Goal: Task Accomplishment & Management: Complete application form

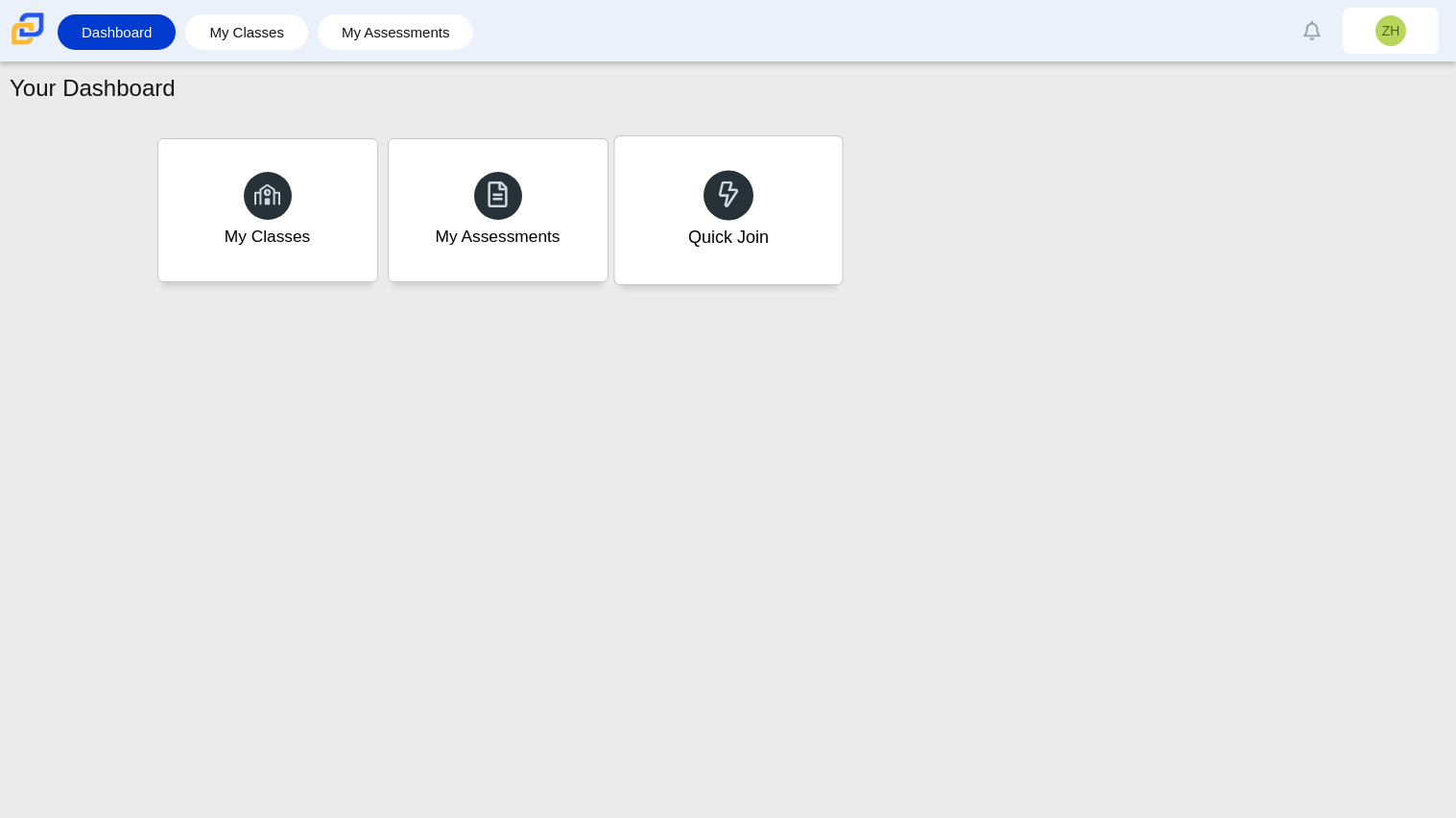
click at [703, 252] on div "Quick Join" at bounding box center [728, 210] width 228 height 148
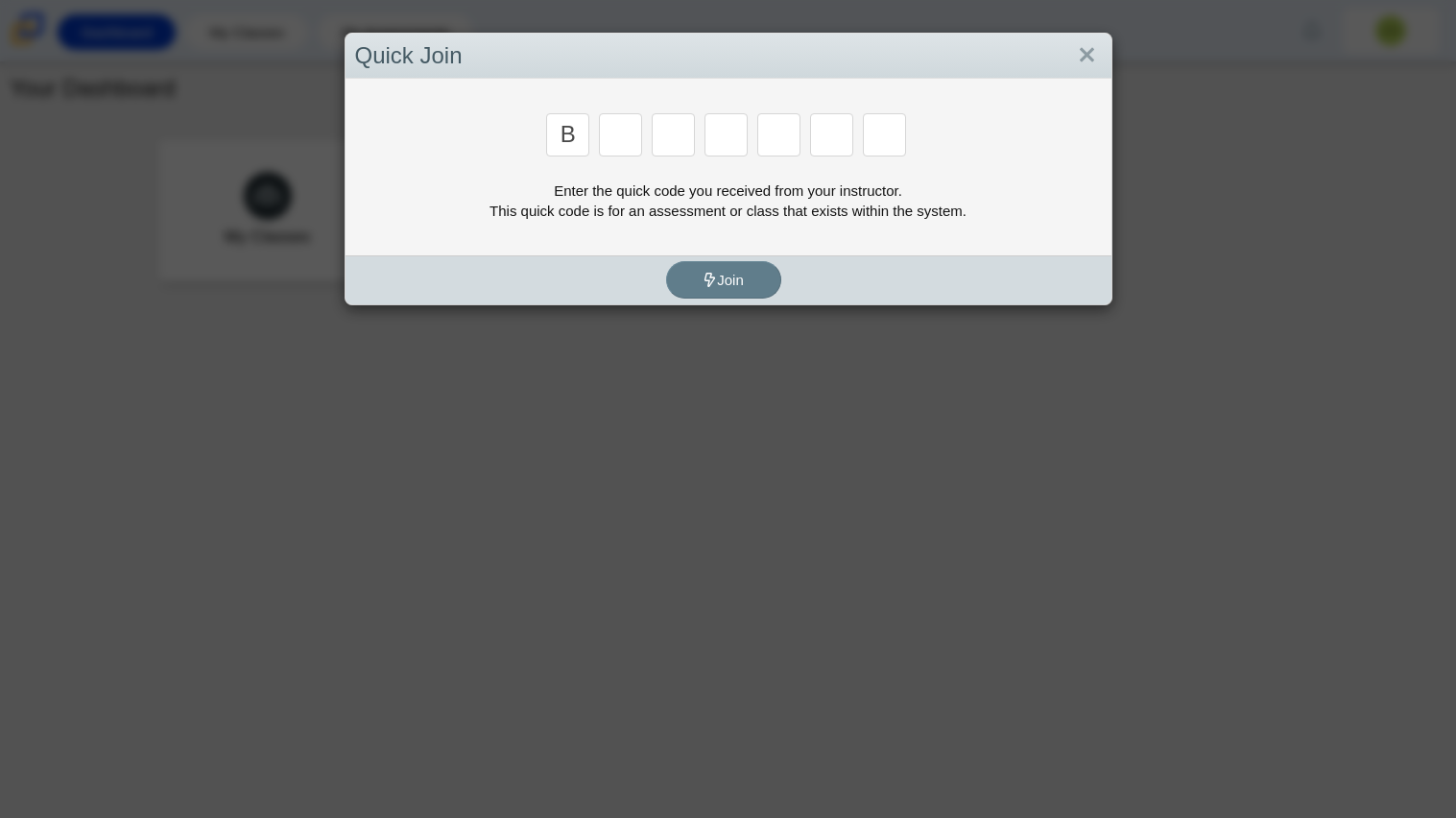
type input "b"
type input "m"
type input "3"
type input "5"
type input "3"
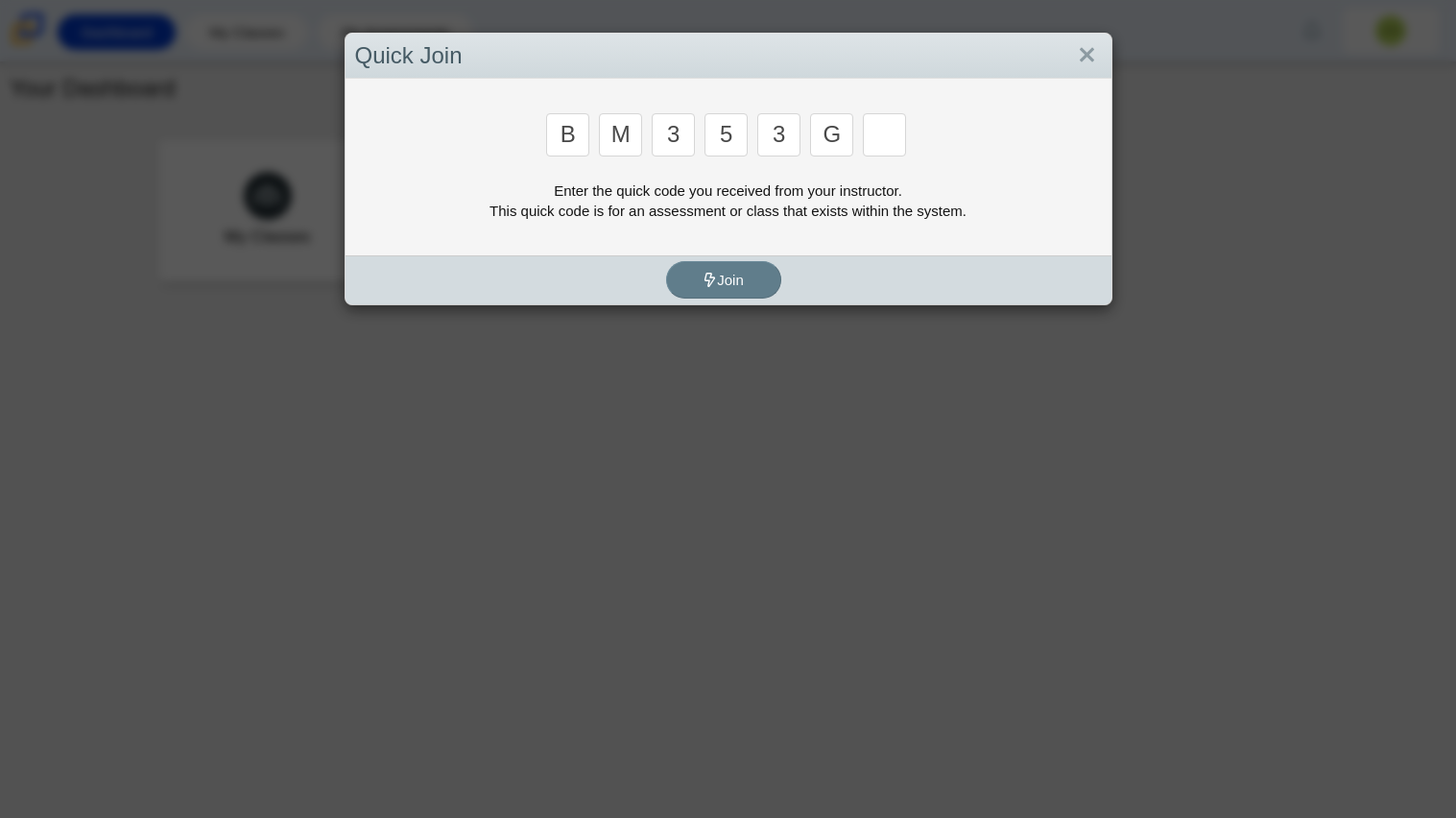
type input "g"
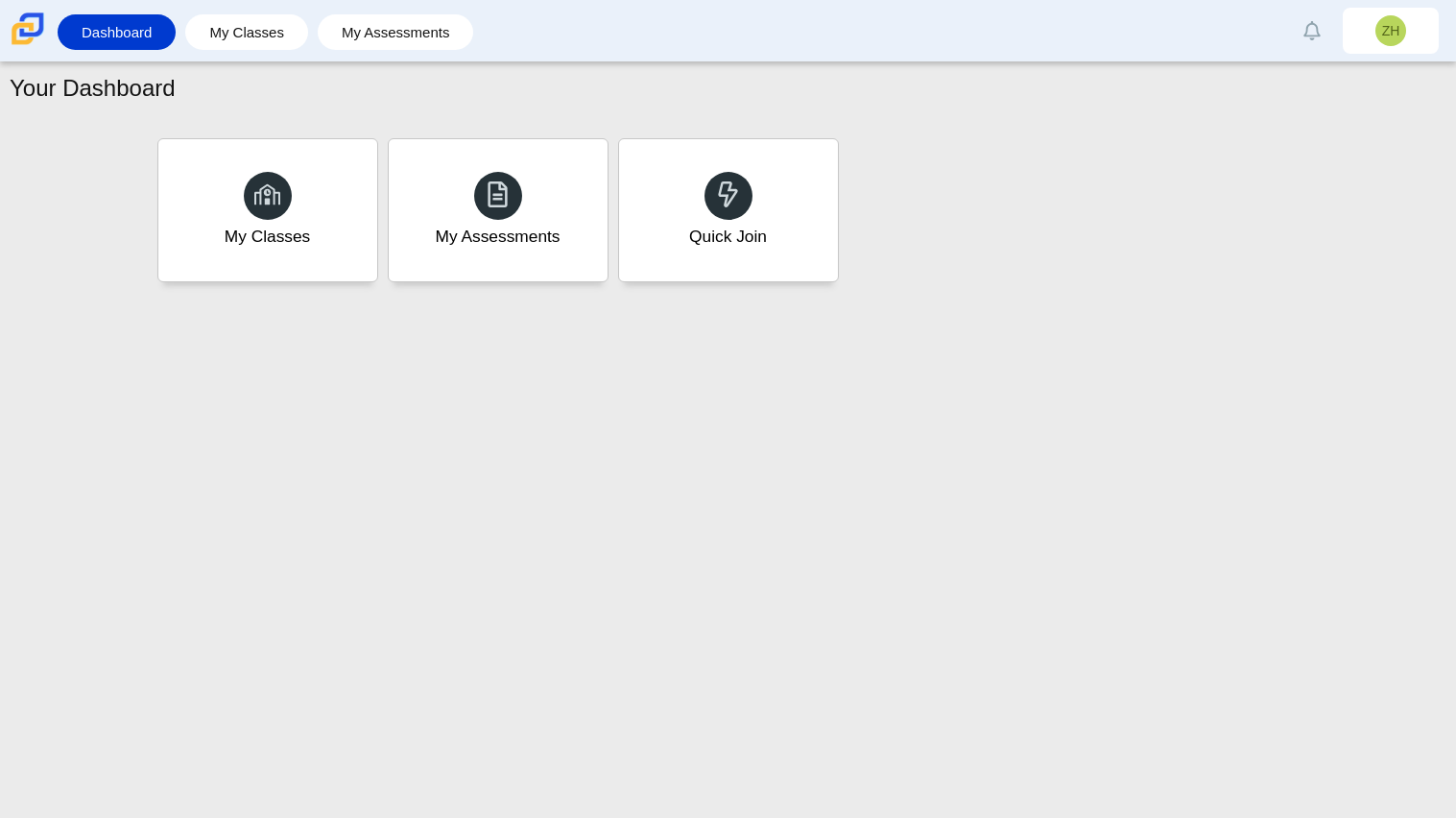
type input "b"
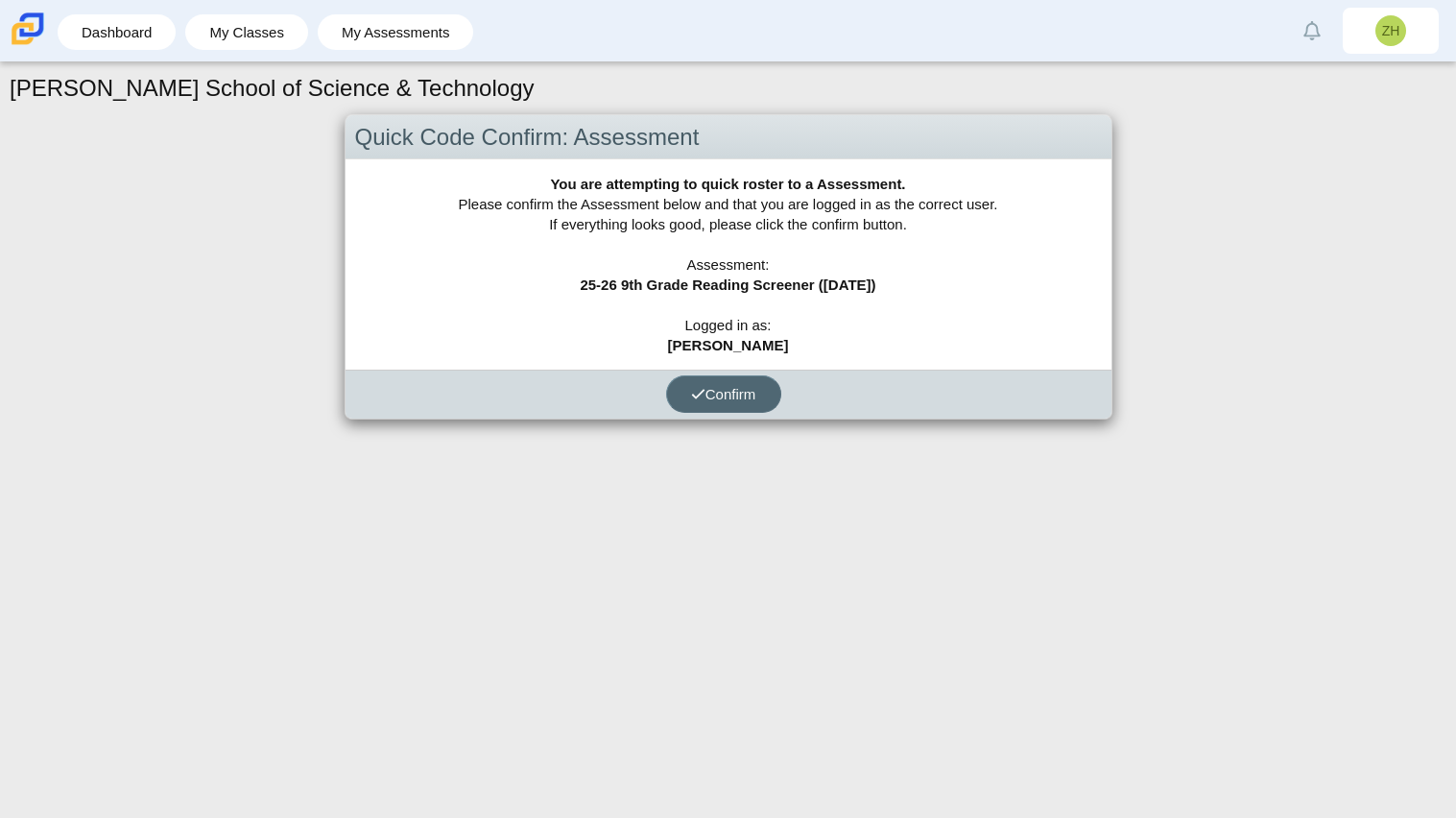
click at [740, 395] on span "Confirm" at bounding box center [724, 394] width 66 height 16
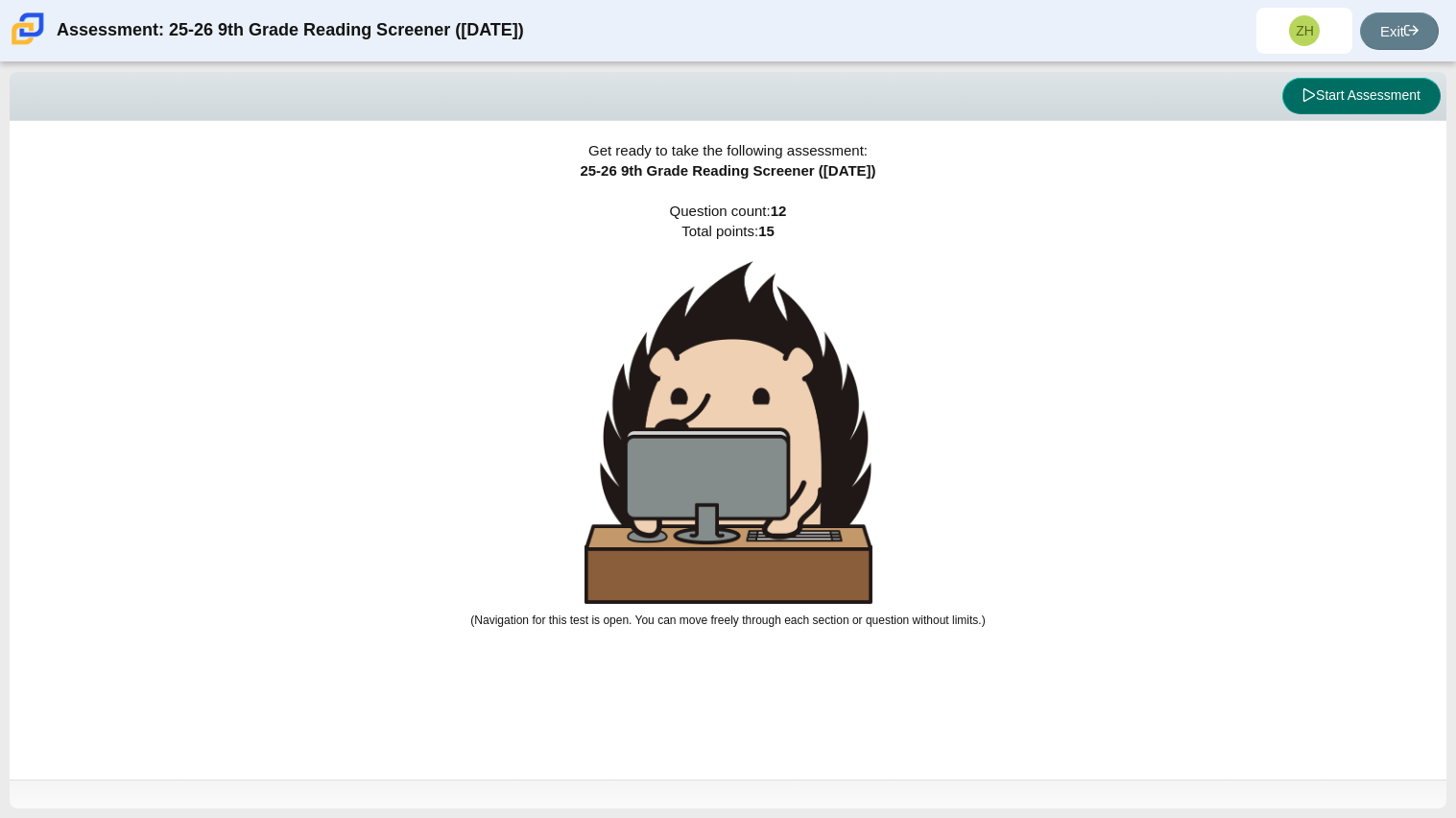
click at [1310, 94] on icon at bounding box center [1309, 95] width 12 height 14
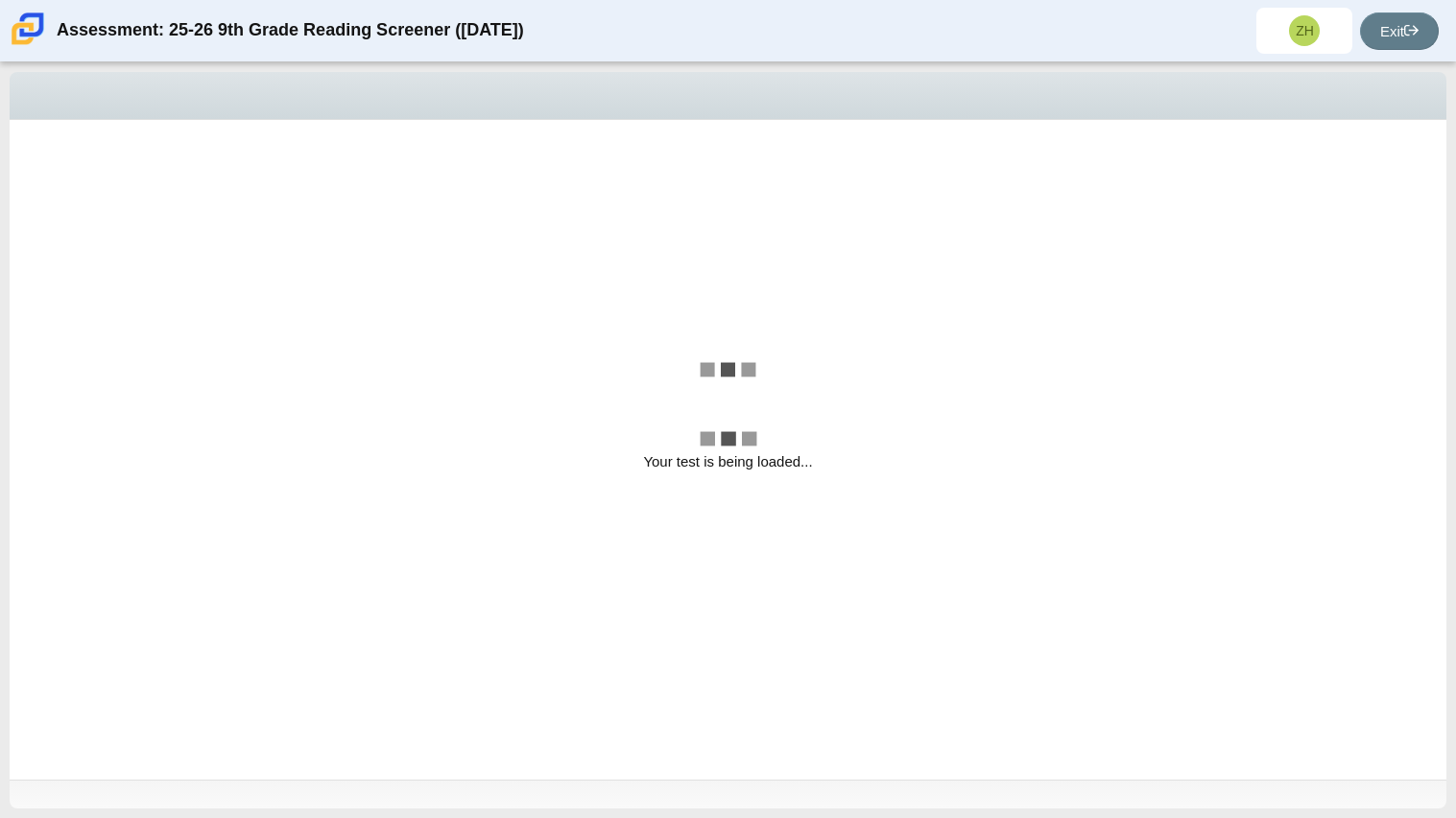
select select "ccc5b315-3c7c-471c-bf90-f22c8299c798"
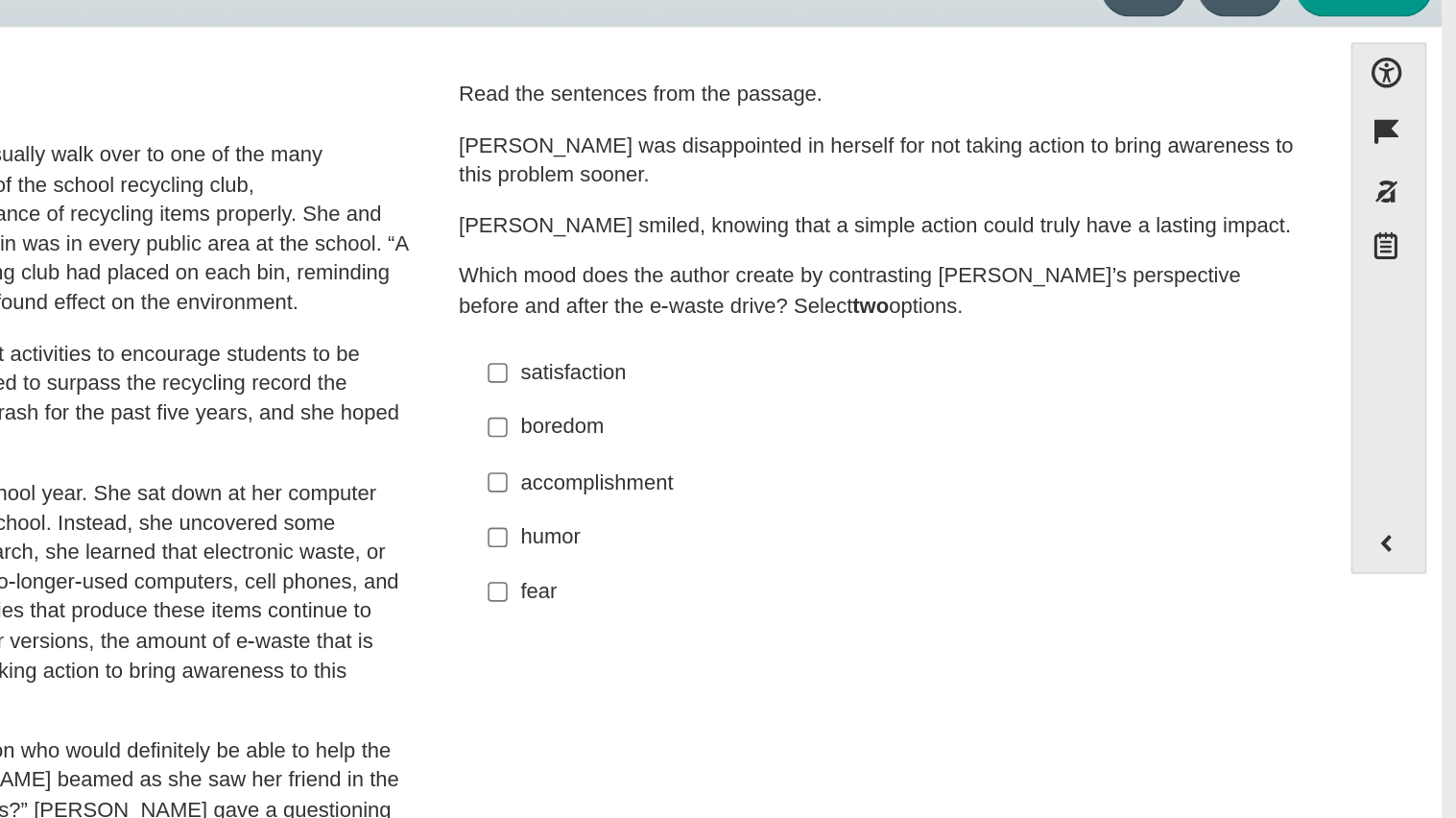
click at [868, 352] on label "satisfaction satisfaction" at bounding box center [1090, 342] width 527 height 35
click at [853, 352] on input "satisfaction satisfaction" at bounding box center [846, 342] width 13 height 35
checkbox input "true"
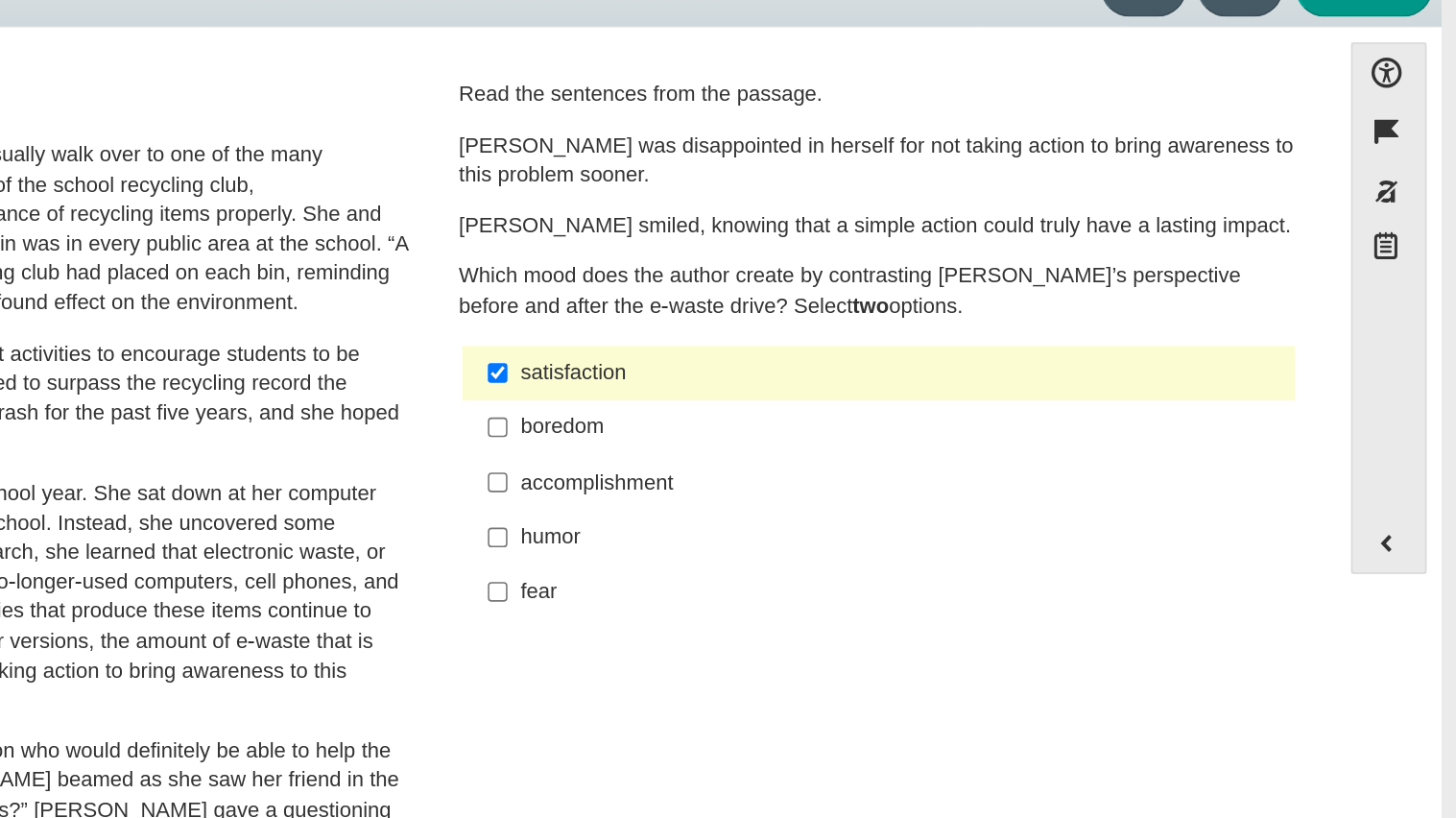
click at [883, 413] on div "accomplishment" at bounding box center [1104, 412] width 485 height 19
click at [853, 413] on input "accomplishment accomplishment" at bounding box center [846, 411] width 13 height 35
checkbox input "true"
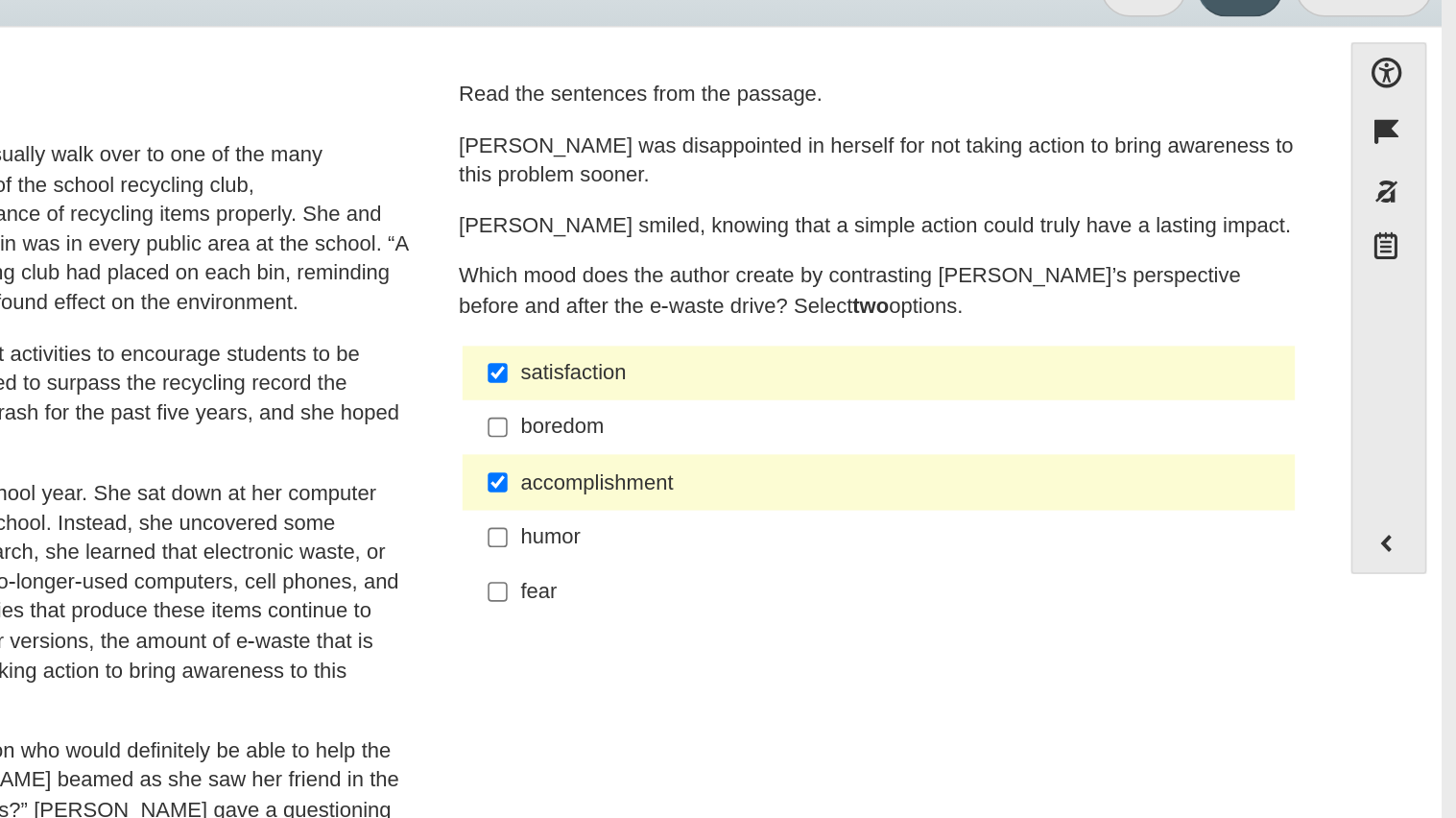
click at [884, 454] on div "humor" at bounding box center [1104, 446] width 485 height 19
click at [853, 454] on input "humor humor" at bounding box center [846, 446] width 13 height 35
checkbox input "true"
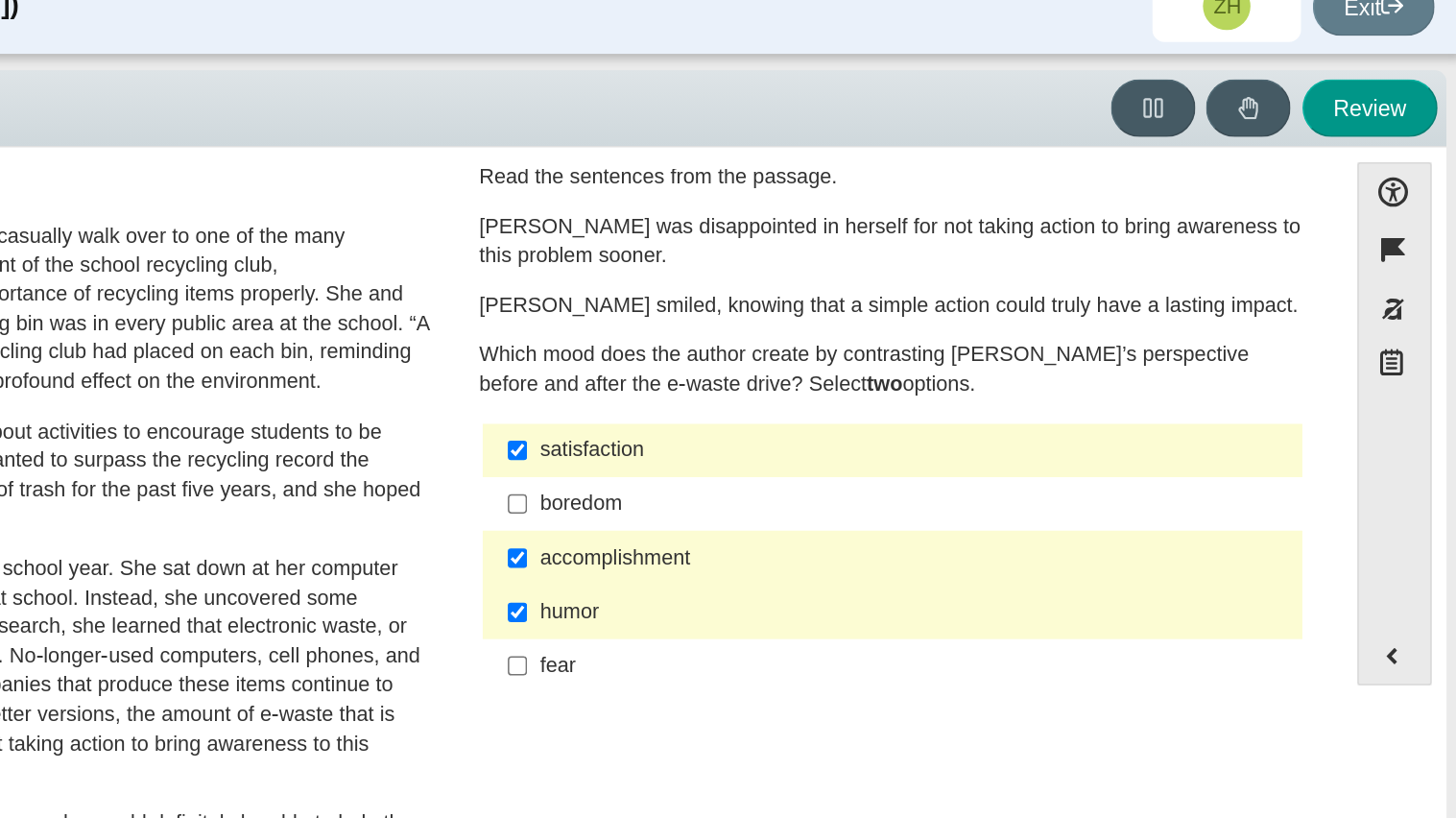
click at [889, 394] on div "accomplishment" at bounding box center [1104, 388] width 485 height 19
click at [853, 394] on input "accomplishment accomplishment" at bounding box center [846, 387] width 13 height 35
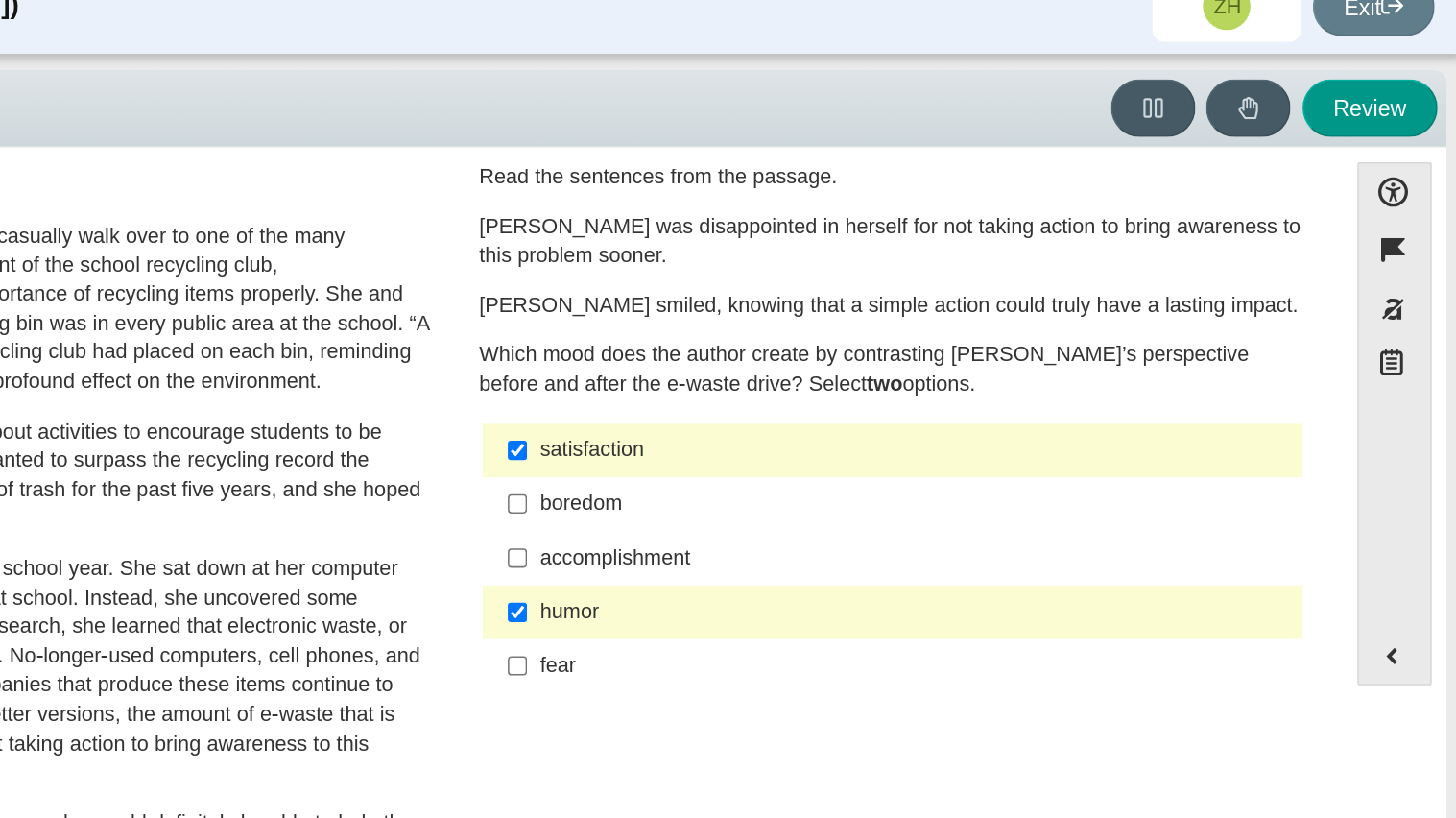
click at [889, 394] on div "accomplishment" at bounding box center [1104, 388] width 485 height 19
click at [853, 394] on input "accomplishment accomplishment" at bounding box center [846, 387] width 13 height 35
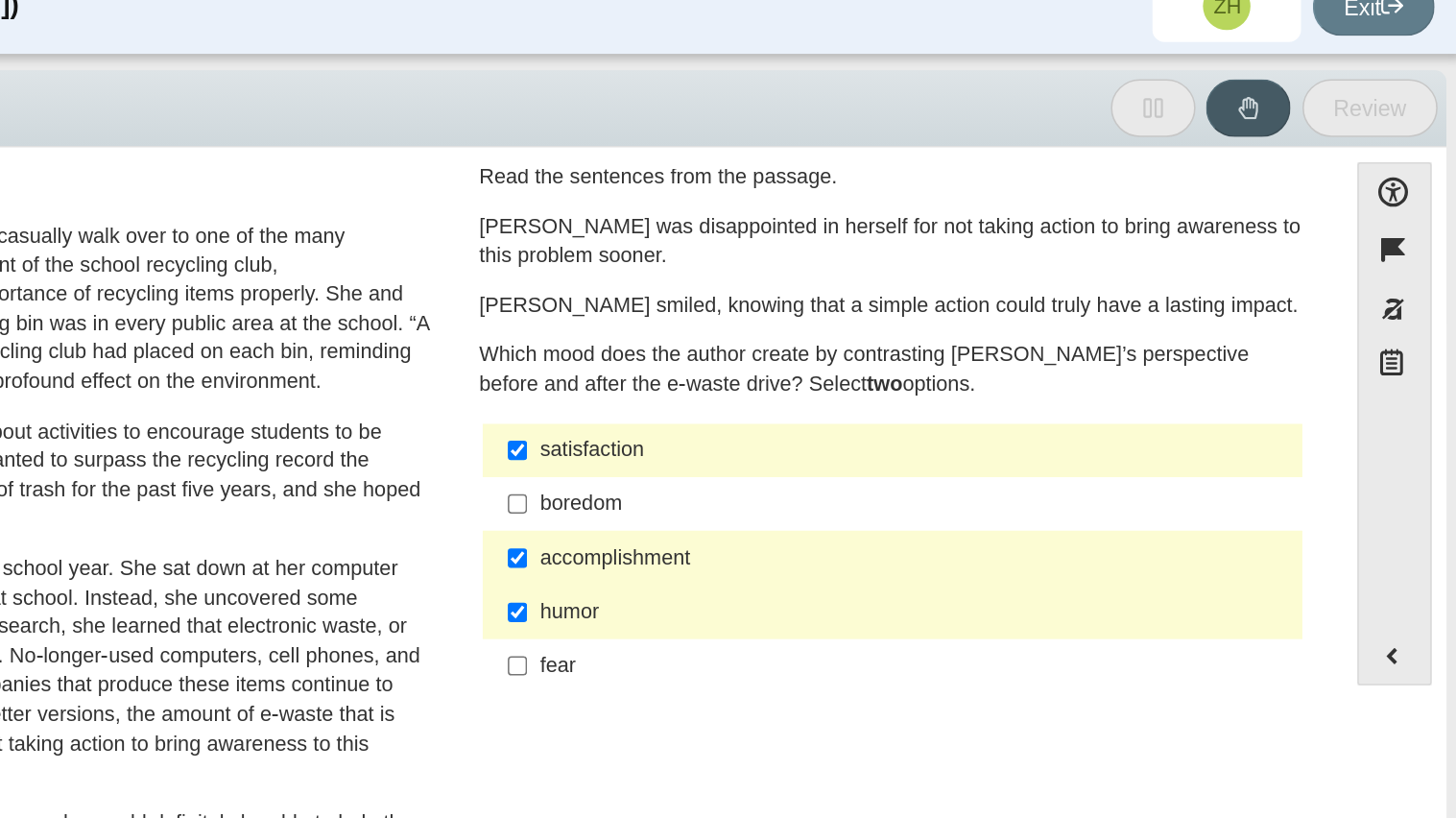
click at [889, 394] on div "accomplishment" at bounding box center [1104, 388] width 485 height 19
click at [853, 394] on input "accomplishment accomplishment" at bounding box center [846, 387] width 13 height 35
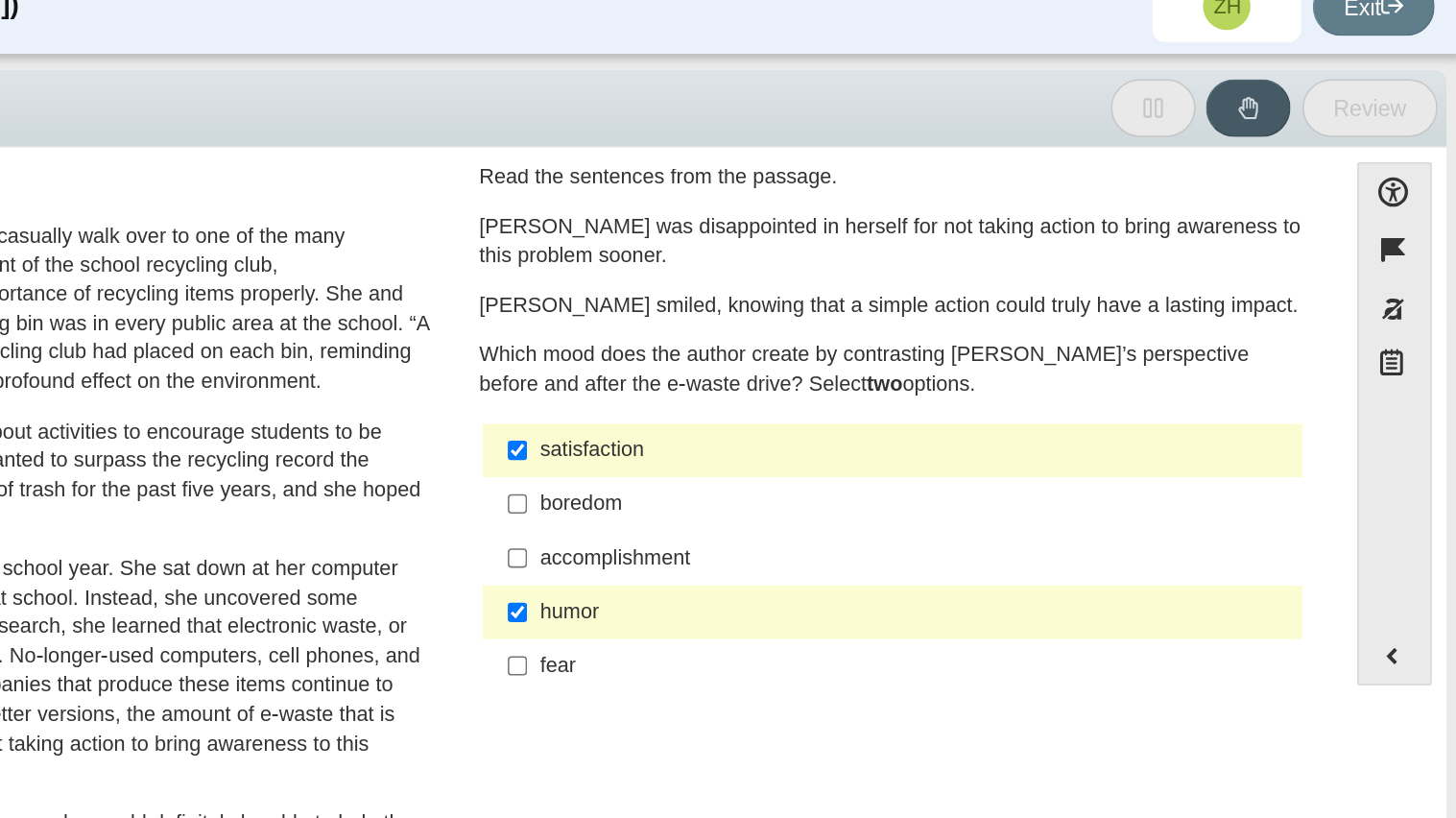
click at [889, 394] on div "accomplishment" at bounding box center [1104, 388] width 485 height 19
click at [853, 394] on input "accomplishment accomplishment" at bounding box center [846, 387] width 13 height 35
checkbox input "true"
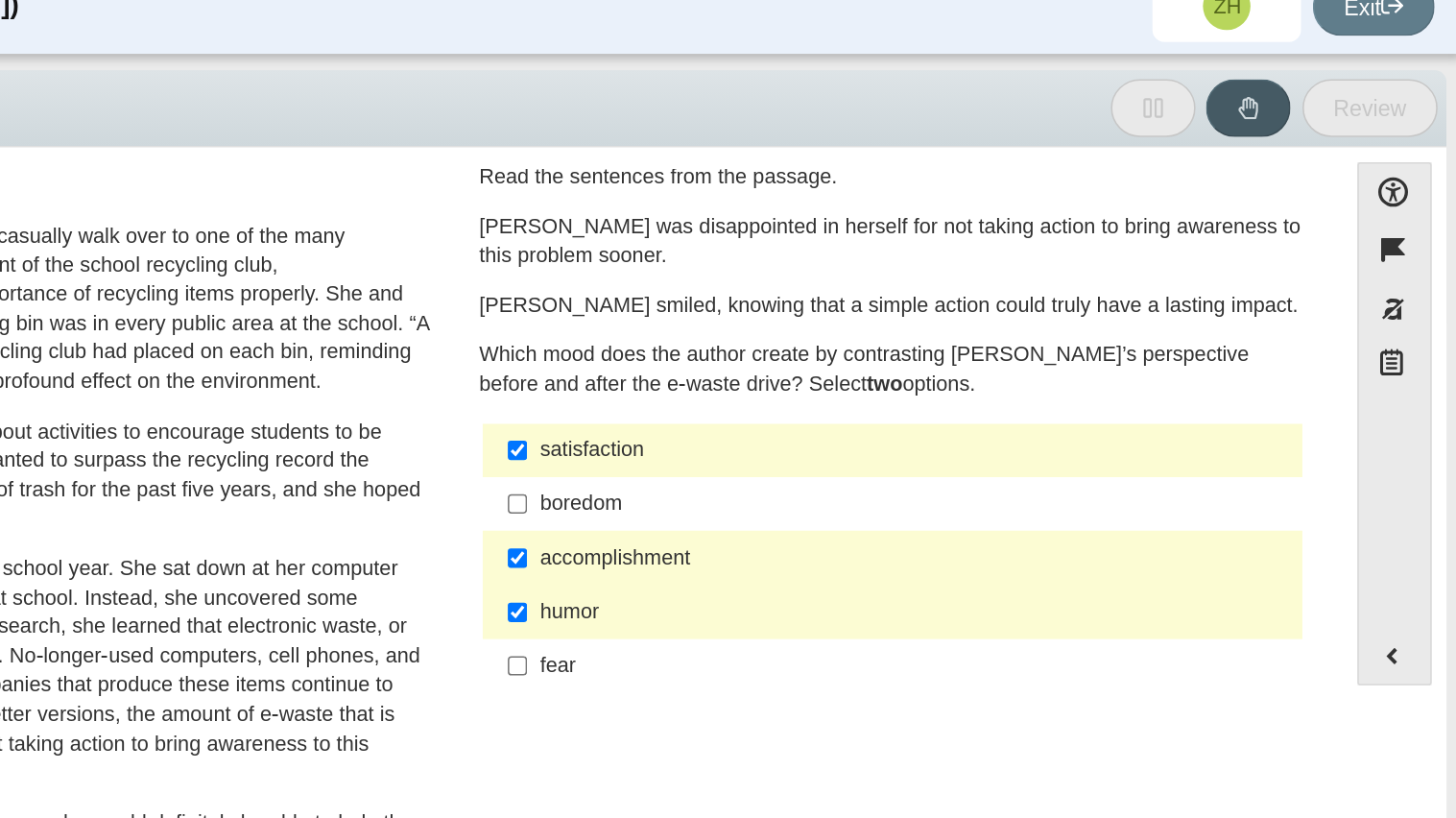
click at [896, 312] on div "satisfaction" at bounding box center [1104, 318] width 485 height 19
click at [853, 312] on input "satisfaction satisfaction" at bounding box center [846, 318] width 13 height 35
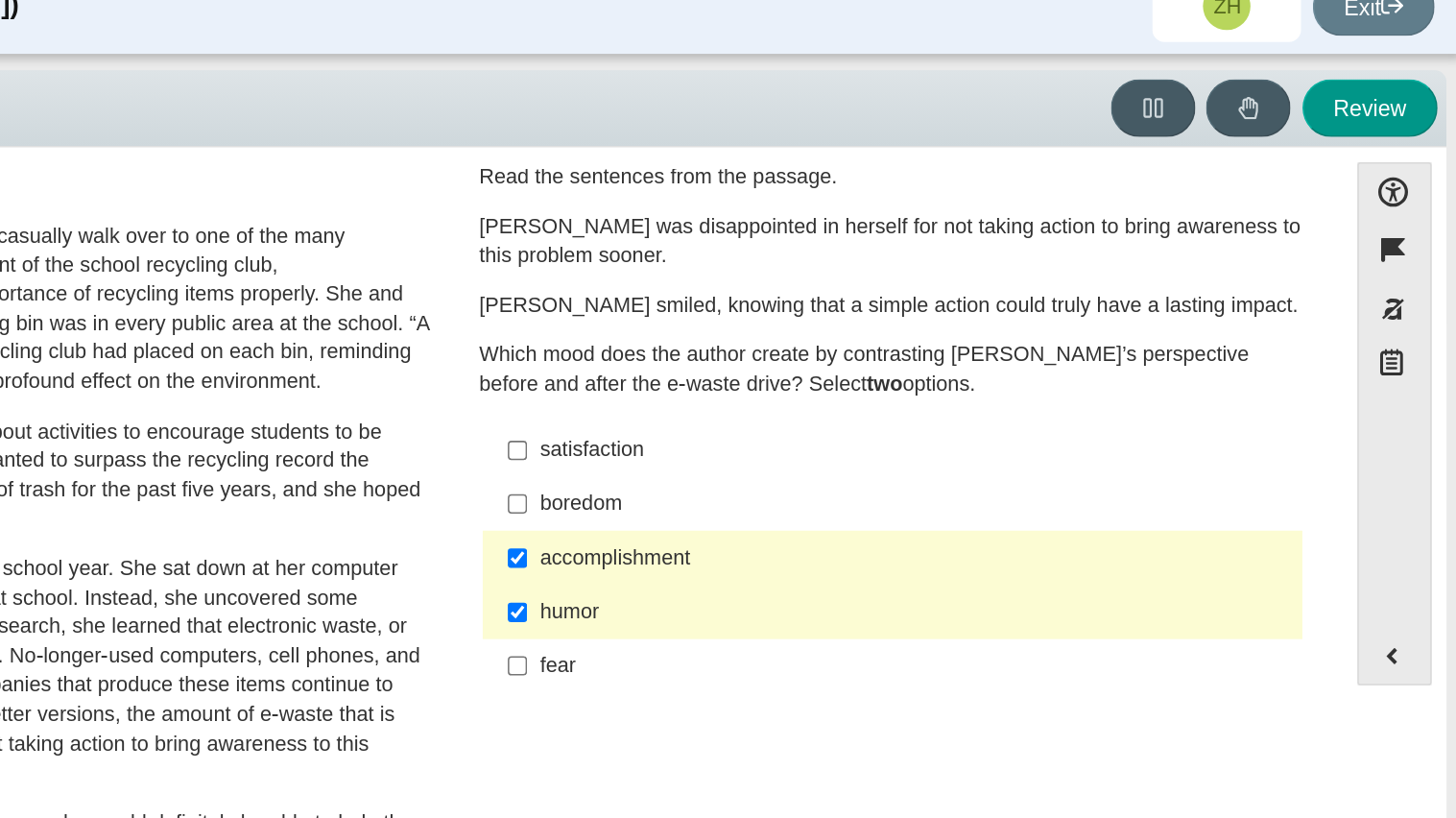
click at [896, 312] on div "satisfaction" at bounding box center [1104, 318] width 485 height 19
click at [853, 312] on input "satisfaction satisfaction" at bounding box center [846, 318] width 13 height 35
checkbox input "true"
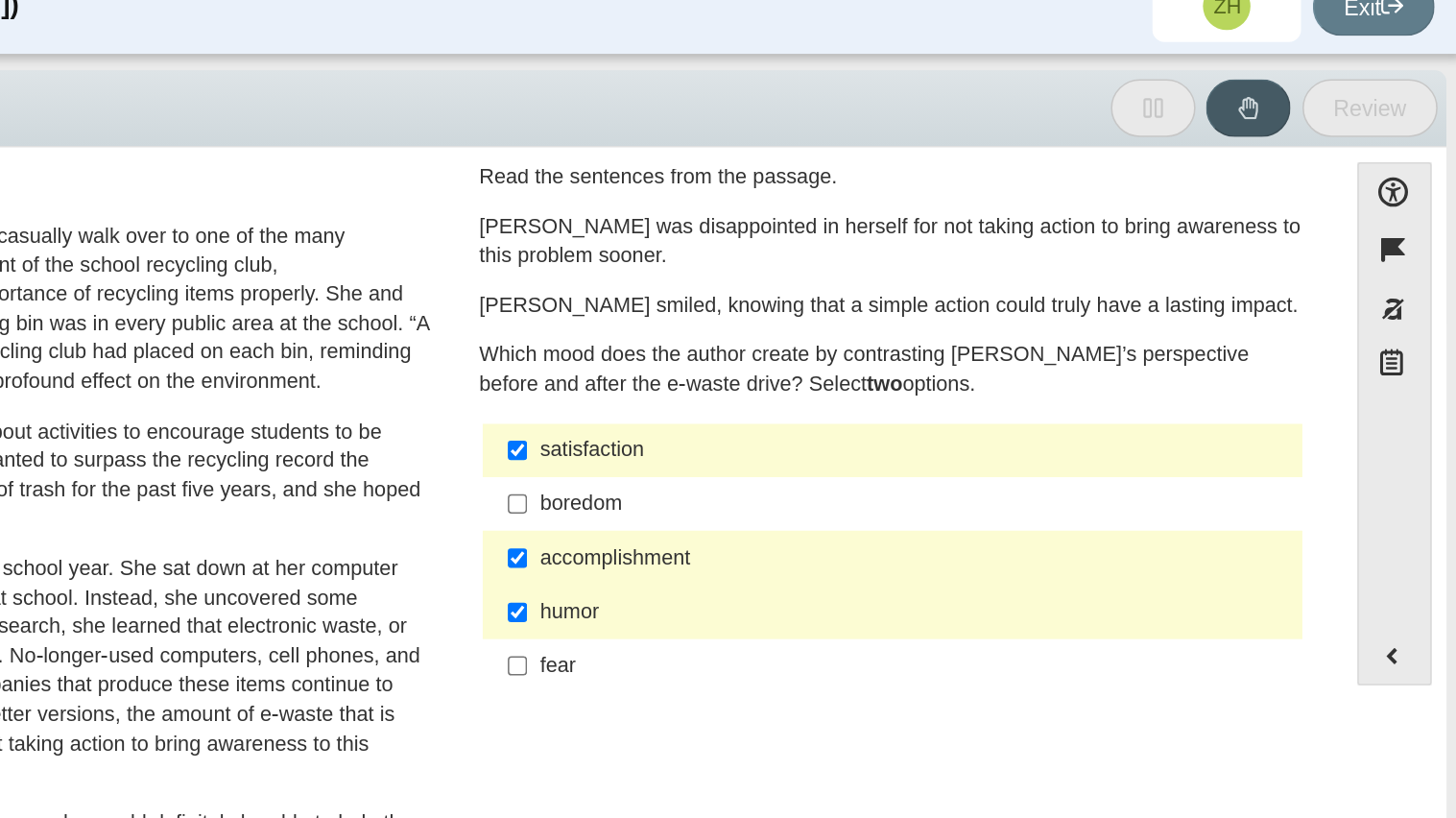
click at [875, 381] on div "accomplishment" at bounding box center [1104, 388] width 485 height 19
click at [853, 381] on input "accomplishment accomplishment" at bounding box center [846, 387] width 13 height 35
checkbox input "false"
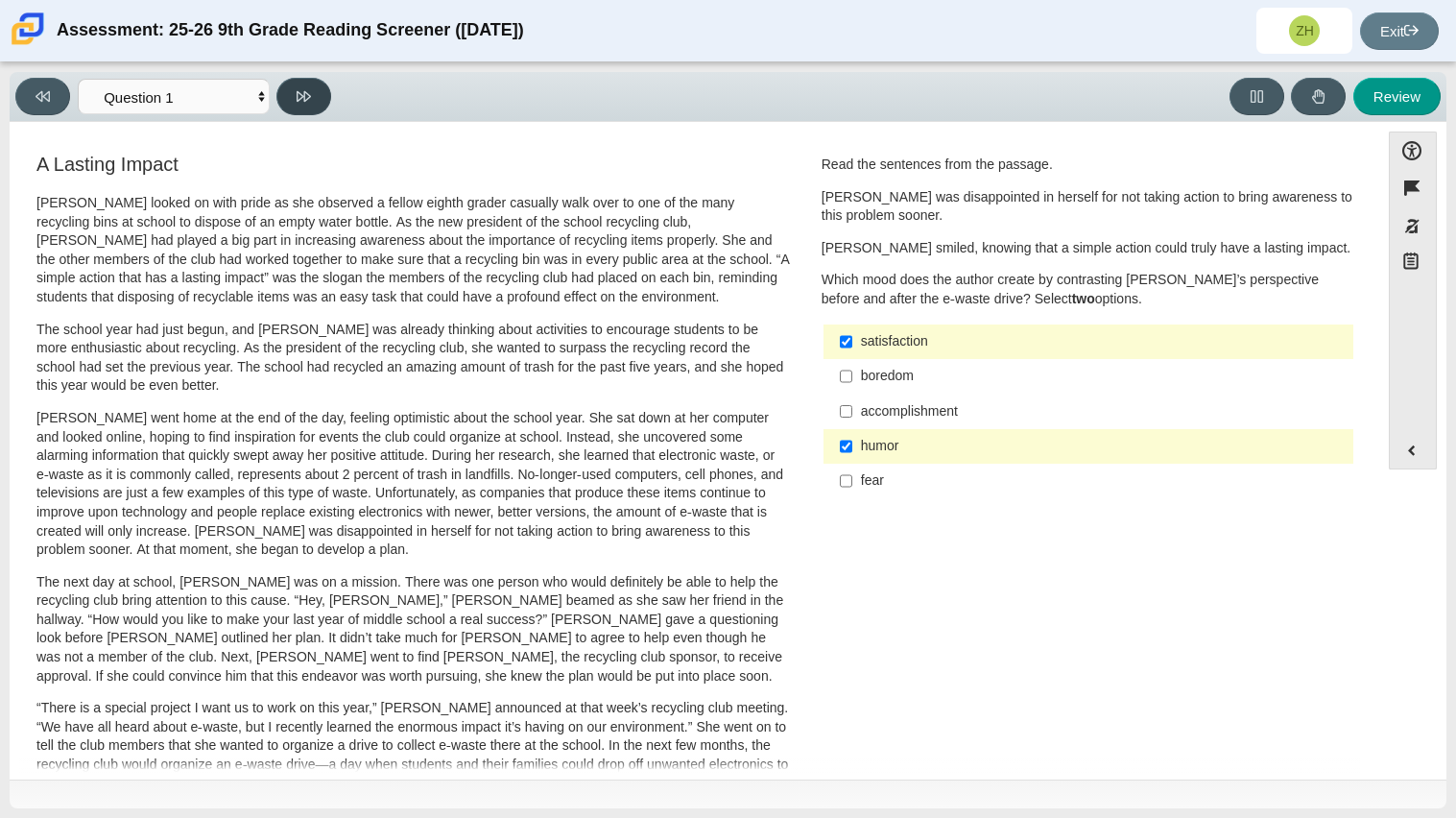
click at [319, 85] on button at bounding box center [303, 97] width 55 height 38
select select "0ff64528-ffd7-428d-b192-babfaadd44e8"
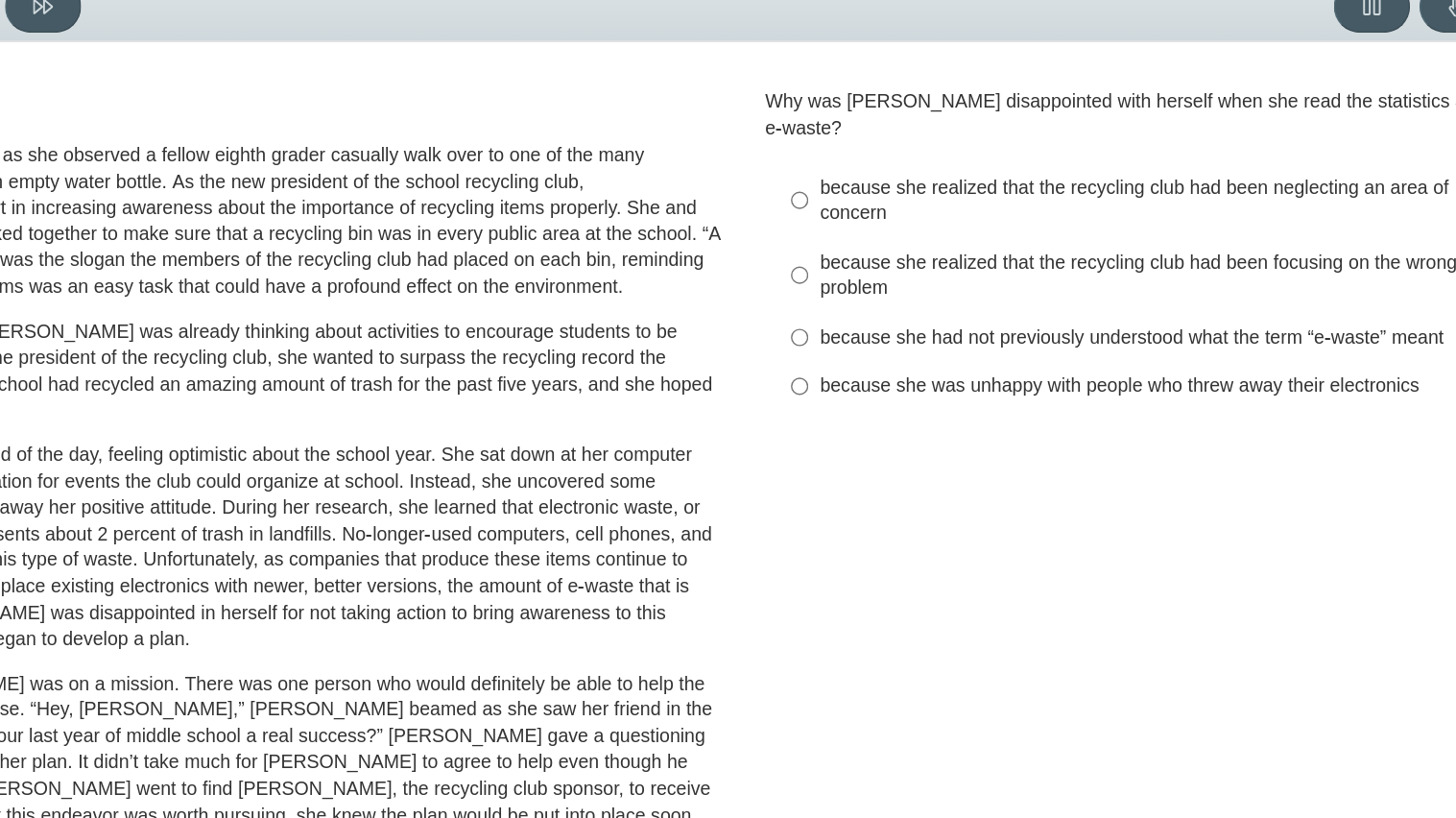
click at [886, 324] on div "because she had not previously understood what the term “e-waste” meant" at bounding box center [1104, 334] width 485 height 19
click at [853, 317] on input "because she had not previously understood what the term “e-waste” meant because…" at bounding box center [846, 333] width 13 height 35
radio input "true"
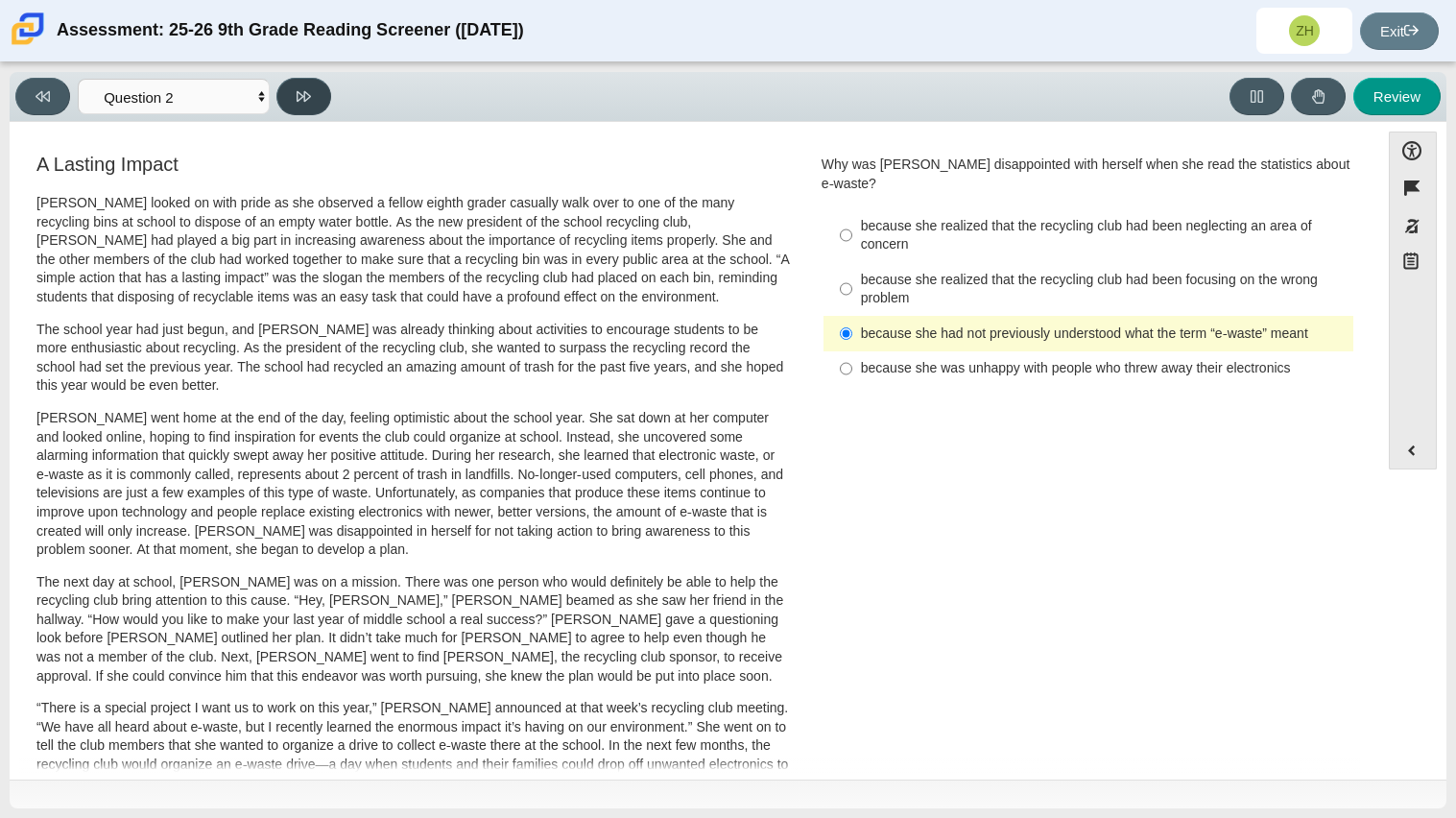
click at [298, 96] on icon at bounding box center [303, 96] width 14 height 14
select select "7ce3d843-6974-4858-901c-1ff39630e843"
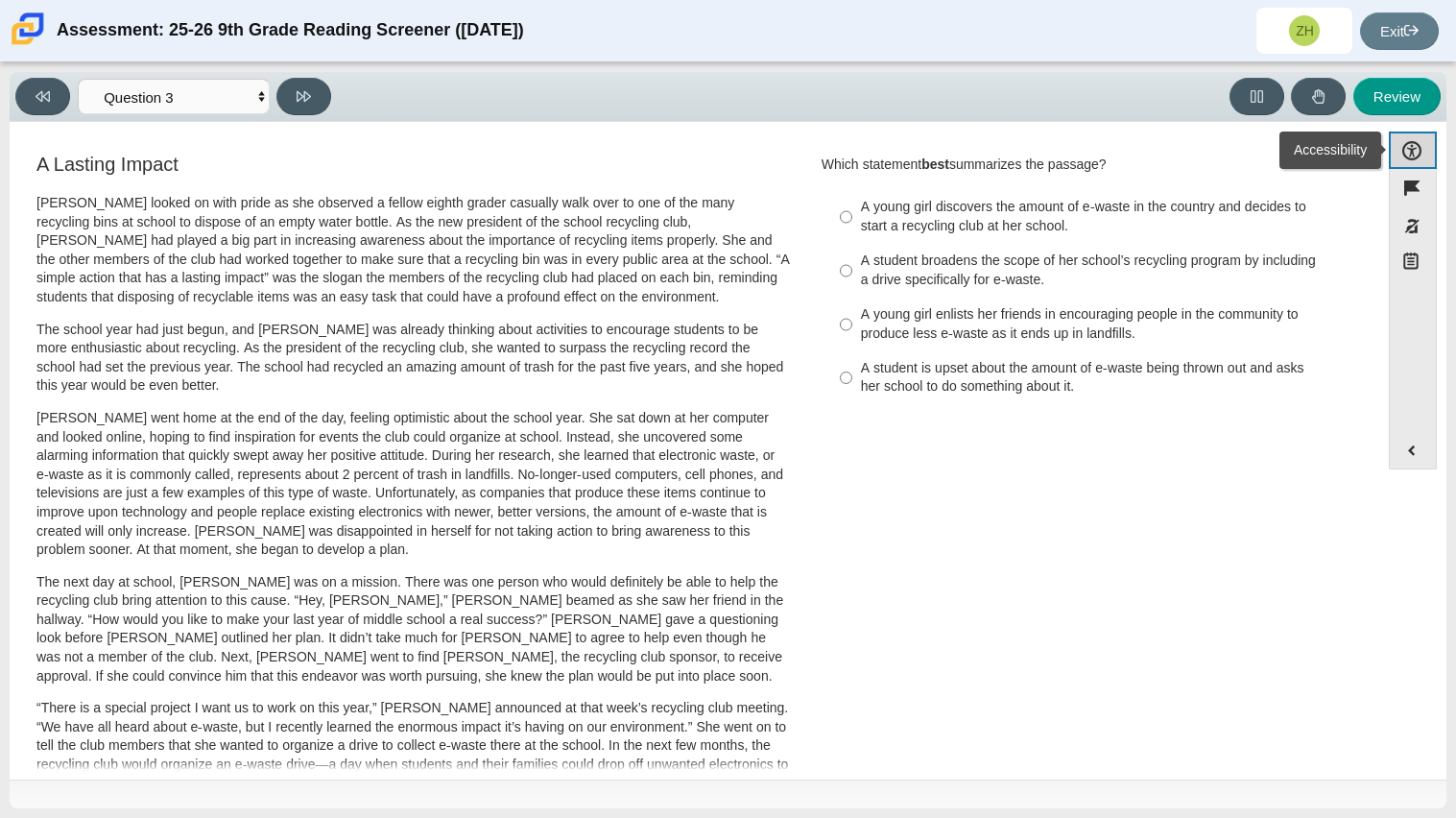
click at [1415, 147] on button "Accessibility" at bounding box center [1414, 150] width 48 height 38
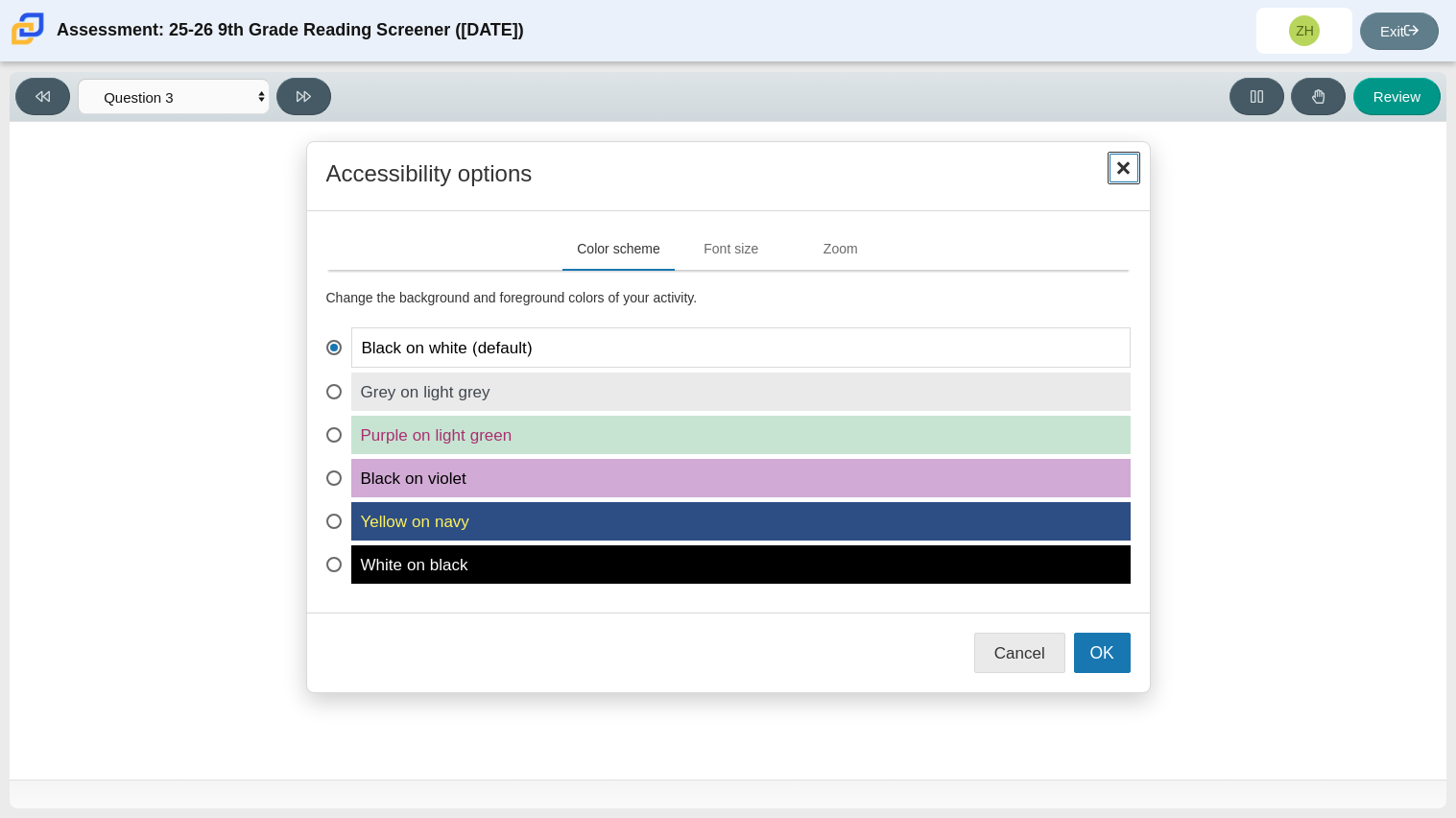
click at [1130, 166] on span "Close" at bounding box center [1125, 168] width 29 height 29
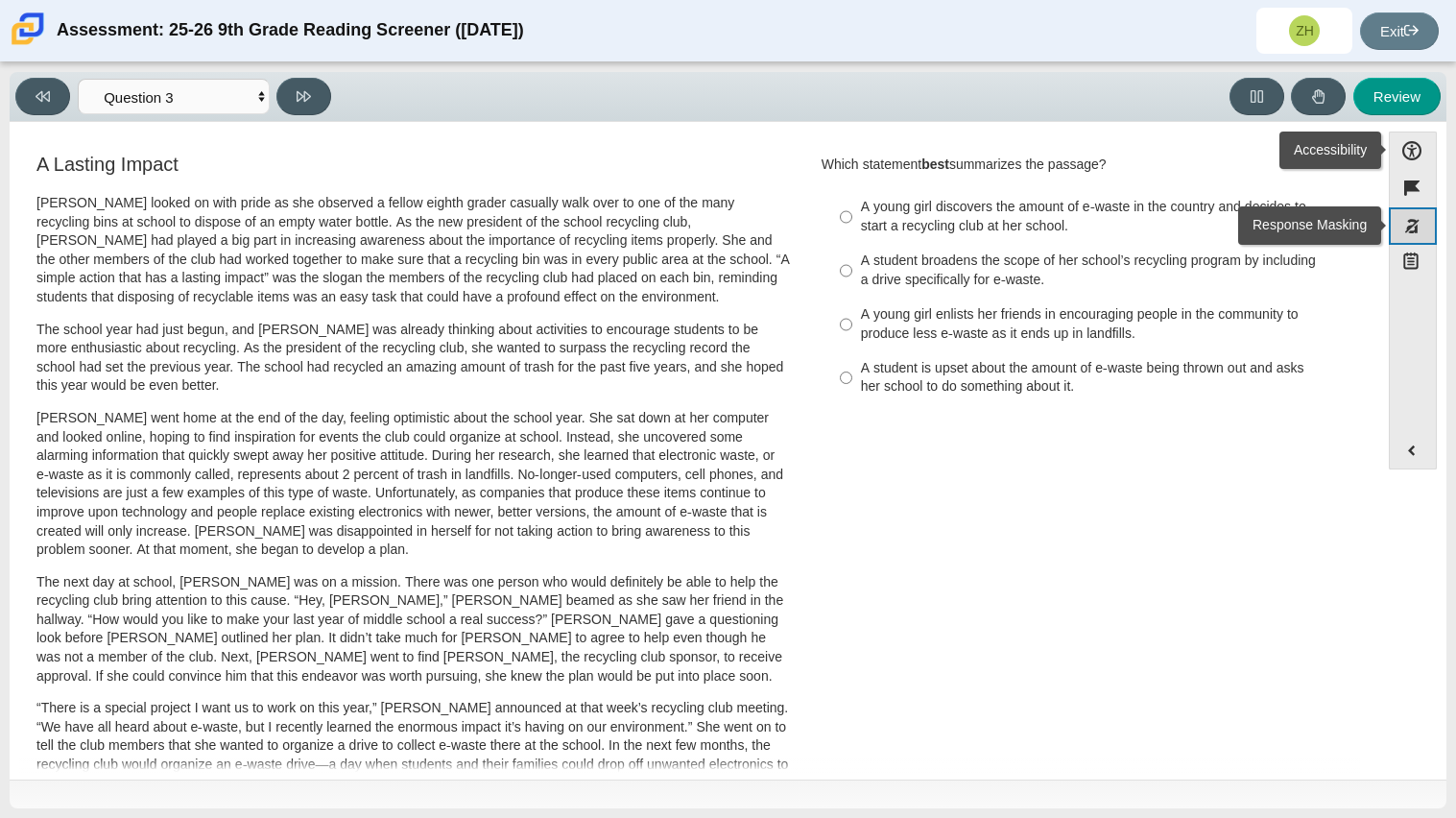
click at [1419, 215] on button "Response Masking" at bounding box center [1414, 226] width 48 height 38
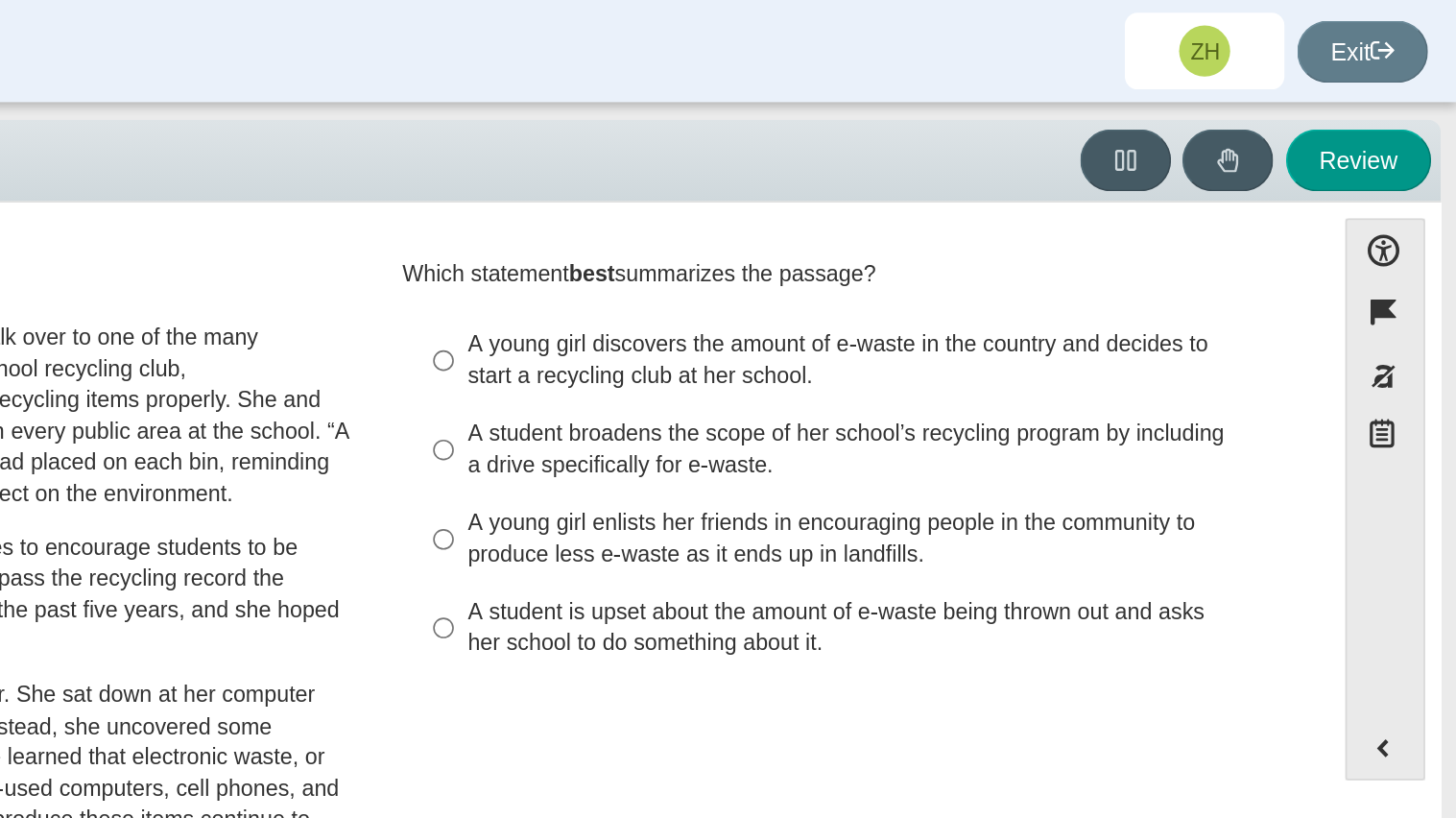
click at [993, 353] on label "A student is upset about the amount of e-waste being thrown out and asks her sc…" at bounding box center [1090, 379] width 527 height 54
click at [853, 353] on input "A student is upset about the amount of e-waste being thrown out and asks her sc…" at bounding box center [846, 379] width 13 height 54
radio input "true"
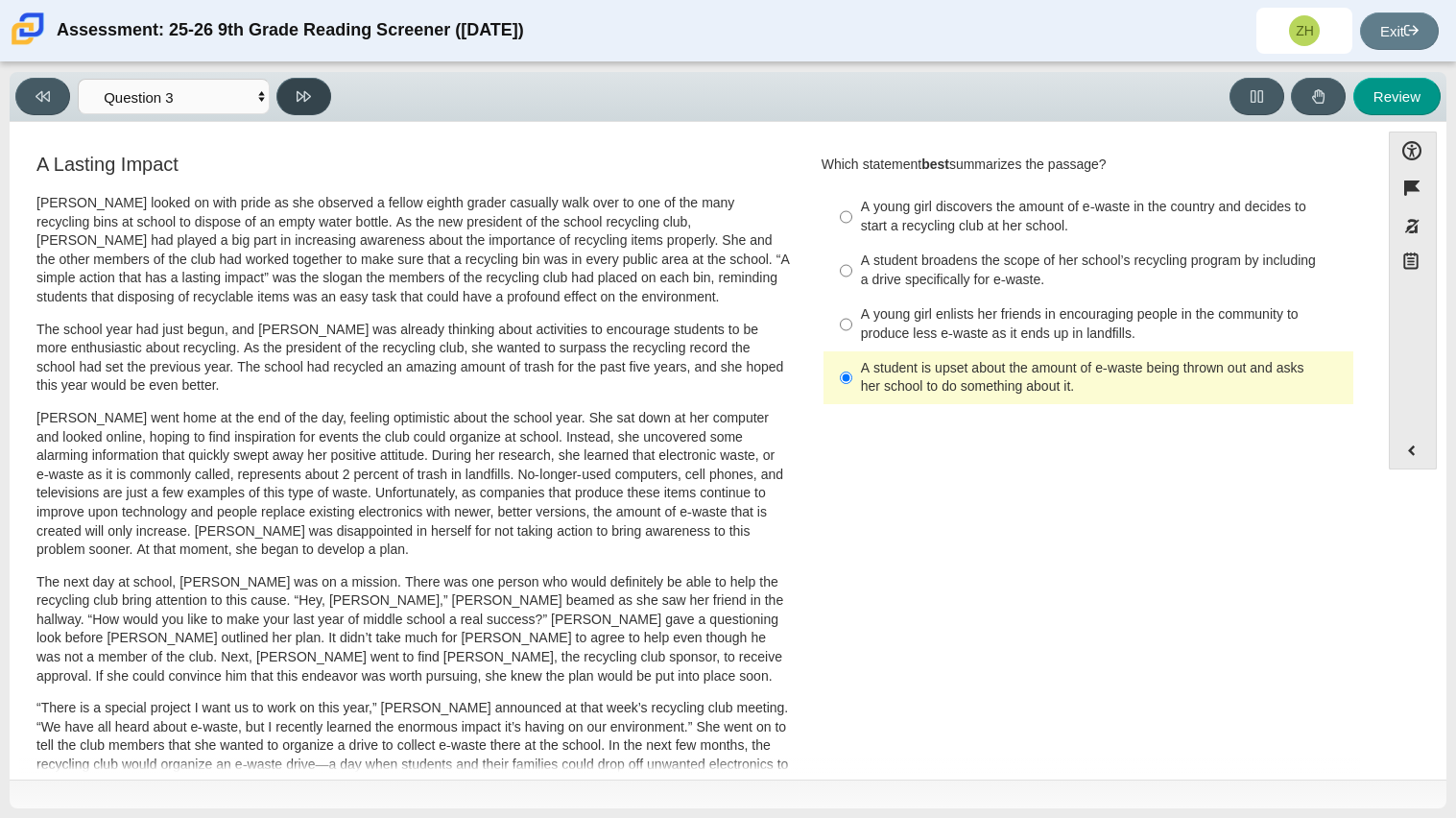
click at [303, 108] on button at bounding box center [303, 97] width 55 height 38
select select "ca9ea0f1-49c5-4bd1-83b0-472c18652b42"
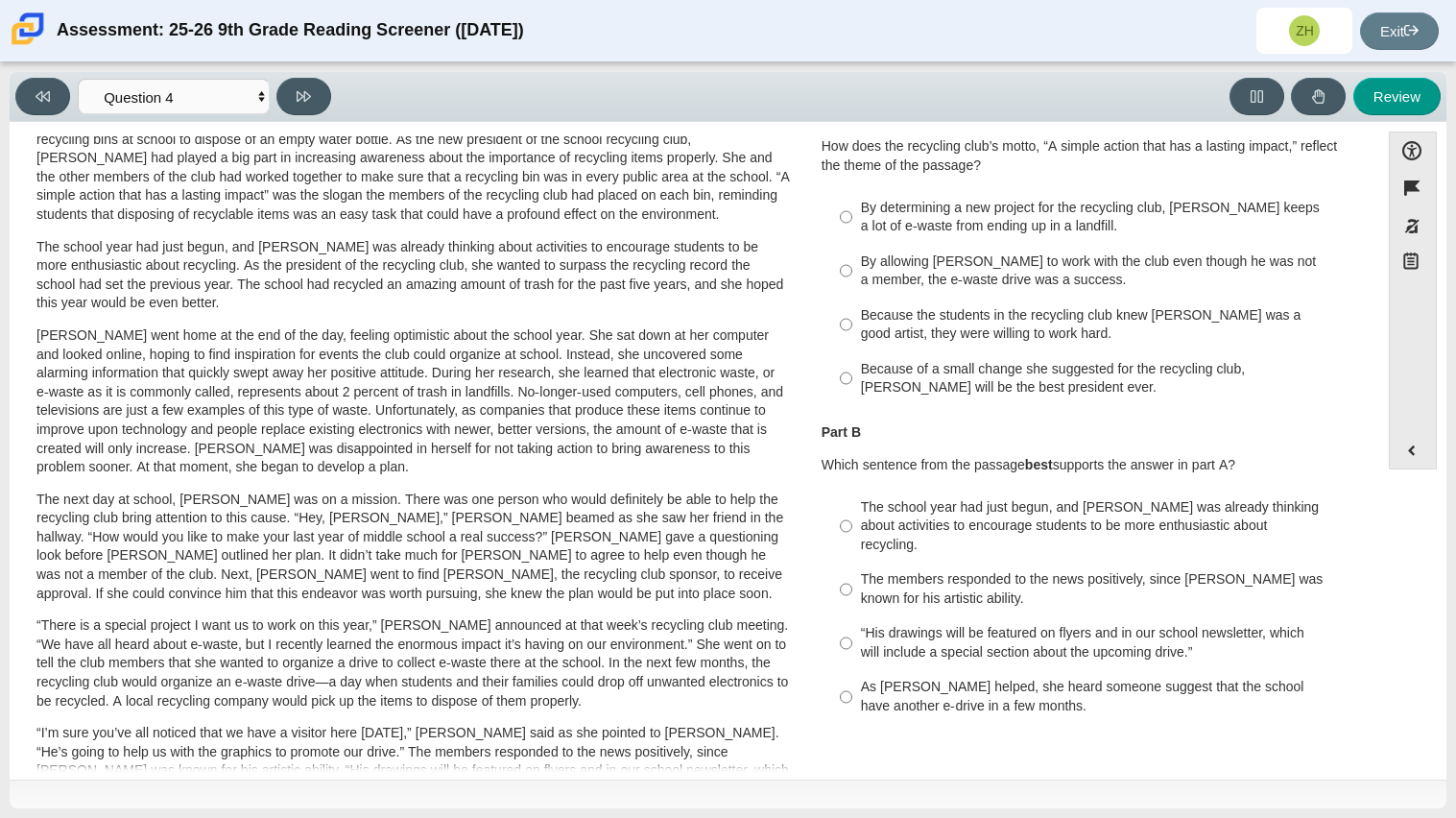
scroll to position [88, 0]
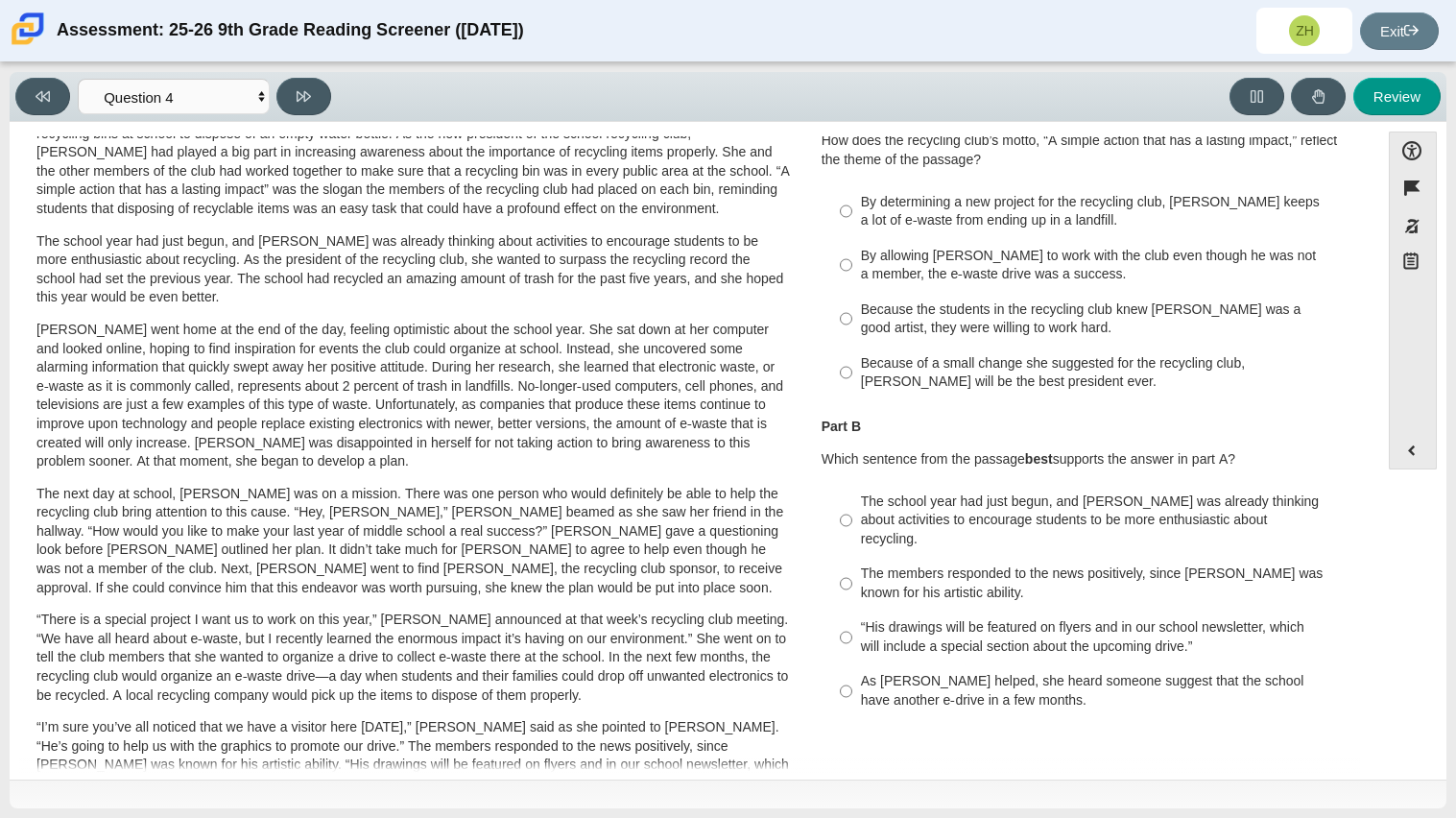
click at [888, 331] on div "Because the students in the recycling club knew [PERSON_NAME] was a good artist…" at bounding box center [1104, 319] width 485 height 38
click at [853, 331] on input "Because the students in the recycling club knew [PERSON_NAME] was a good artist…" at bounding box center [846, 319] width 13 height 54
radio input "true"
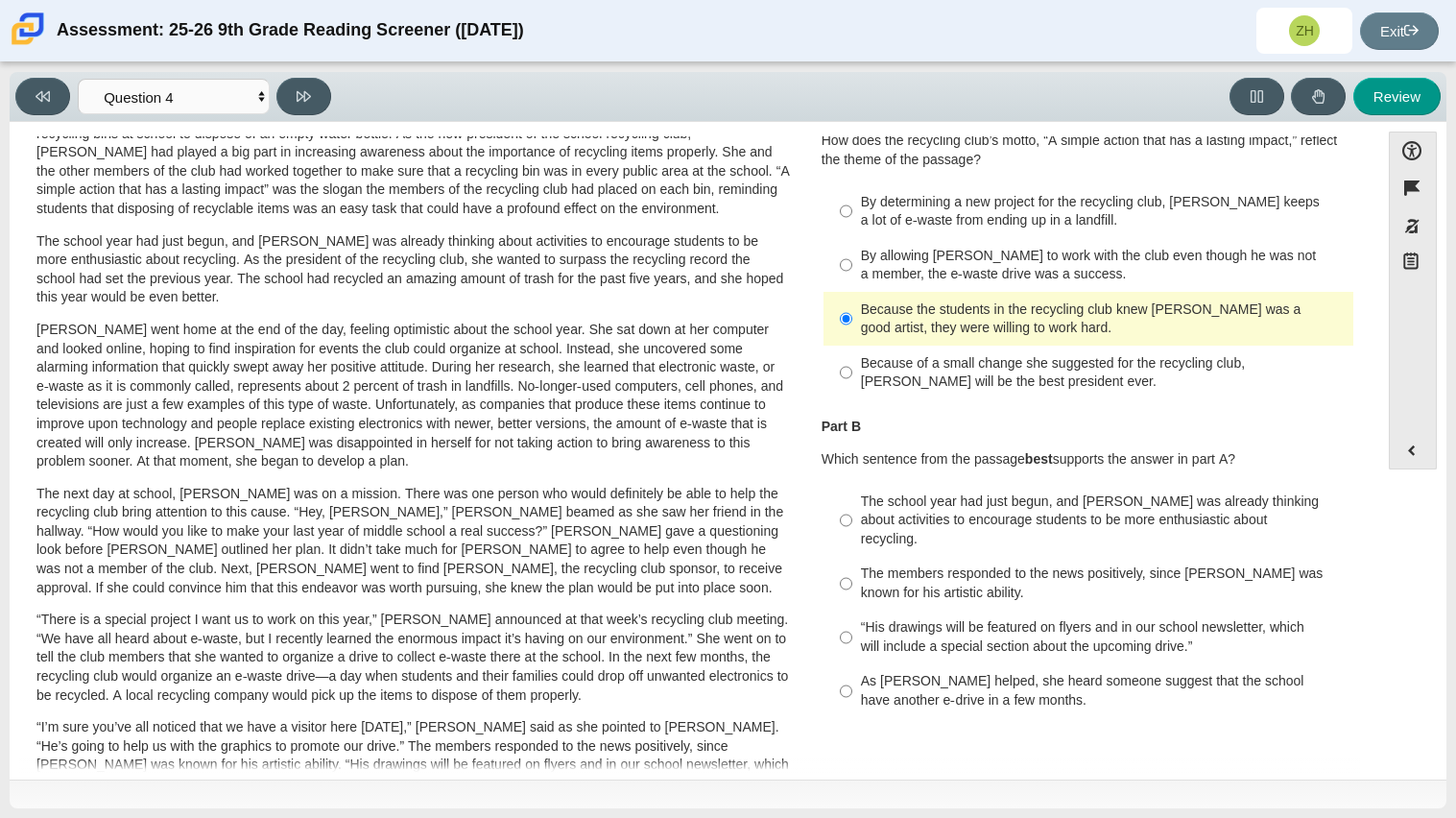
click at [925, 618] on div "“His drawings will be featured on flyers and in our school newsletter, which wi…" at bounding box center [1104, 636] width 485 height 38
click at [853, 611] on input "“His drawings will be featured on flyers and in our school newsletter, which wi…" at bounding box center [846, 637] width 13 height 54
radio input "true"
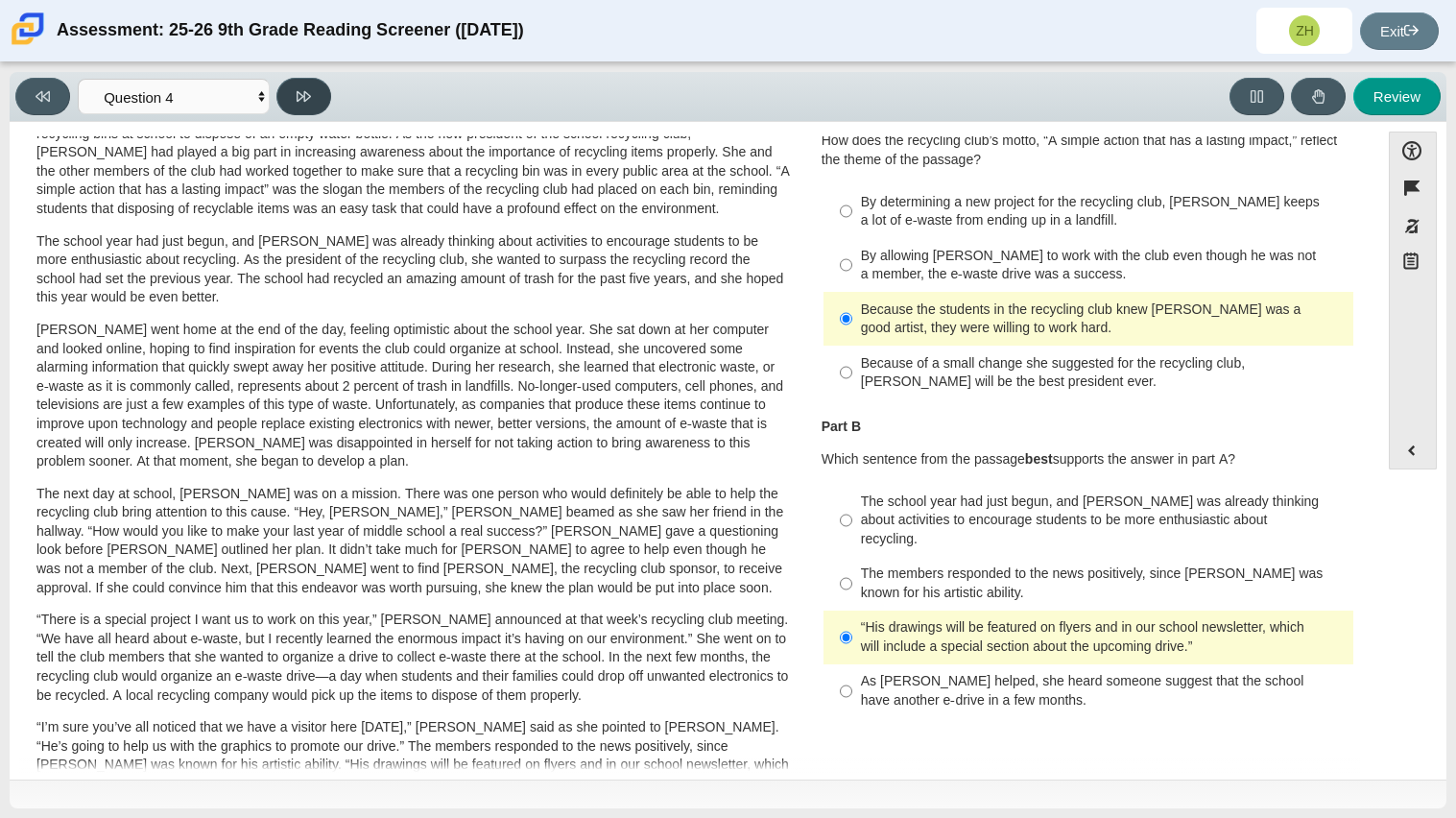
click at [308, 103] on button at bounding box center [303, 97] width 55 height 38
select select "e41f1a79-e29f-4095-8030-a53364015bed"
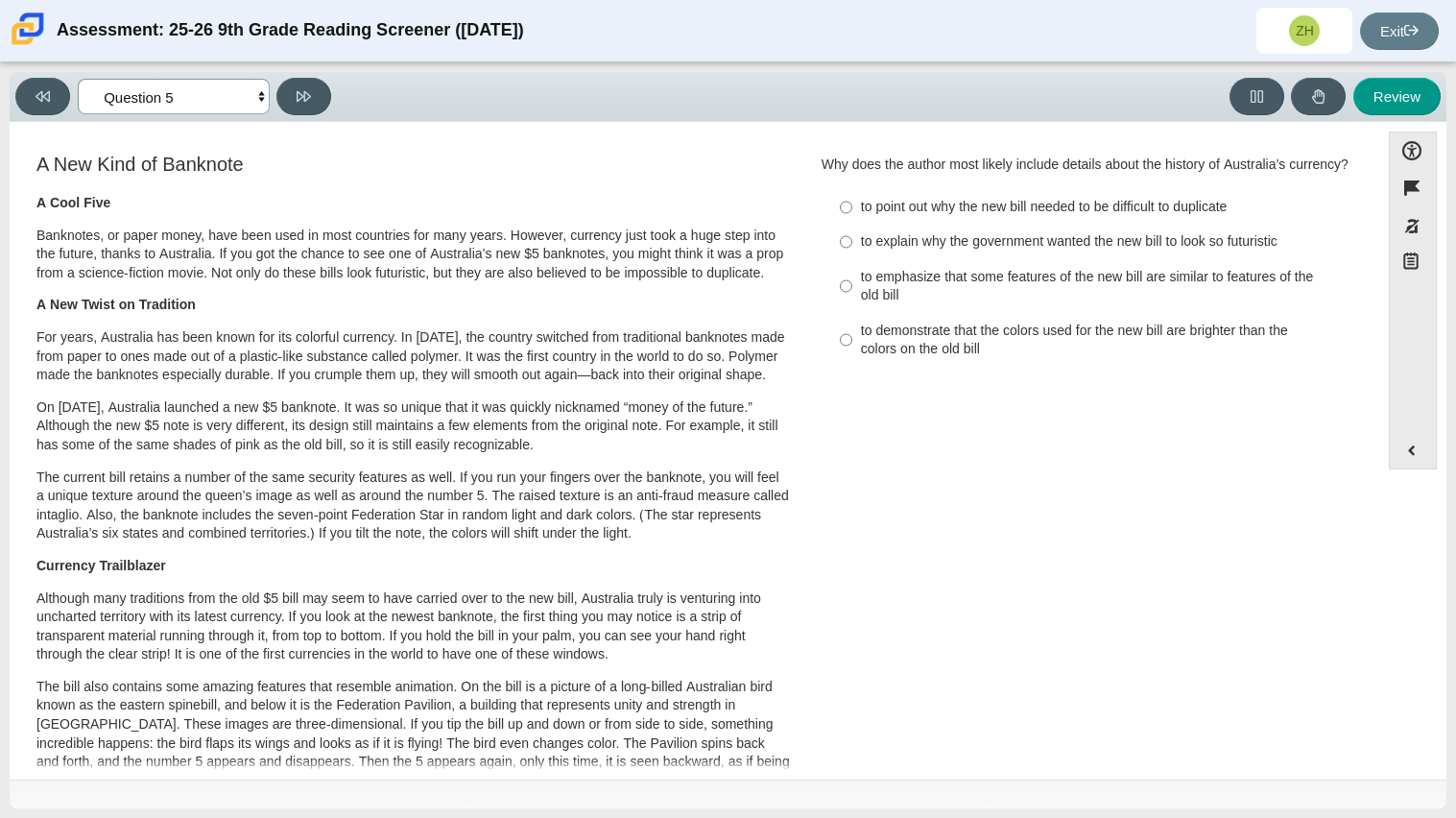
click at [192, 93] on select "Questions Question 1 Question 2 Question 3 Question 4 Question 5 Question 6 Que…" at bounding box center [174, 97] width 192 height 36
click at [322, 131] on div "Feature A Lasting Impact [PERSON_NAME] looked on with pride as she observed a f…" at bounding box center [694, 452] width 1351 height 641
click at [267, 136] on div "Feature A New Kind of Banknote A Cool Five Banknotes, or paper money, have been…" at bounding box center [694, 703] width 1351 height 1135
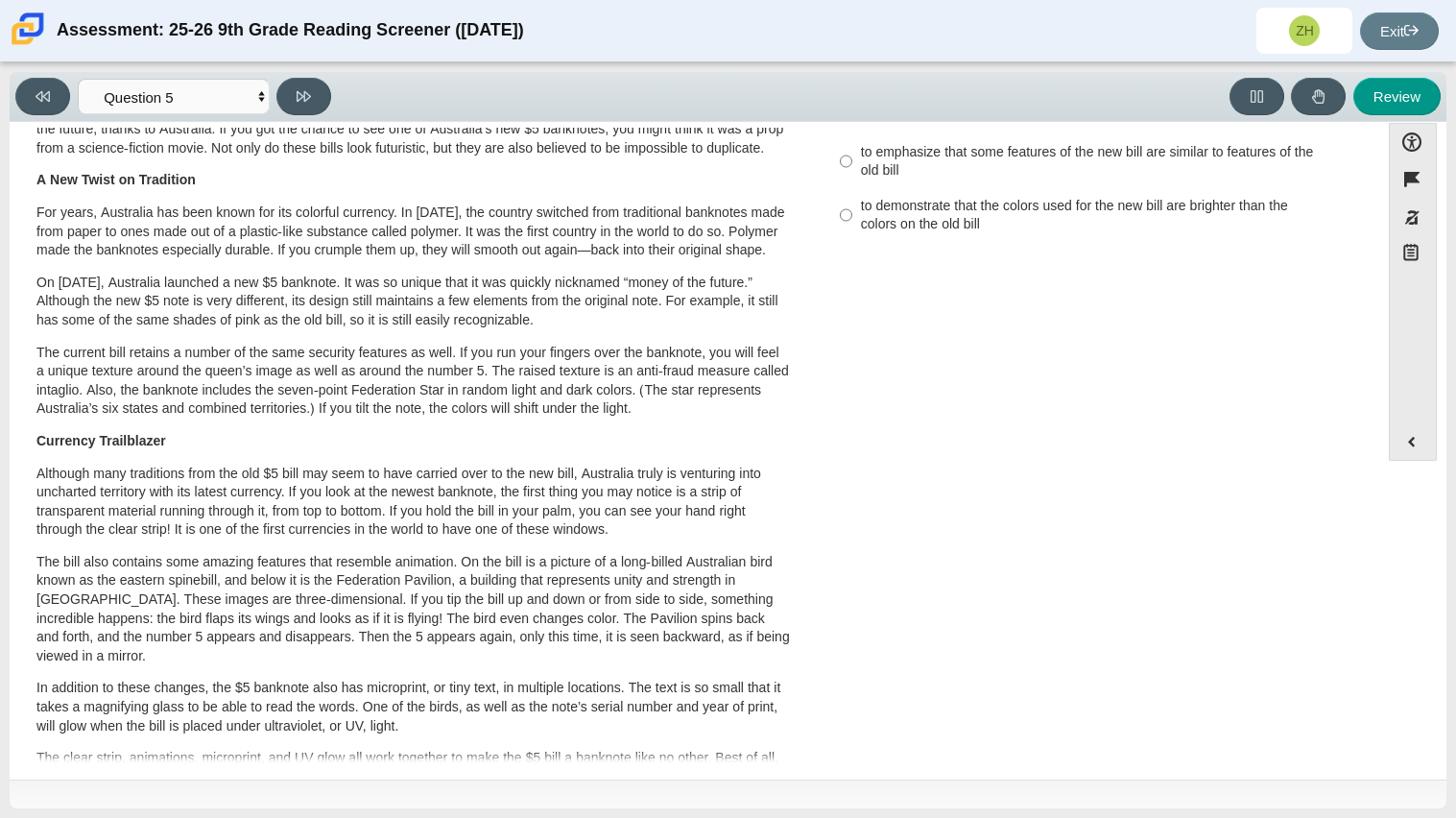
scroll to position [0, 0]
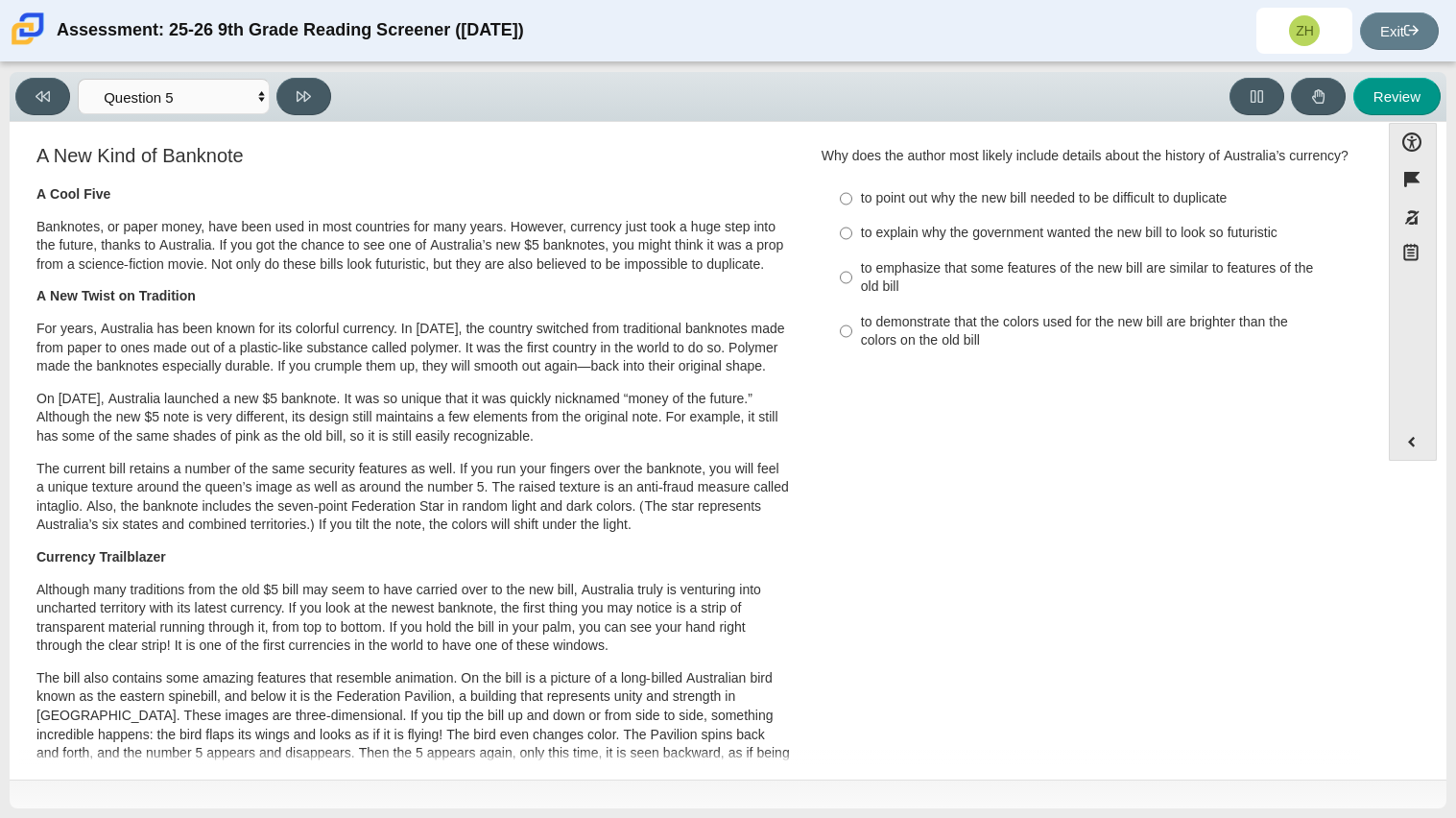
click at [1011, 299] on label "to emphasize that some features of the new bill are similar to features of the …" at bounding box center [1090, 278] width 527 height 54
click at [853, 299] on input "to emphasize that some features of the new bill are similar to features of the …" at bounding box center [846, 278] width 13 height 54
radio input "true"
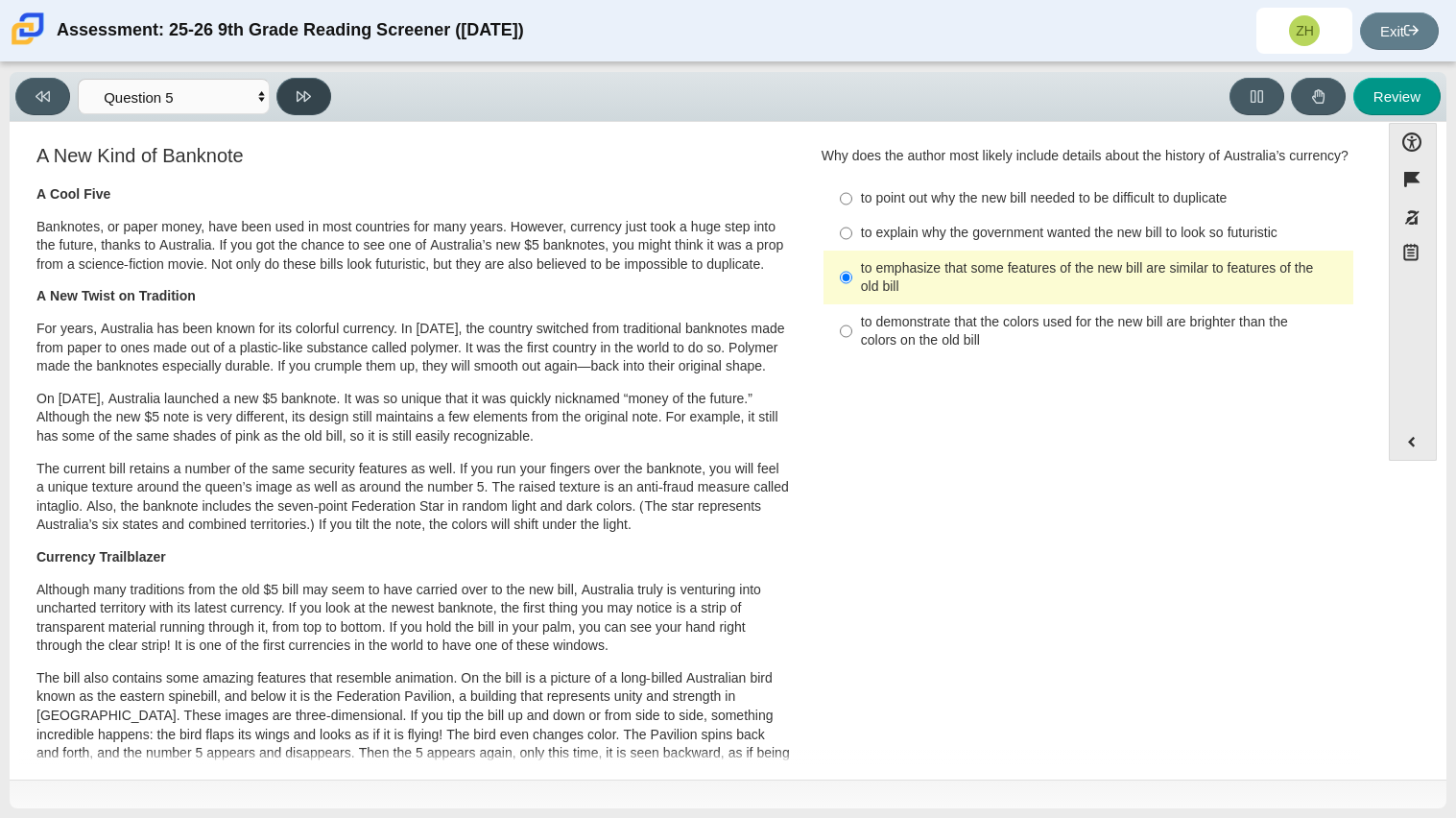
click at [298, 107] on button at bounding box center [303, 97] width 55 height 38
select select "69146e31-7b3d-4a3e-9ce6-f30c24342ae0"
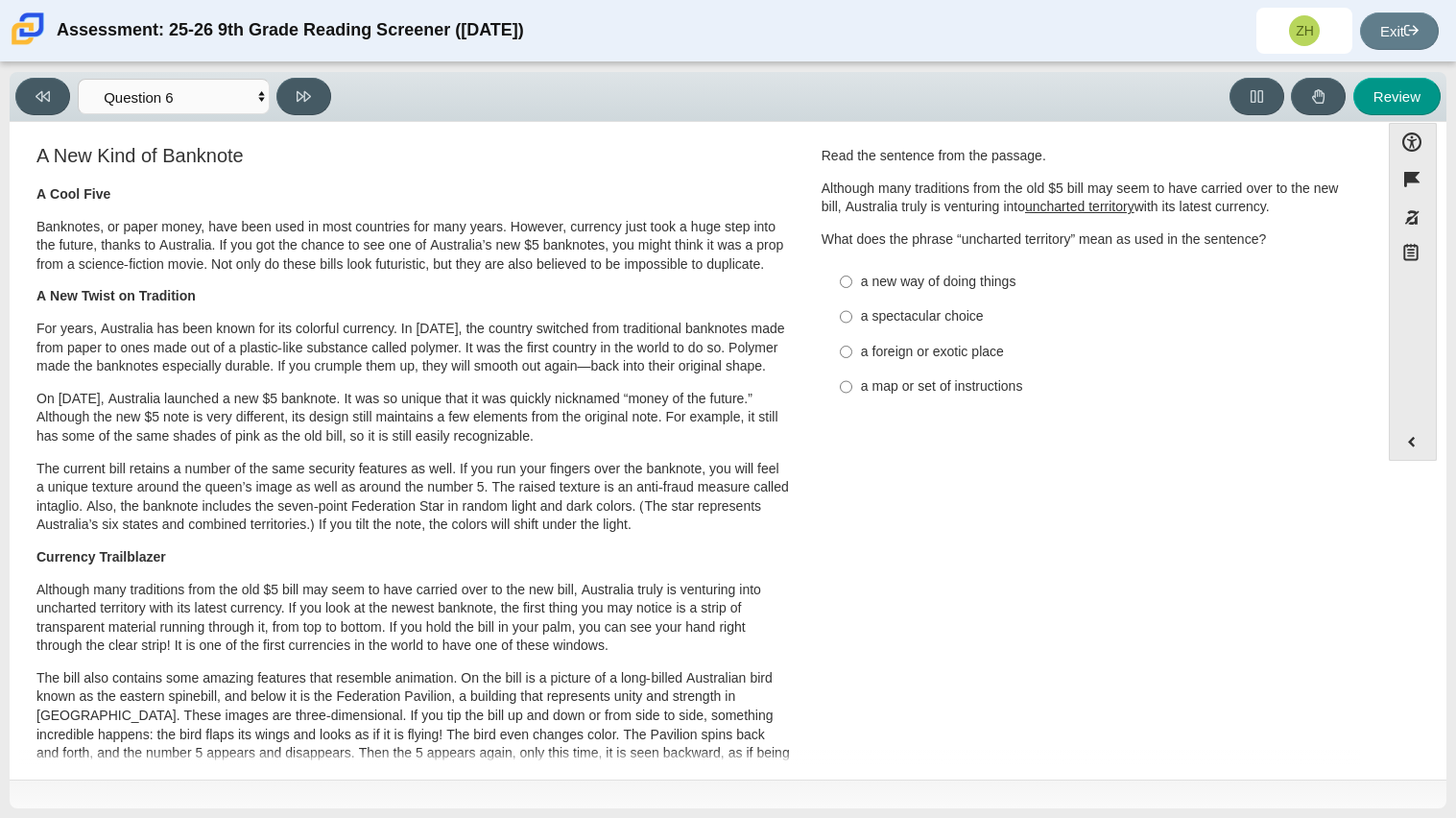
click at [861, 387] on div "a map or set of instructions" at bounding box center [1104, 387] width 485 height 19
click at [853, 387] on input "a map or set of instructions a map or set of instructions" at bounding box center [846, 387] width 13 height 35
radio input "true"
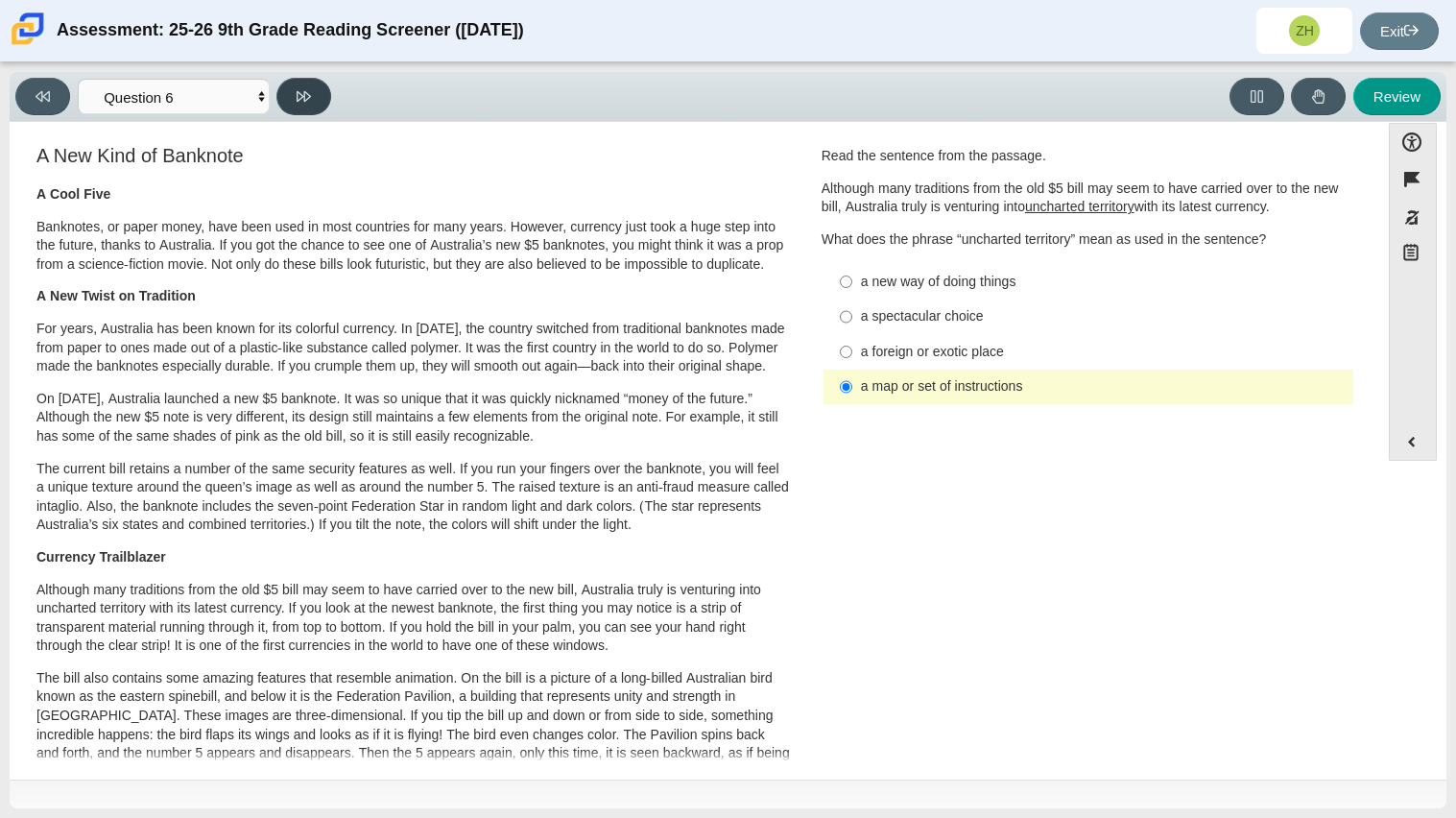
click at [311, 105] on button at bounding box center [303, 97] width 55 height 38
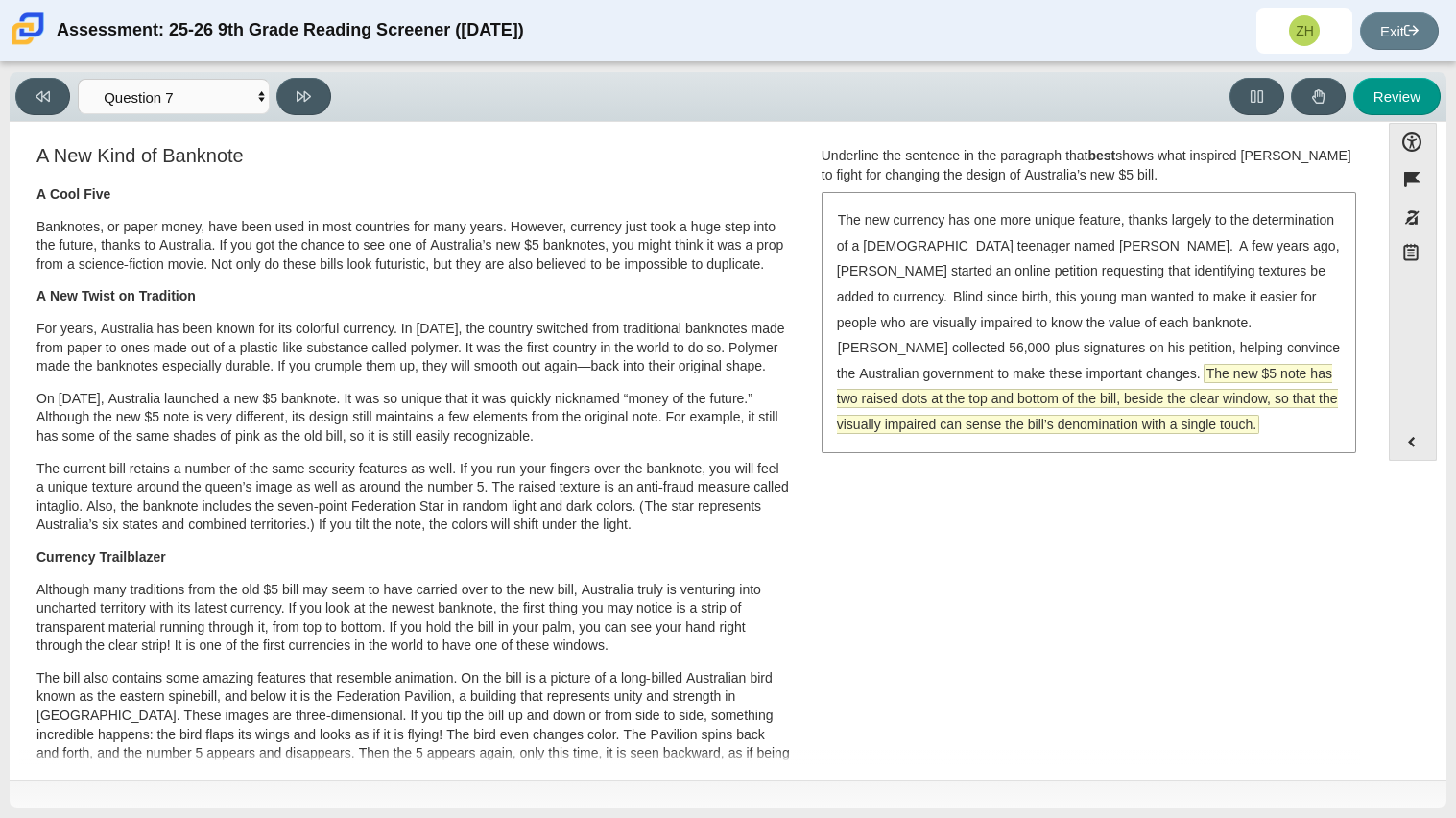
click at [908, 417] on span "The new $5 note has two raised dots at the top and bottom of the bill, beside t…" at bounding box center [1087, 399] width 501 height 69
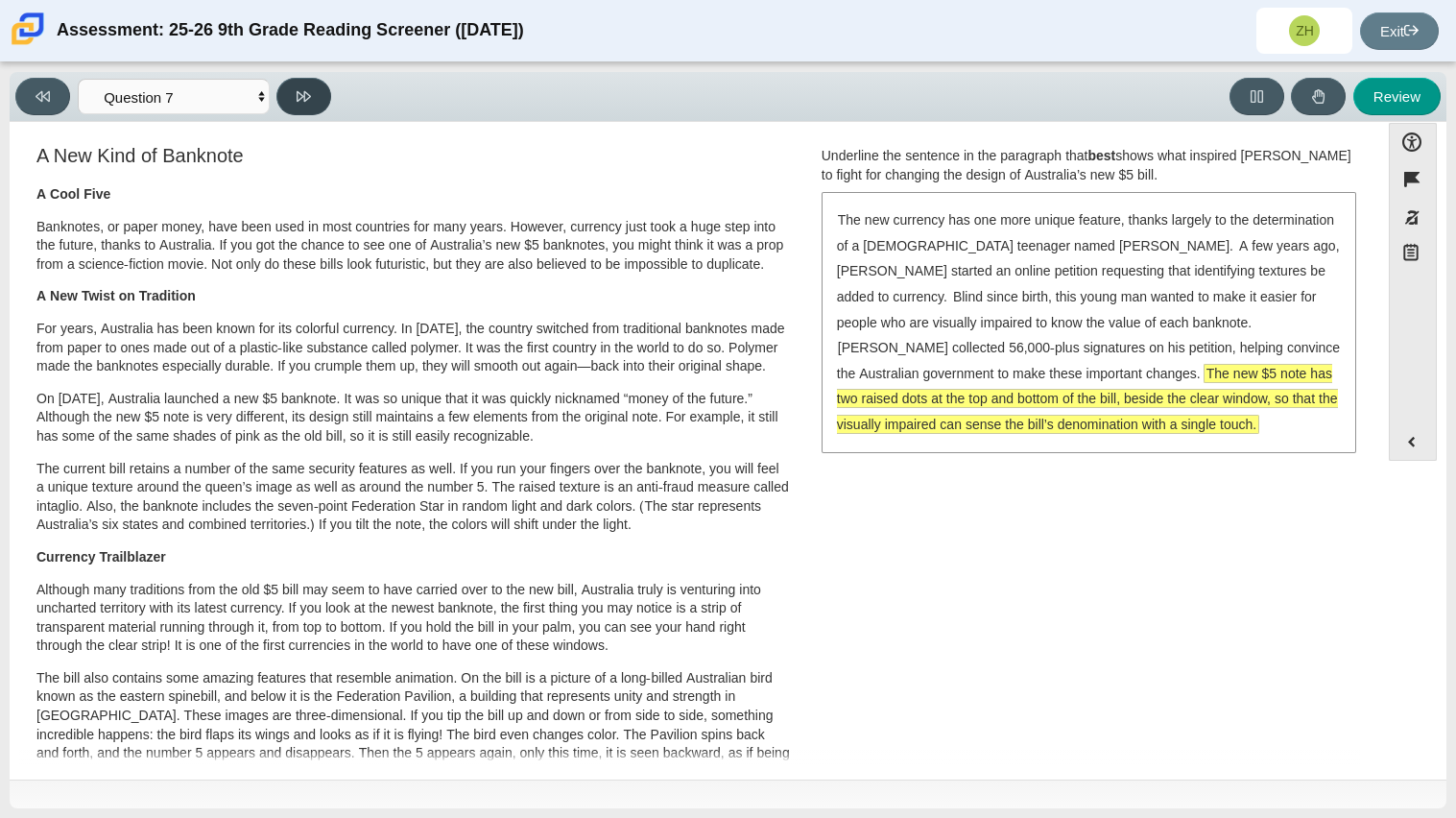
click at [292, 100] on button at bounding box center [303, 97] width 55 height 38
select select "ea8338c2-a6a3-418e-a305-2b963b54a290"
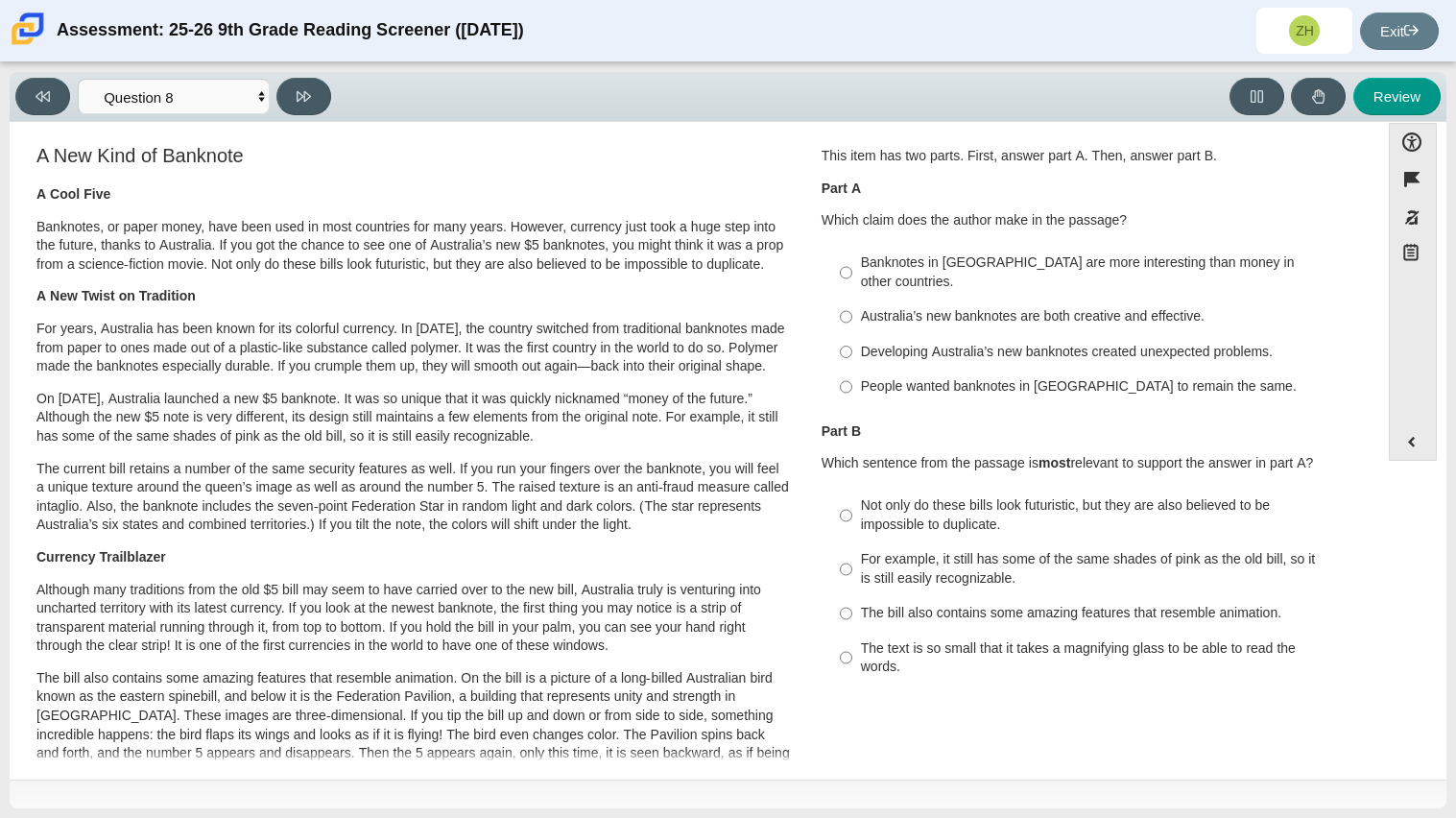
click at [915, 378] on div "People wanted banknotes in [GEOGRAPHIC_DATA] to remain the same." at bounding box center [1104, 387] width 485 height 19
click at [853, 370] on input "People wanted banknotes in [GEOGRAPHIC_DATA] to remain the same. People wanted …" at bounding box center [846, 387] width 13 height 35
radio input "true"
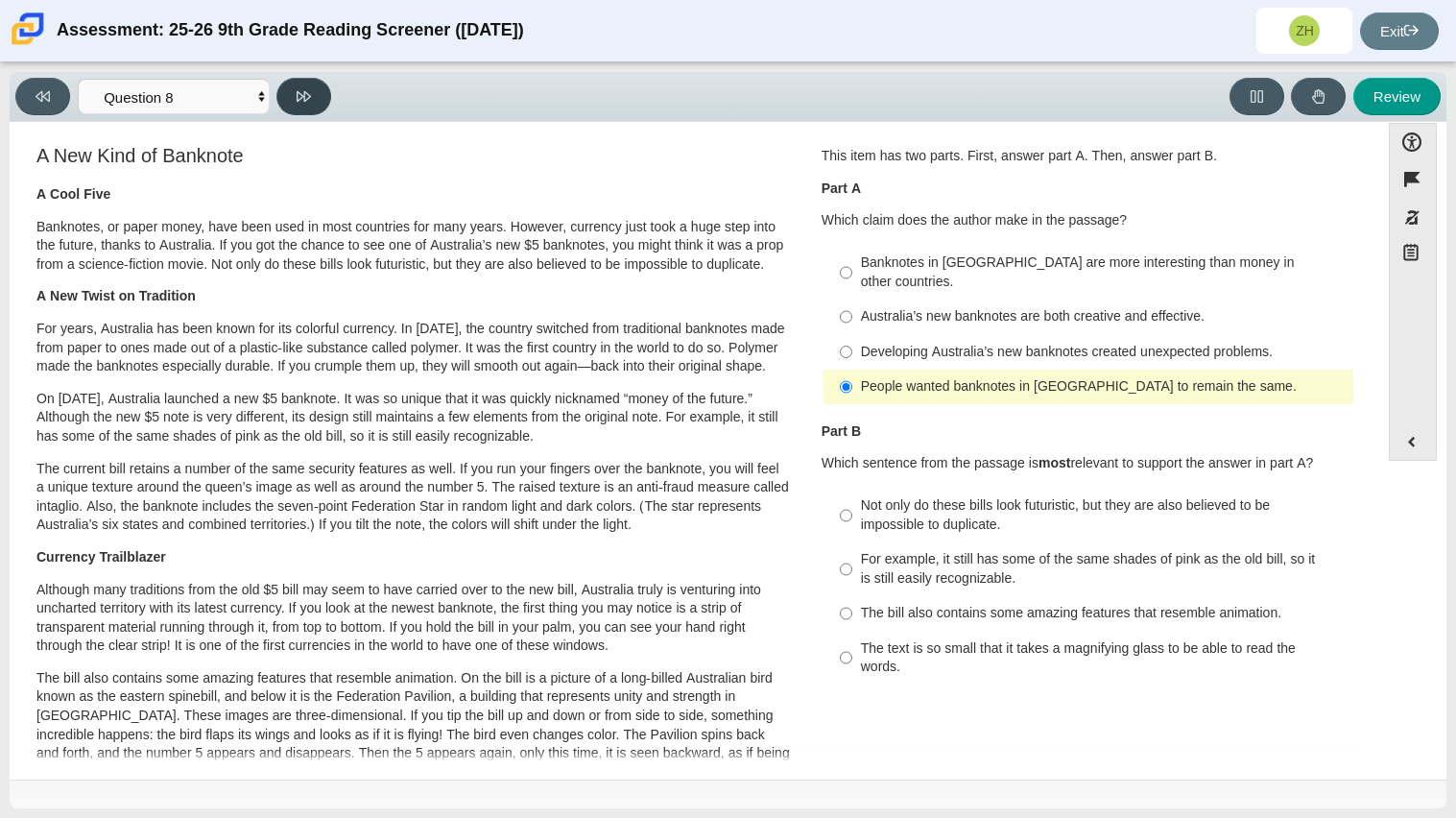
click at [291, 99] on button at bounding box center [303, 97] width 55 height 38
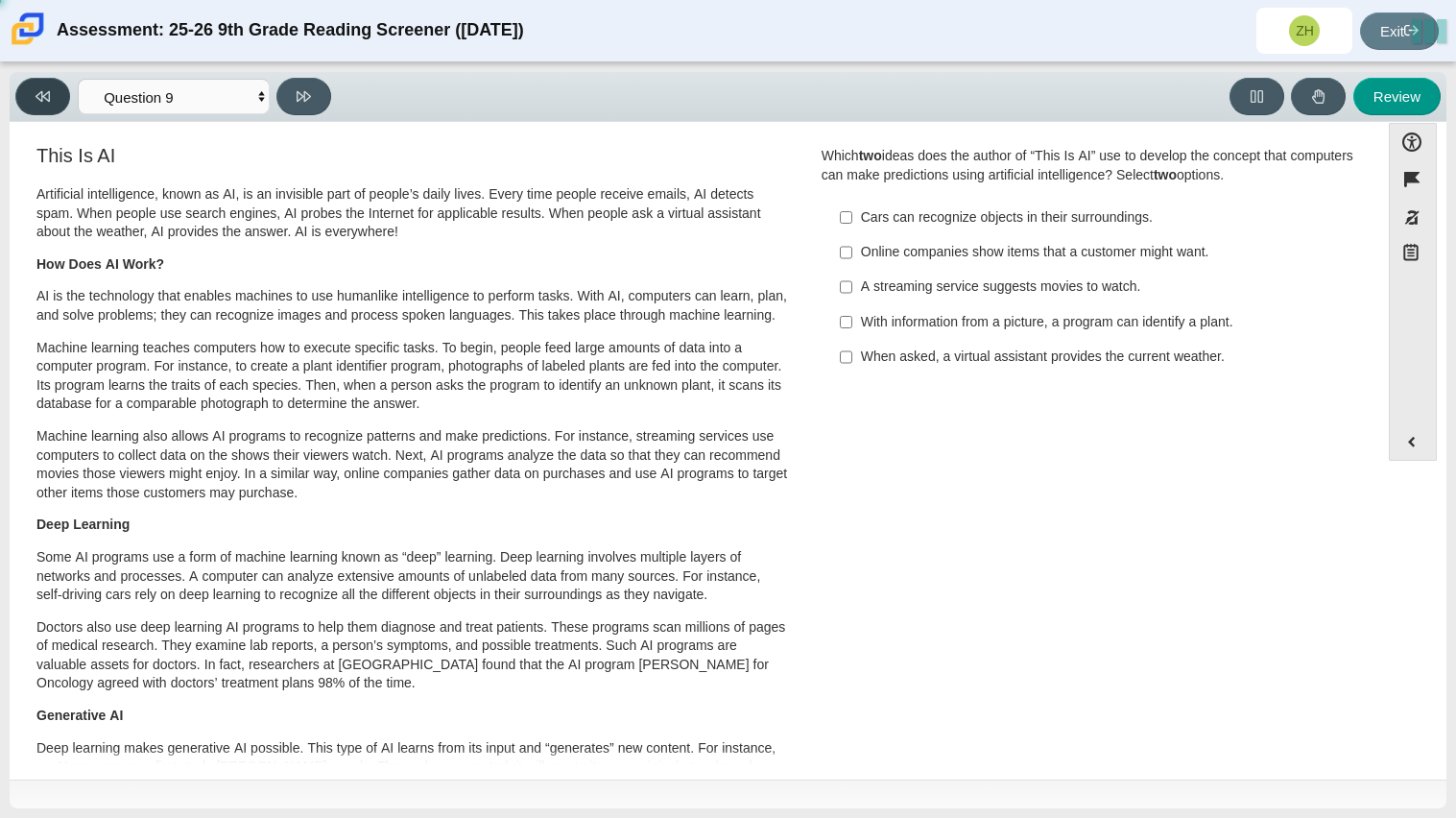
click at [45, 92] on icon at bounding box center [42, 96] width 14 height 11
select select "ea8338c2-a6a3-418e-a305-2b963b54a290"
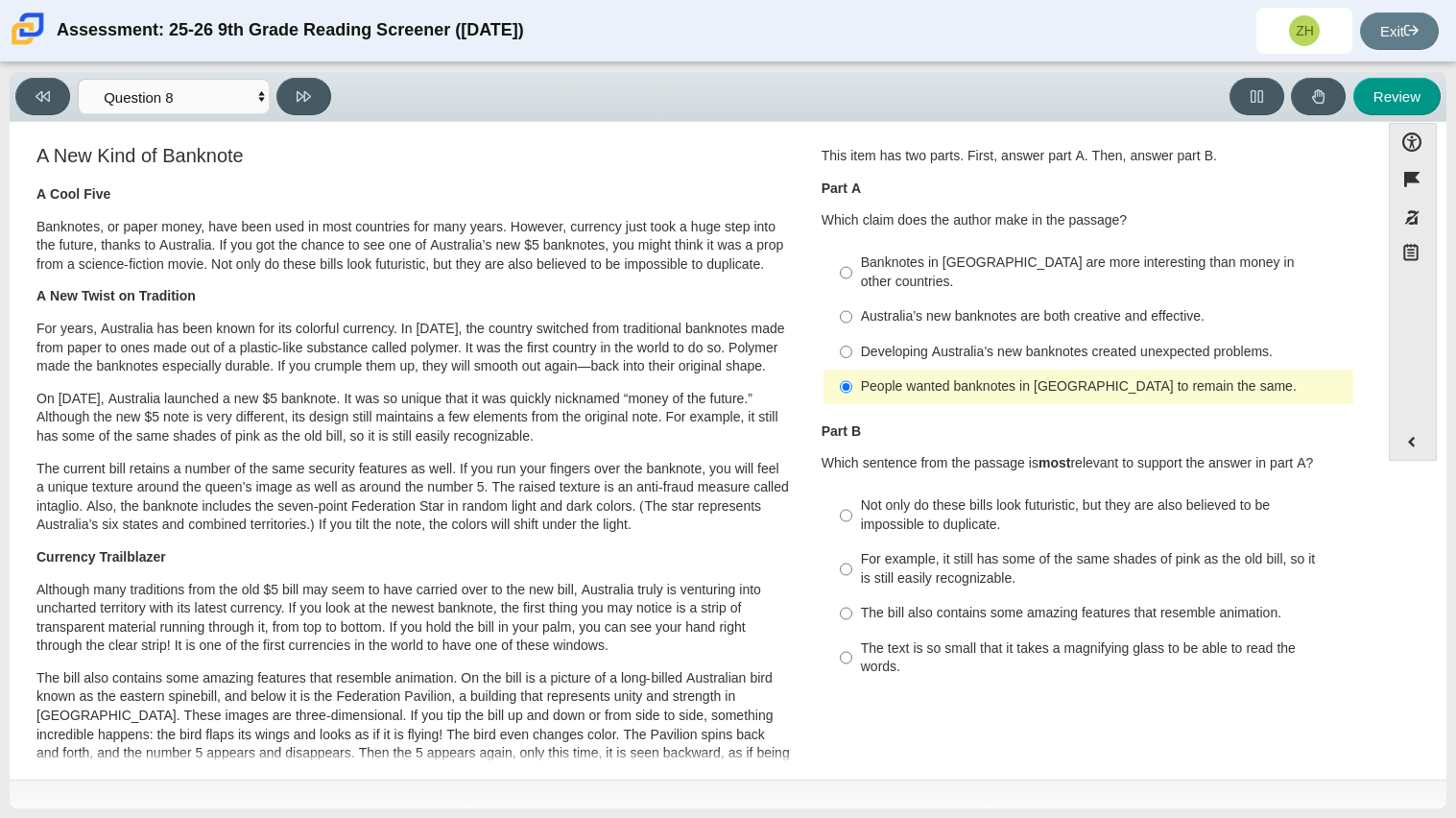
click at [920, 604] on div "The bill also contains some amazing features that resemble animation." at bounding box center [1104, 613] width 485 height 19
click at [853, 597] on input "The bill also contains some amazing features that resemble animation. The bill …" at bounding box center [846, 614] width 13 height 35
radio input "true"
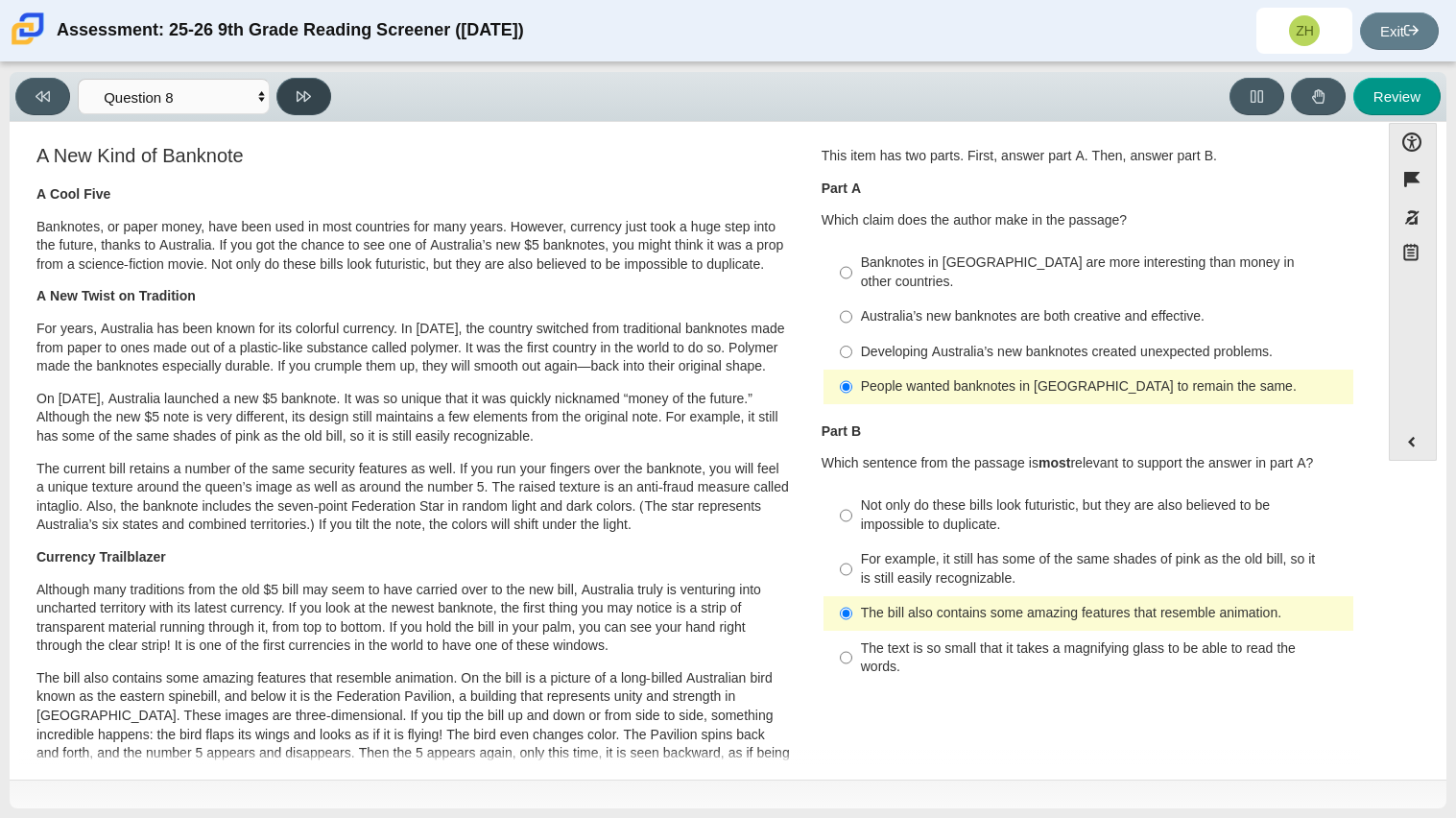
click at [304, 86] on button at bounding box center [303, 97] width 55 height 38
select select "89f058d6-b15c-4ef5-a4b3-fdaffb8868b6"
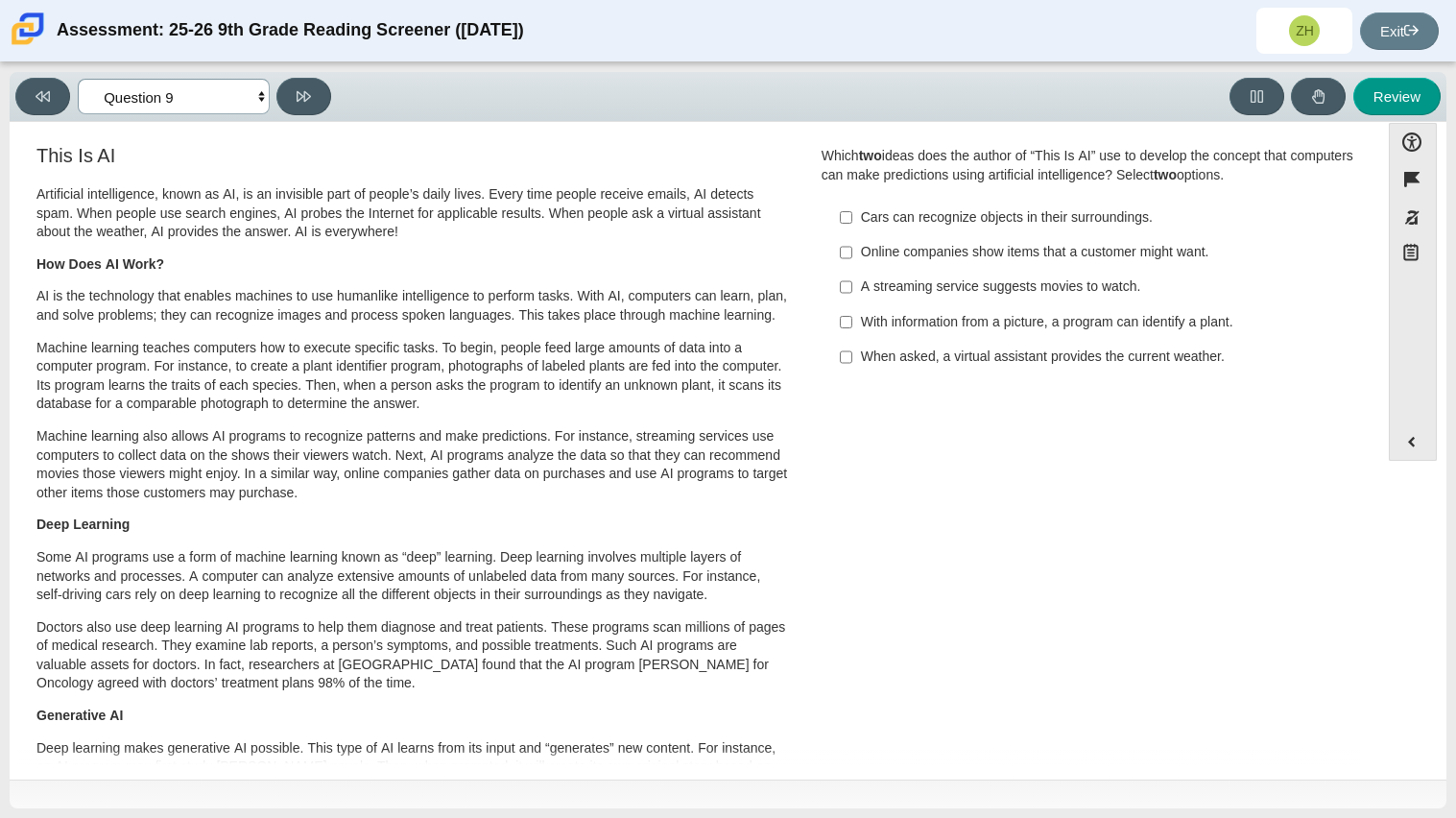
click at [182, 98] on select "Questions Question 1 Question 2 Question 3 Question 4 Question 5 Question 6 Que…" at bounding box center [174, 97] width 192 height 36
click at [512, 318] on p "AI is the technology that enables machines to use humanlike intelligence to per…" at bounding box center [413, 305] width 754 height 38
click at [986, 314] on div "With information from a picture, a program can identify a plant." at bounding box center [1104, 323] width 485 height 19
click at [853, 314] on input "With information from a picture, a program can identify a plant. With informati…" at bounding box center [846, 322] width 13 height 35
checkbox input "true"
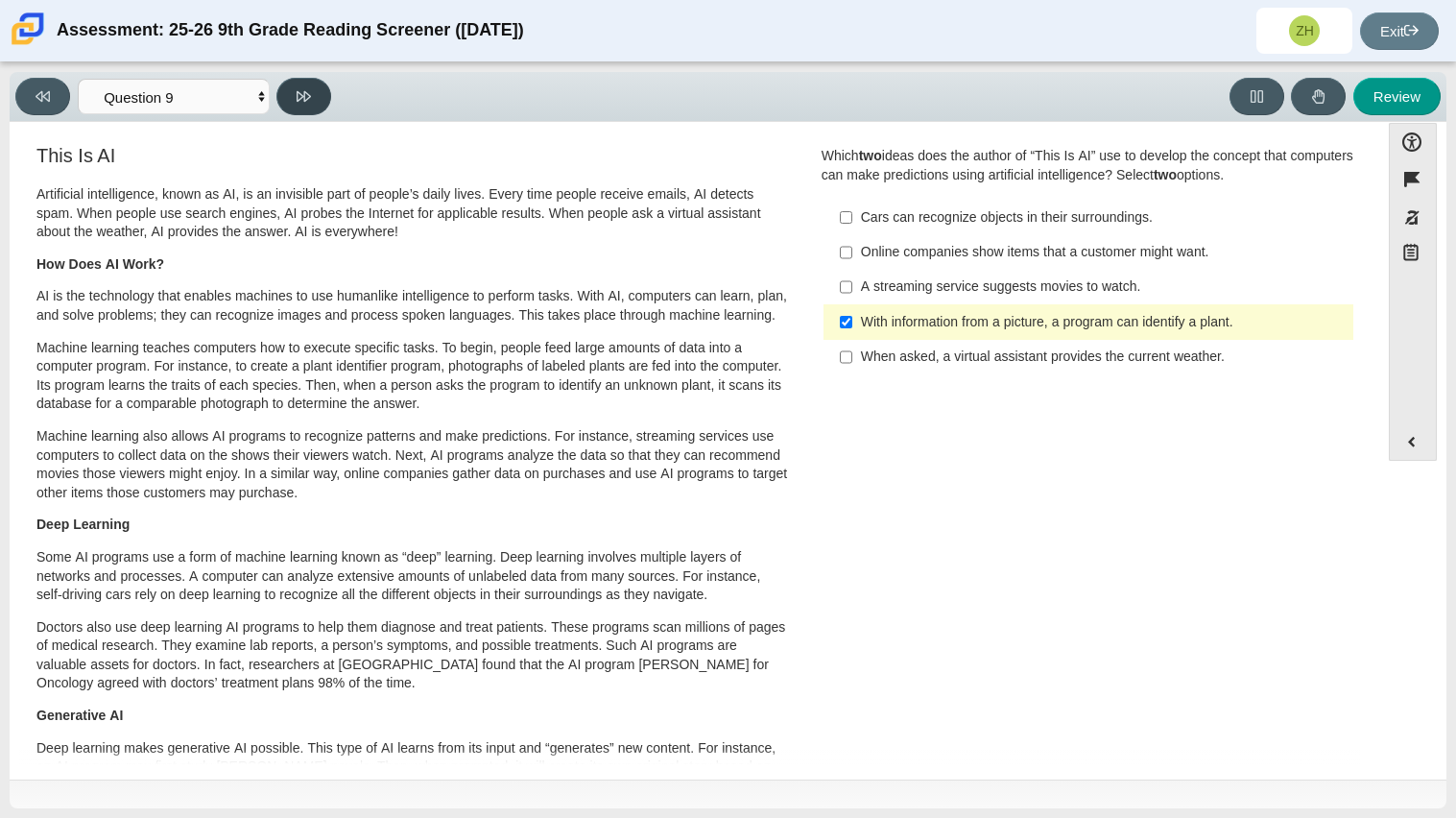
click at [294, 105] on button at bounding box center [303, 97] width 55 height 38
select select "cdf3c14e-a918-44d1-9b63-3db0fa81641e"
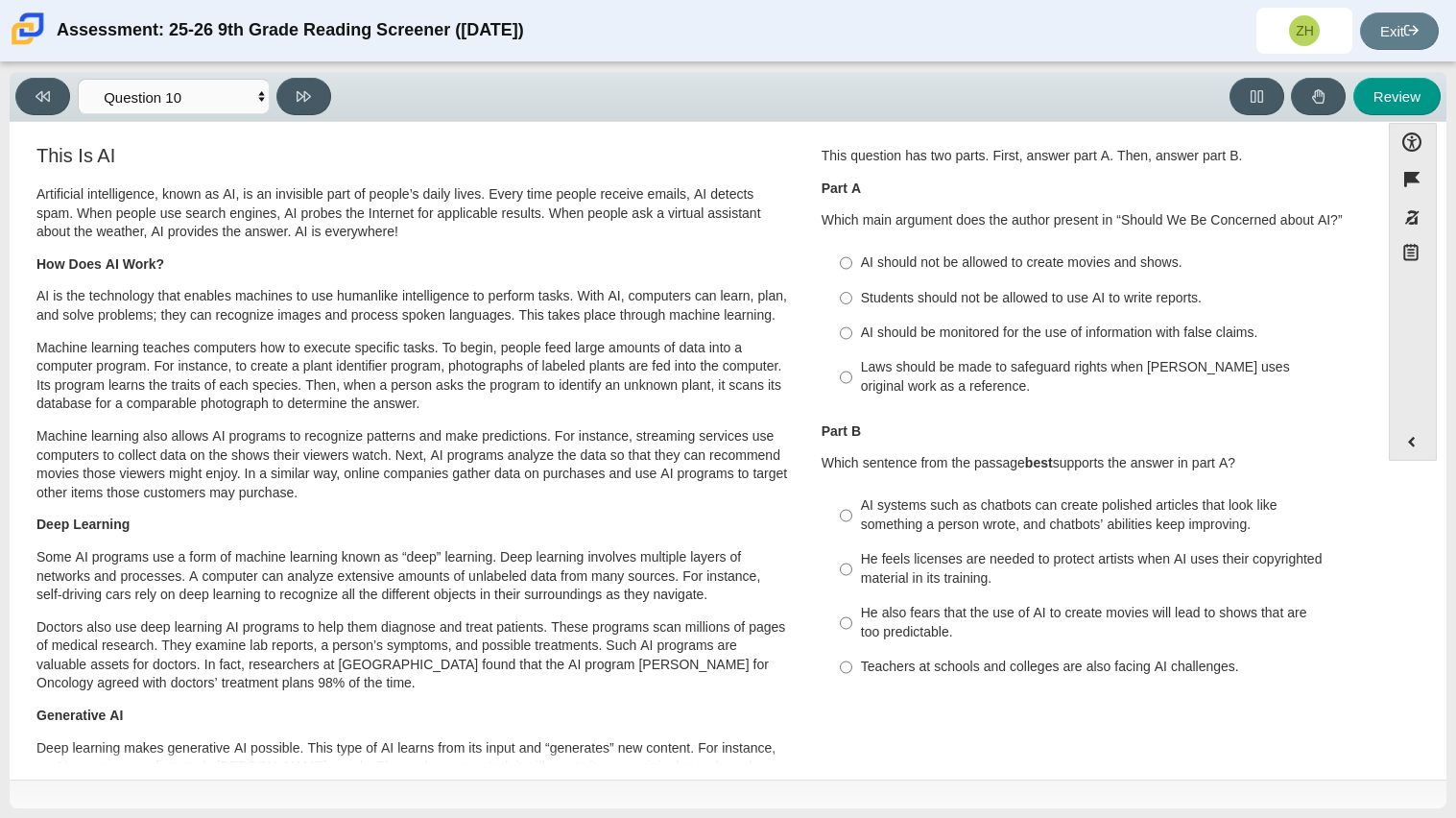
click at [934, 298] on div "Students should not be allowed to use AI to write reports." at bounding box center [1104, 298] width 485 height 19
click at [853, 298] on input "Students should not be allowed to use AI to write reports. Students should not …" at bounding box center [846, 297] width 13 height 35
radio input "true"
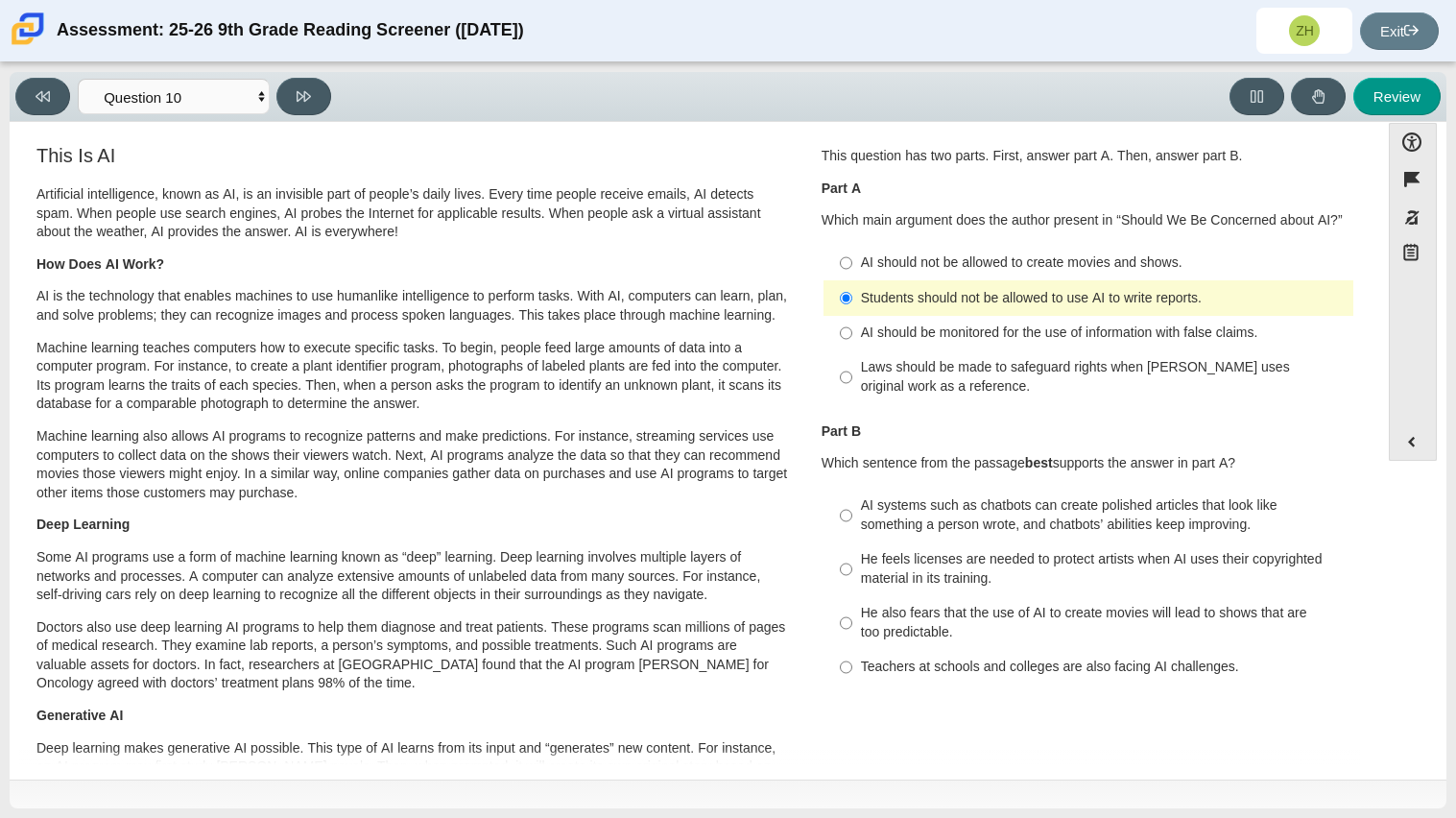
click at [943, 324] on div "AI should be monitored for the use of information with false claims." at bounding box center [1104, 333] width 485 height 19
click at [853, 324] on input "AI should be monitored for the use of information with false claims. AI should …" at bounding box center [846, 333] width 13 height 35
radio input "true"
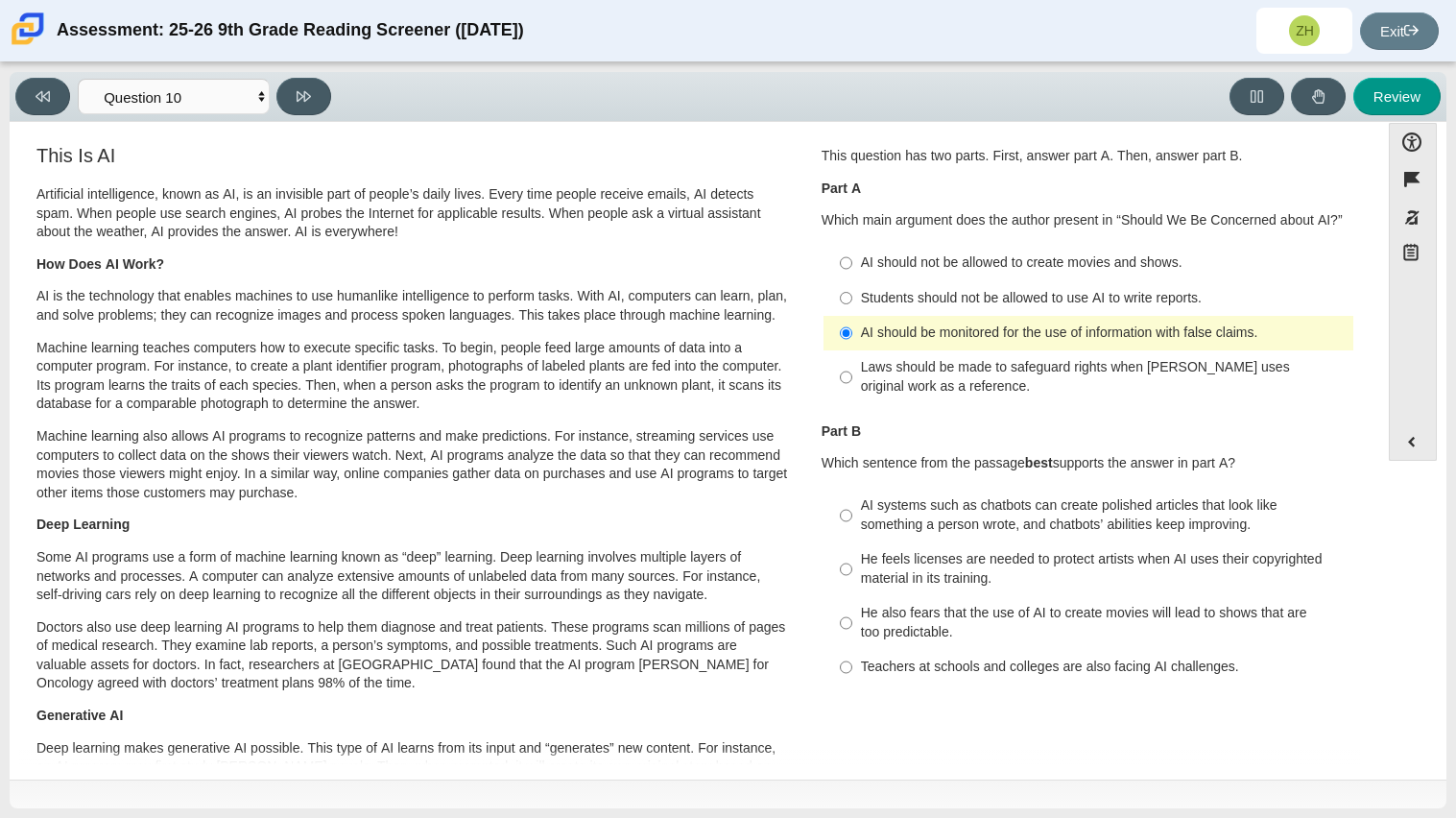
click at [916, 656] on label "Teachers at schools and colleges are also facing AI challenges. Teachers at sch…" at bounding box center [1090, 667] width 527 height 35
click at [853, 656] on input "Teachers at schools and colleges are also facing AI challenges. Teachers at sch…" at bounding box center [846, 667] width 13 height 35
radio input "true"
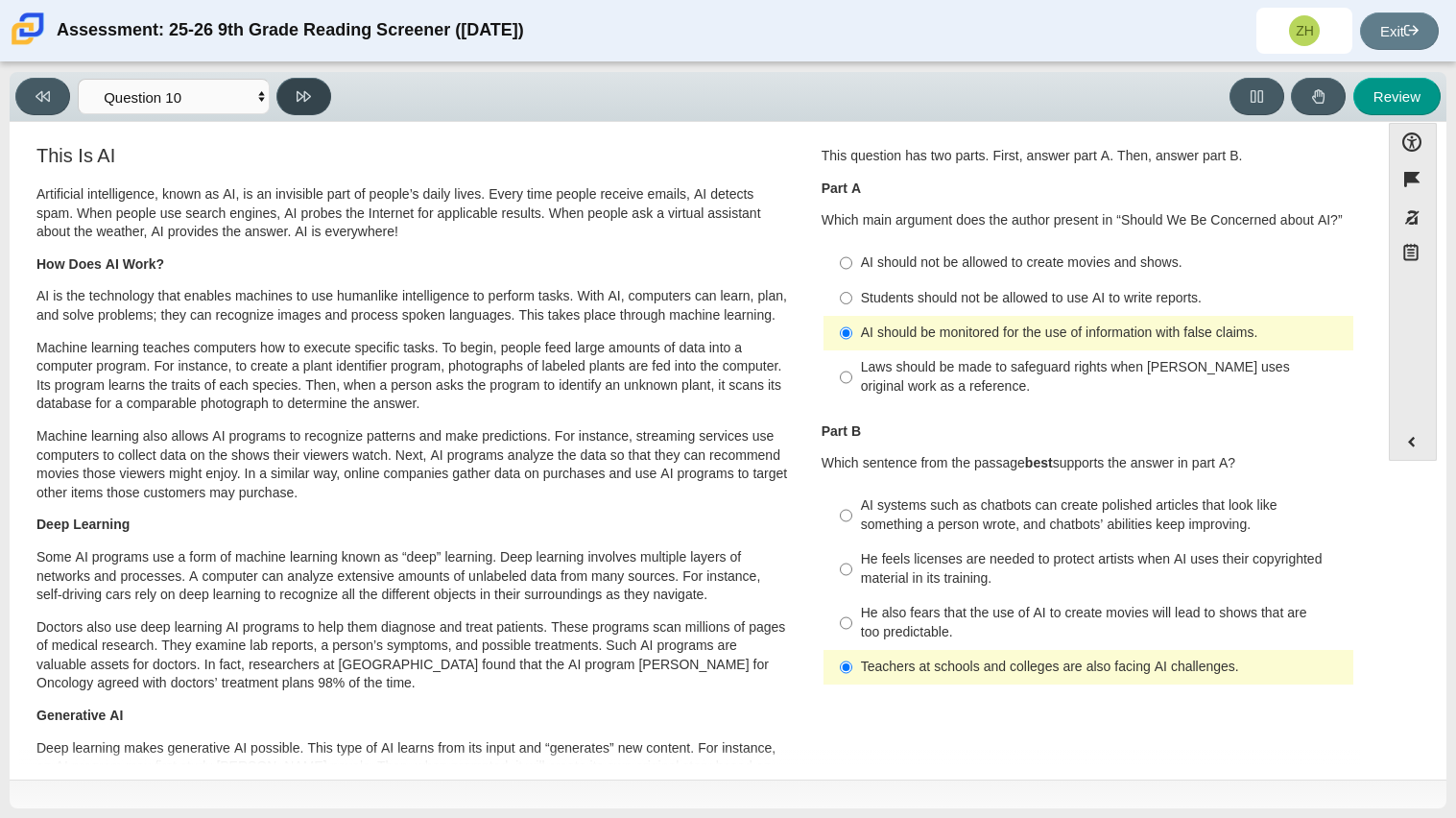
click at [308, 108] on button at bounding box center [303, 97] width 55 height 38
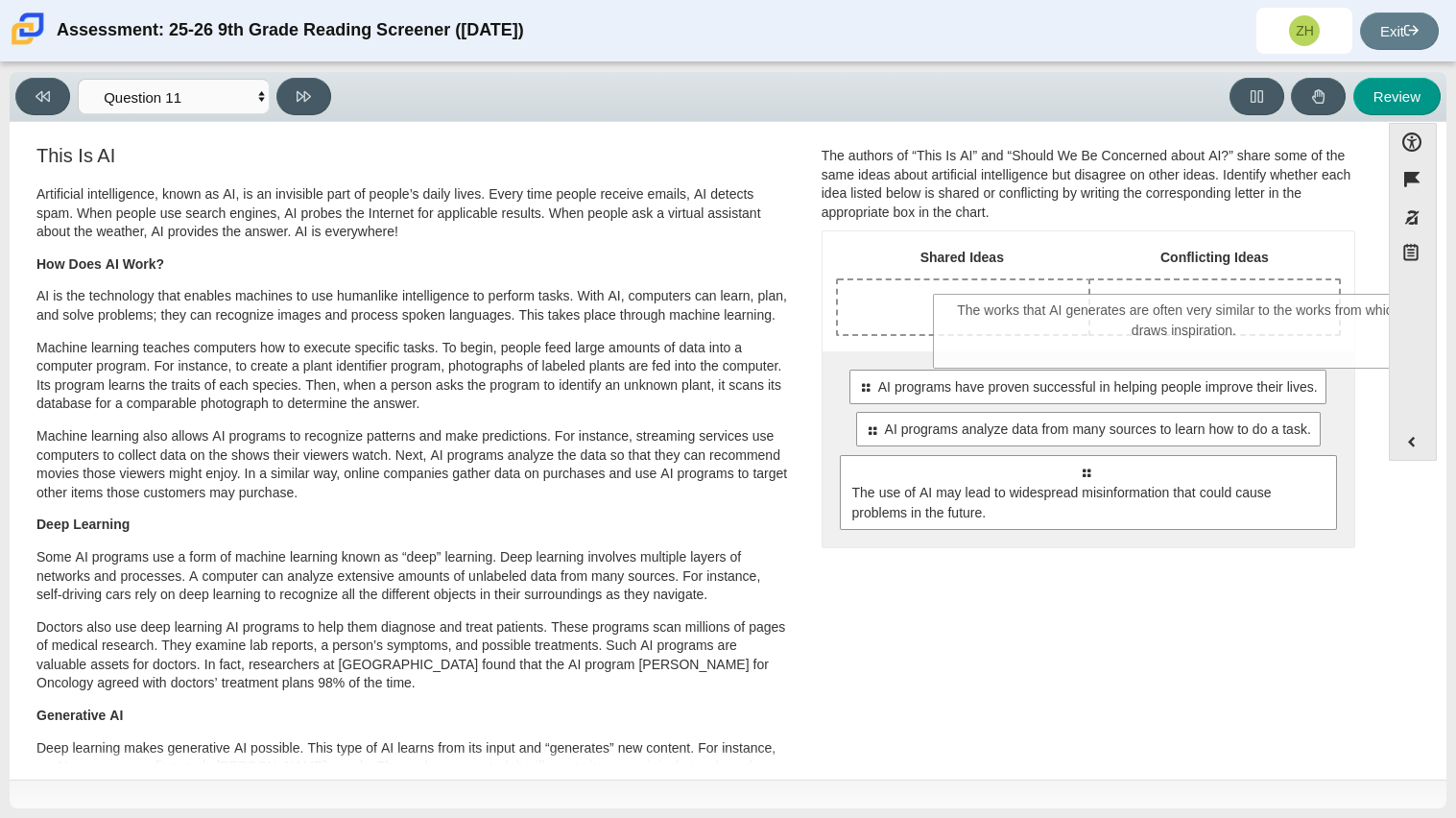
drag, startPoint x: 1087, startPoint y: 588, endPoint x: 1186, endPoint y: 344, distance: 263.3
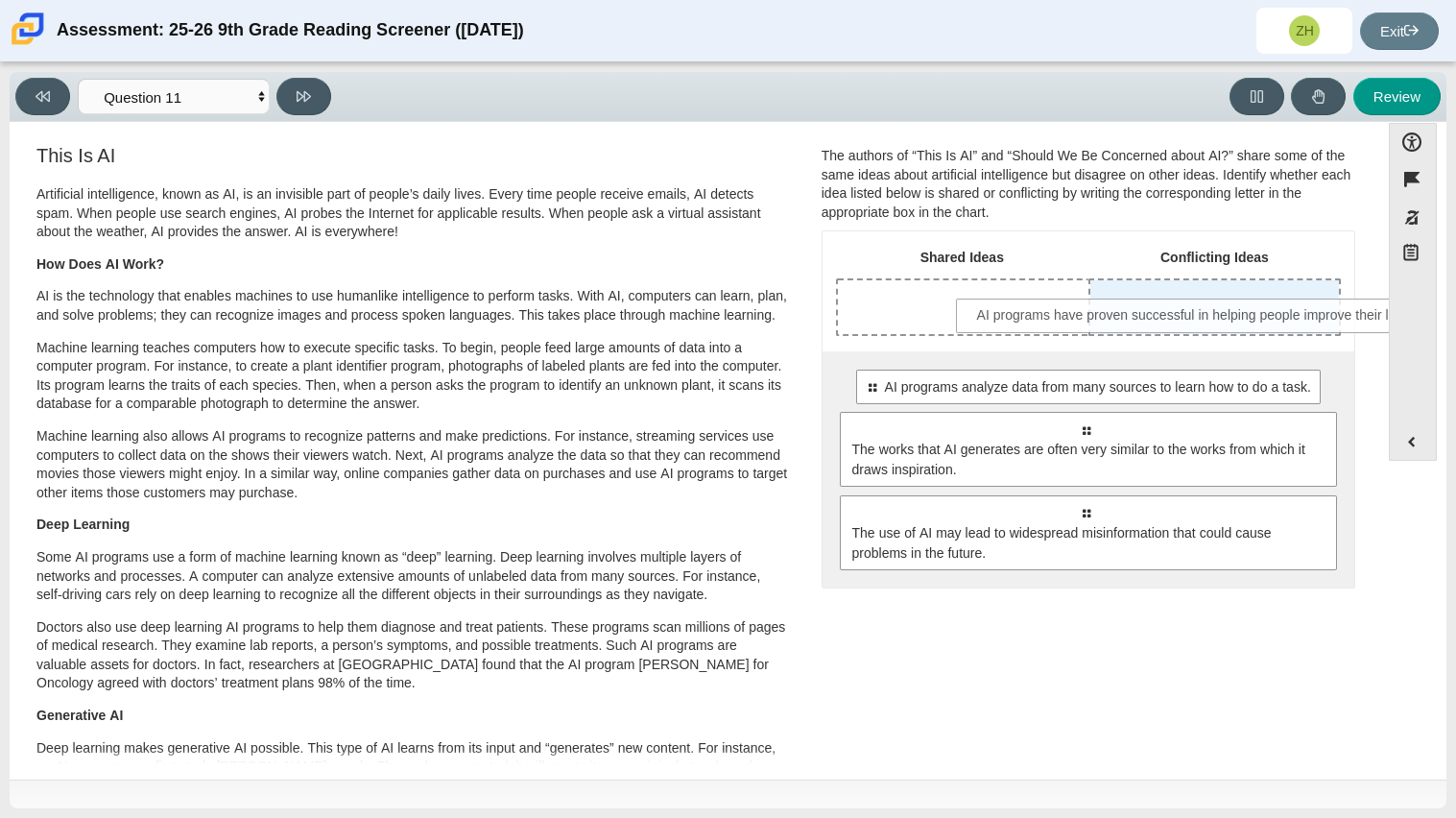
drag, startPoint x: 1017, startPoint y: 383, endPoint x: 1130, endPoint y: 312, distance: 133.5
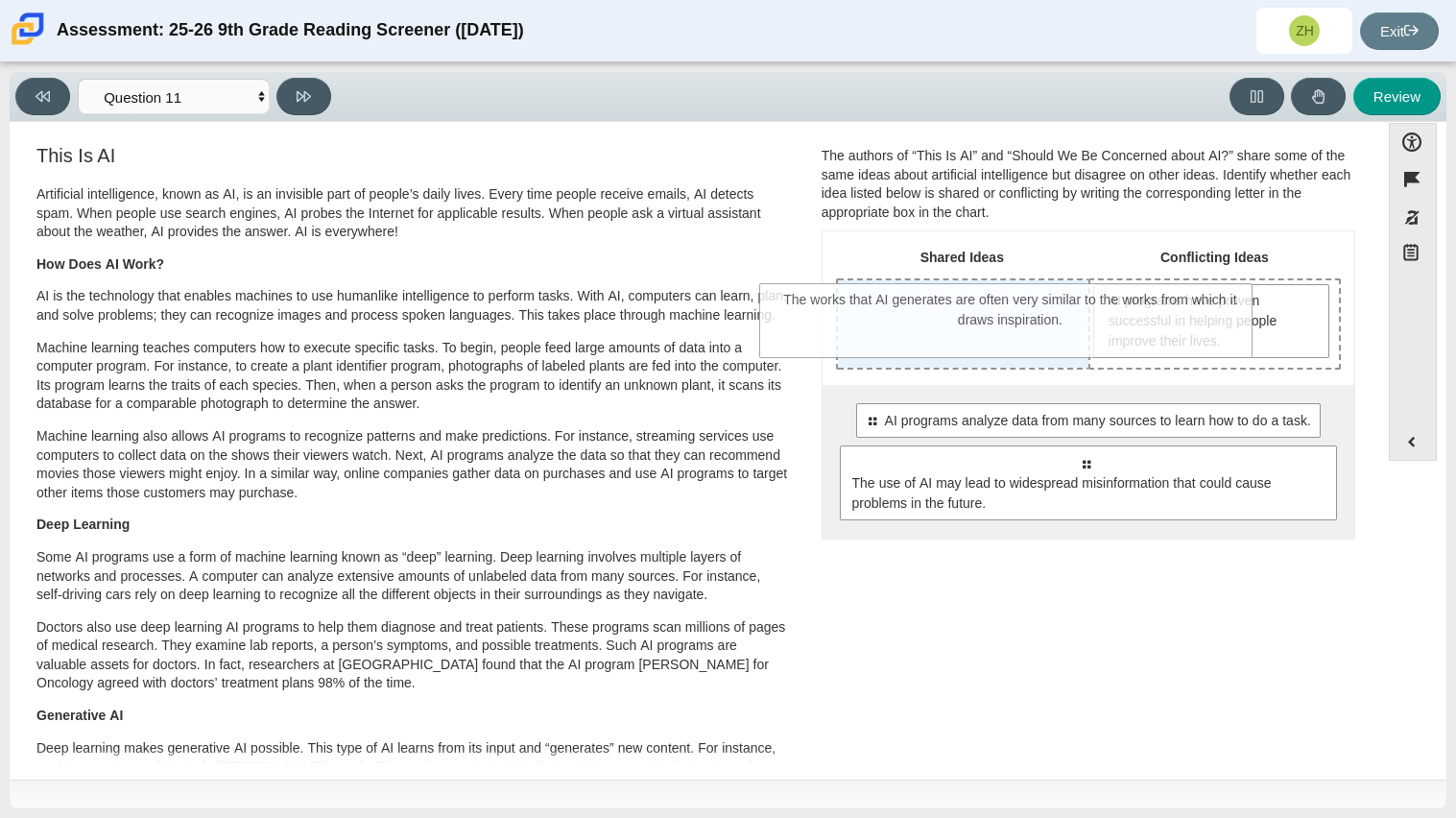
drag, startPoint x: 1047, startPoint y: 494, endPoint x: 967, endPoint y: 319, distance: 192.4
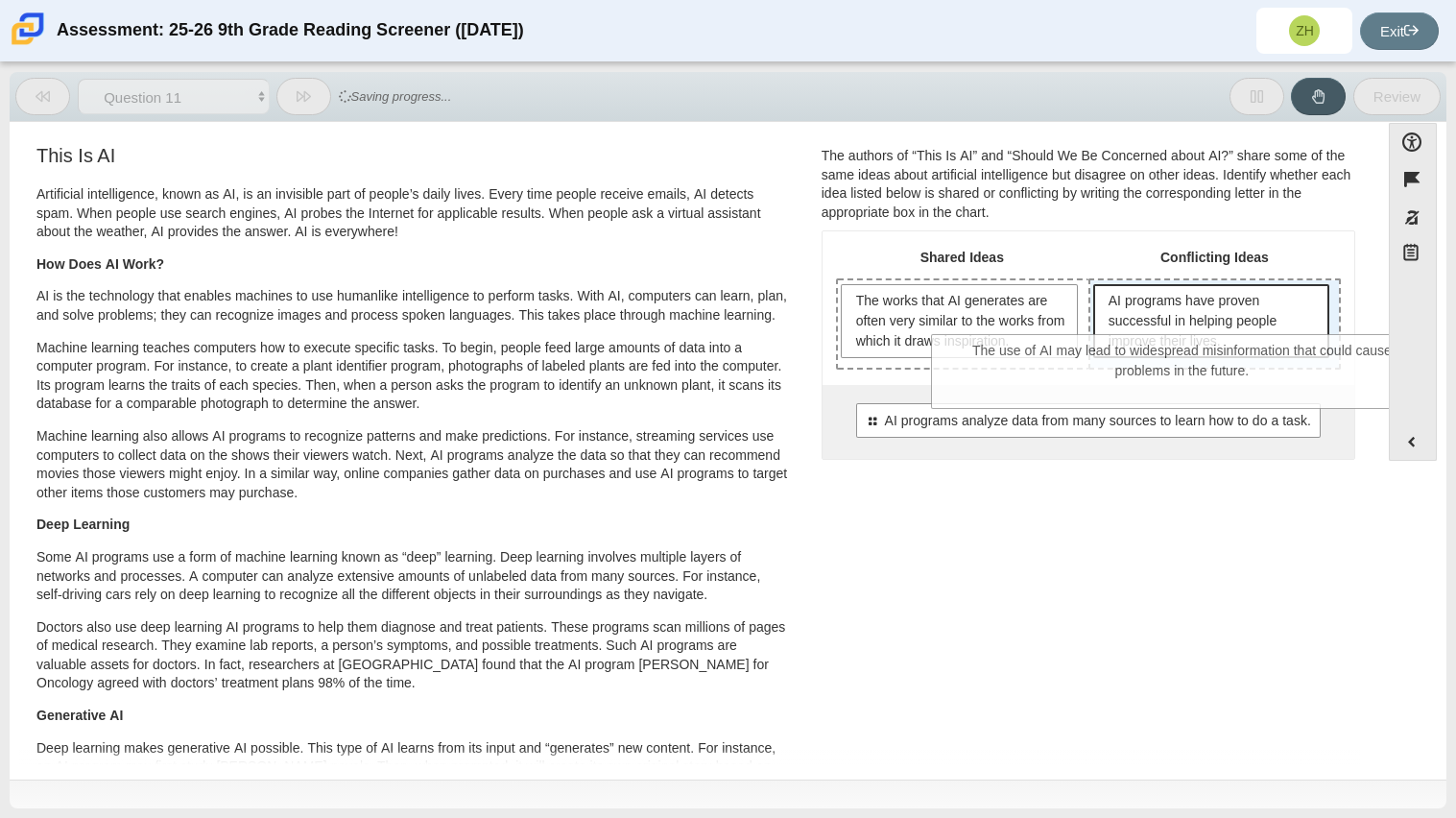
drag, startPoint x: 1050, startPoint y: 453, endPoint x: 1153, endPoint y: 339, distance: 153.6
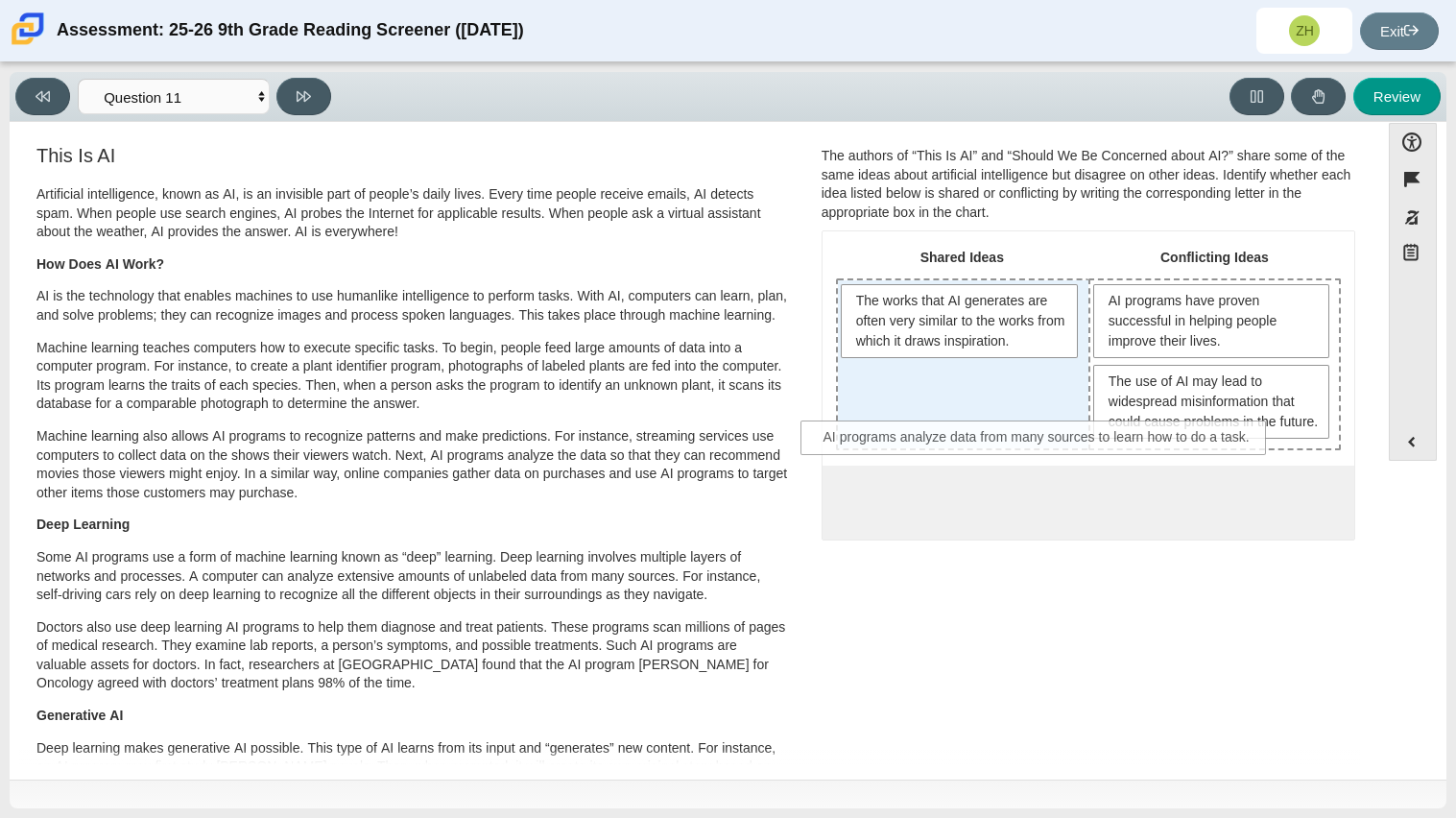
drag, startPoint x: 1082, startPoint y: 511, endPoint x: 1034, endPoint y: 428, distance: 95.9
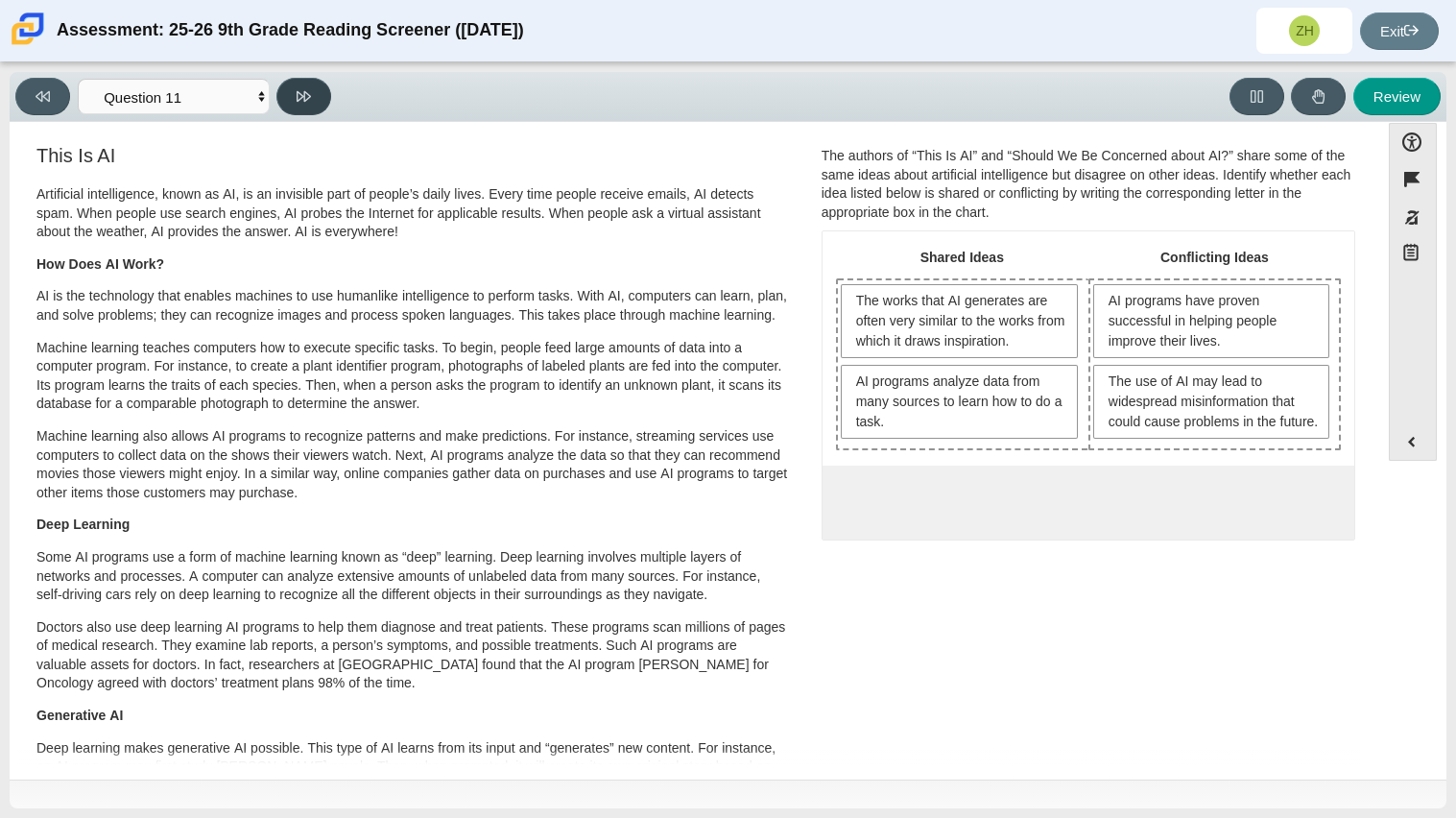
click at [323, 88] on button at bounding box center [303, 97] width 55 height 38
select select "c3effed4-44ce-4a19-bd96-1787f34e9b4c"
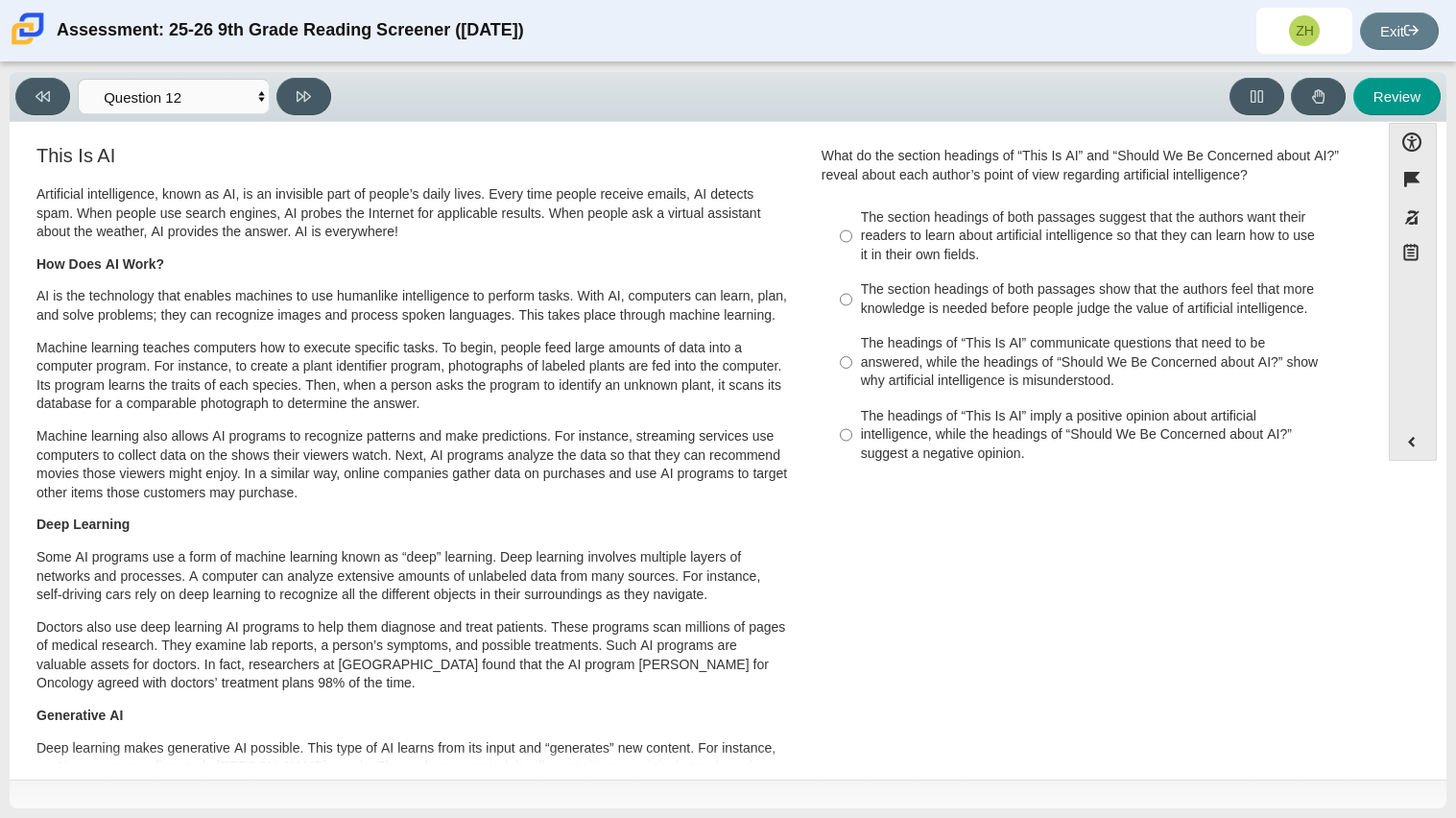
click at [937, 347] on div "The headings of “This Is AI” communicate questions that need to be answered, wh…" at bounding box center [1104, 362] width 485 height 57
click at [853, 347] on input "The headings of “This Is AI” communicate questions that need to be answered, wh…" at bounding box center [846, 363] width 13 height 73
radio input "true"
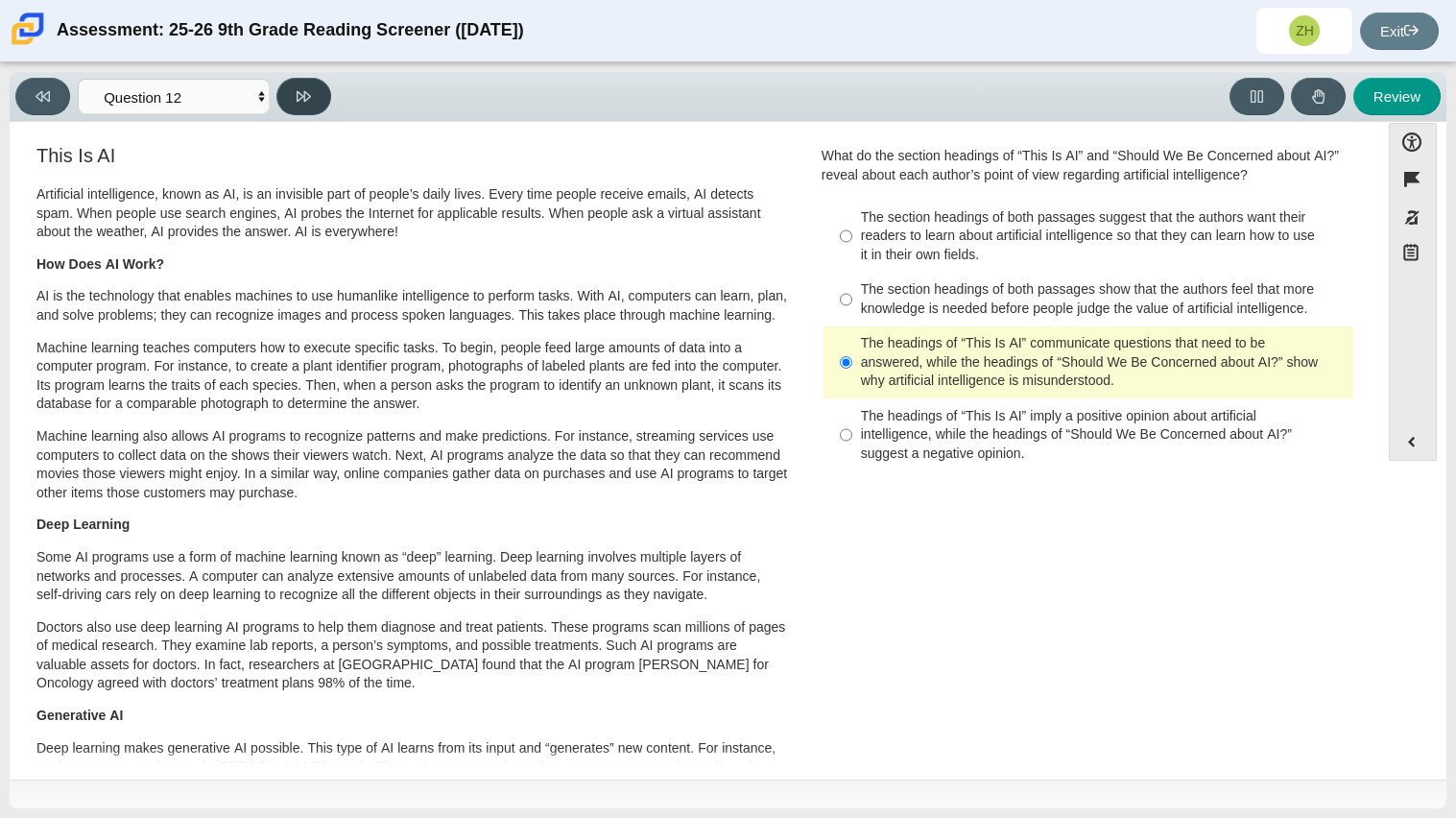
click at [314, 106] on button at bounding box center [303, 97] width 55 height 38
select select "review"
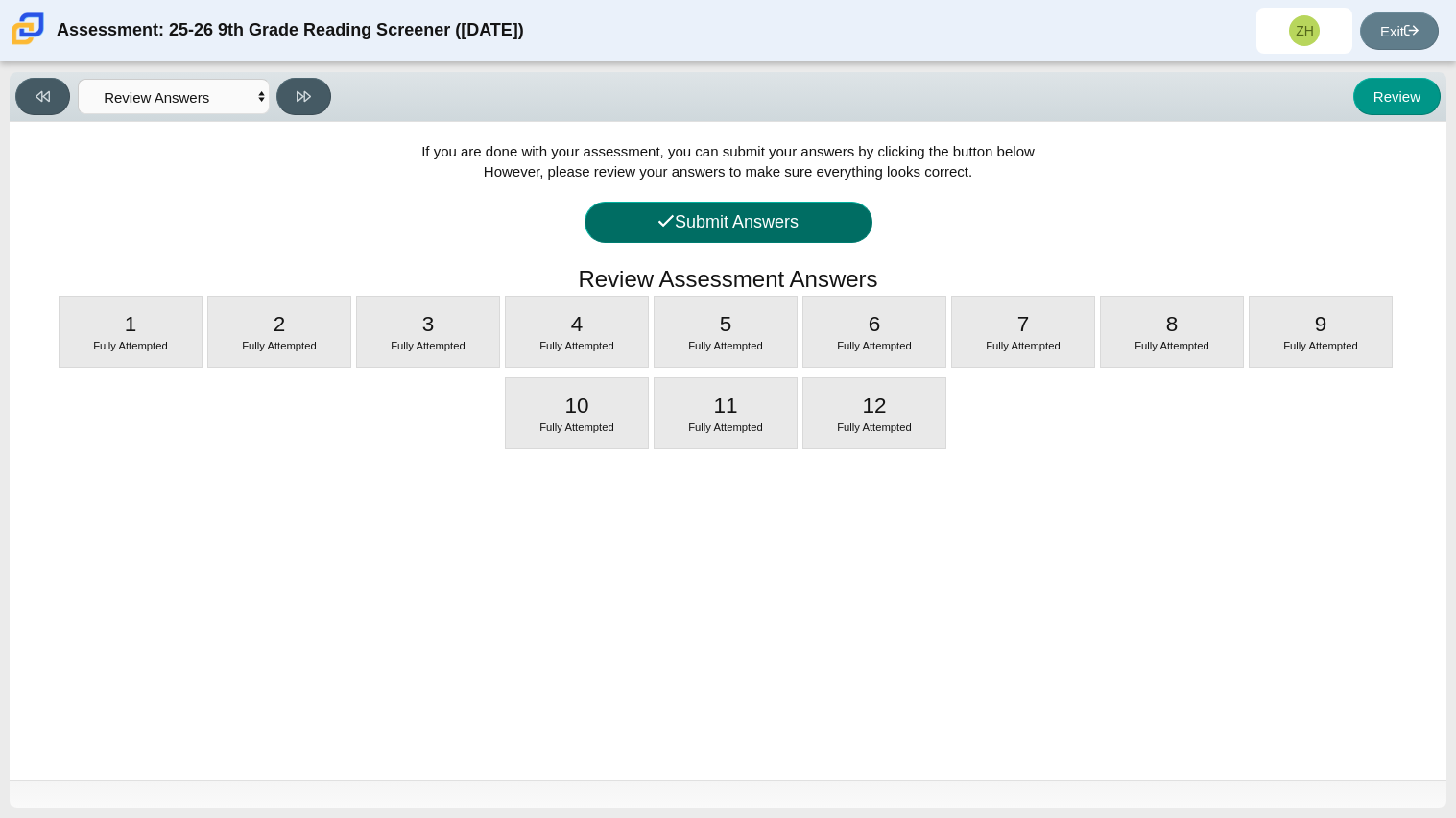
click at [648, 207] on button "Submit Answers" at bounding box center [729, 222] width 288 height 42
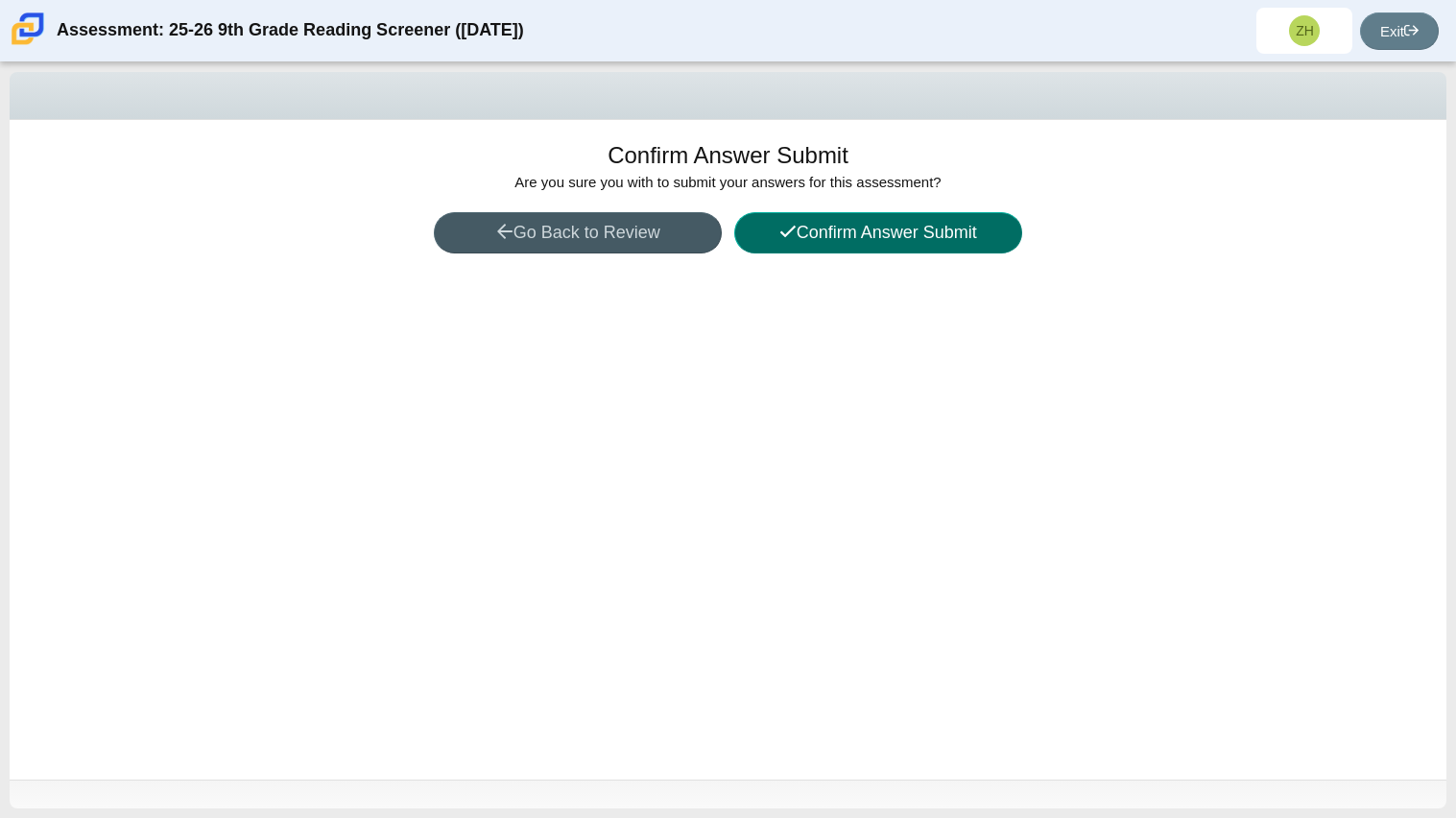
click at [829, 230] on button "Confirm Answer Submit" at bounding box center [879, 233] width 288 height 42
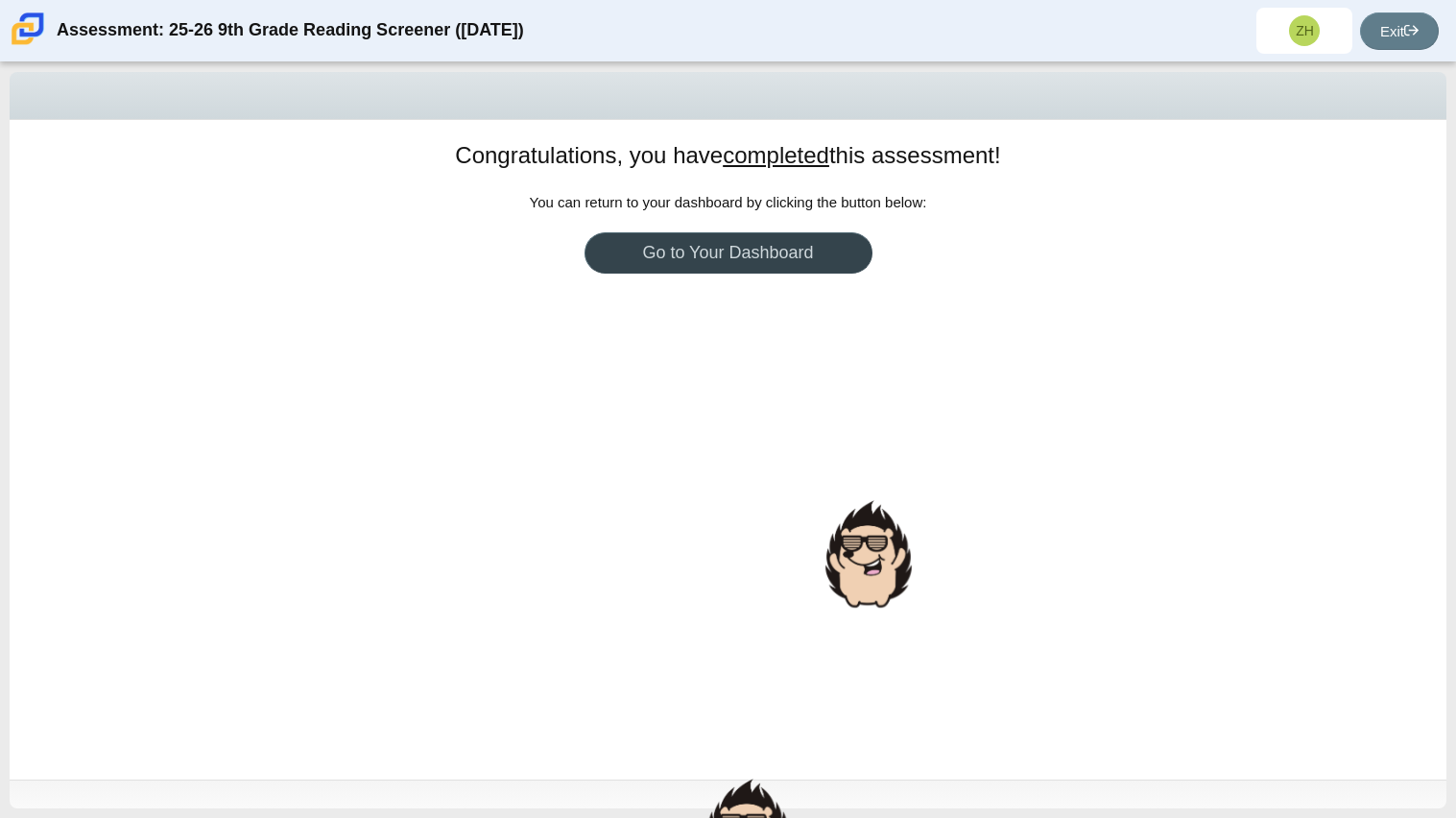
click at [835, 241] on link "Go to Your Dashboard" at bounding box center [729, 253] width 288 height 42
